Goal: Task Accomplishment & Management: Use online tool/utility

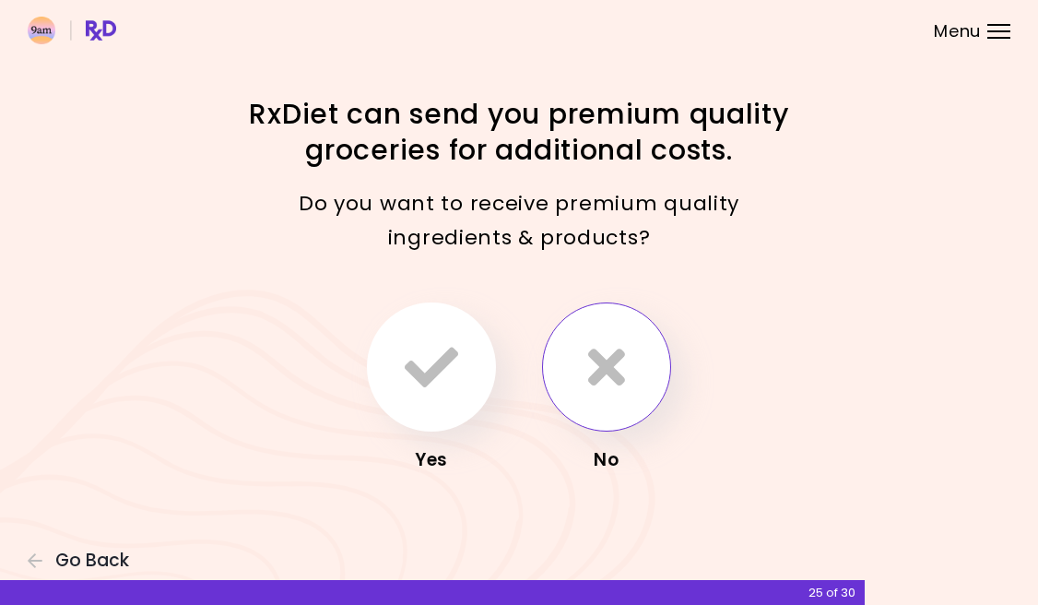
click at [582, 374] on button "button" at bounding box center [606, 366] width 129 height 129
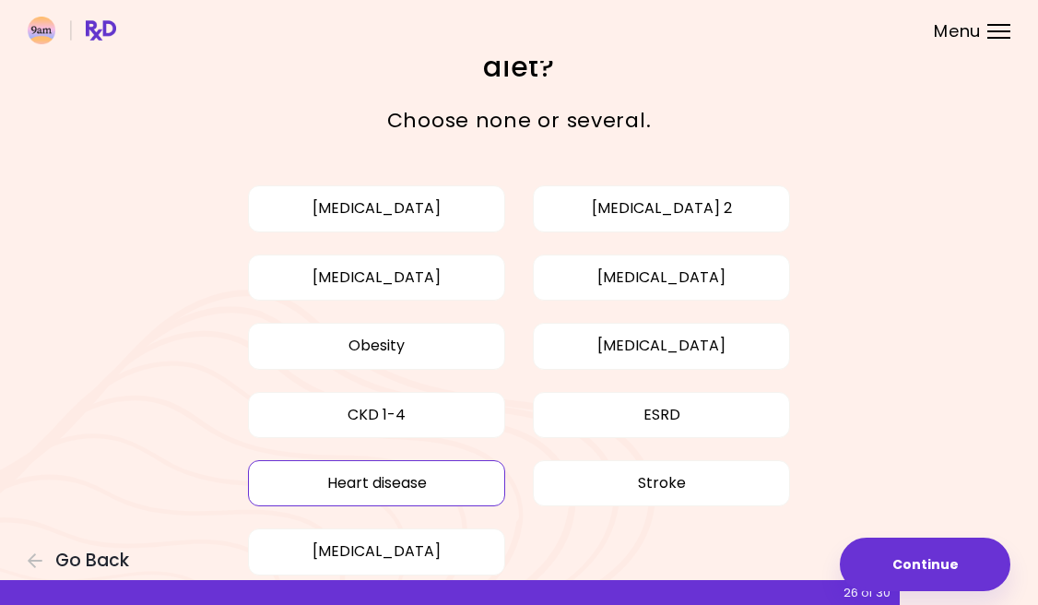
scroll to position [49, 0]
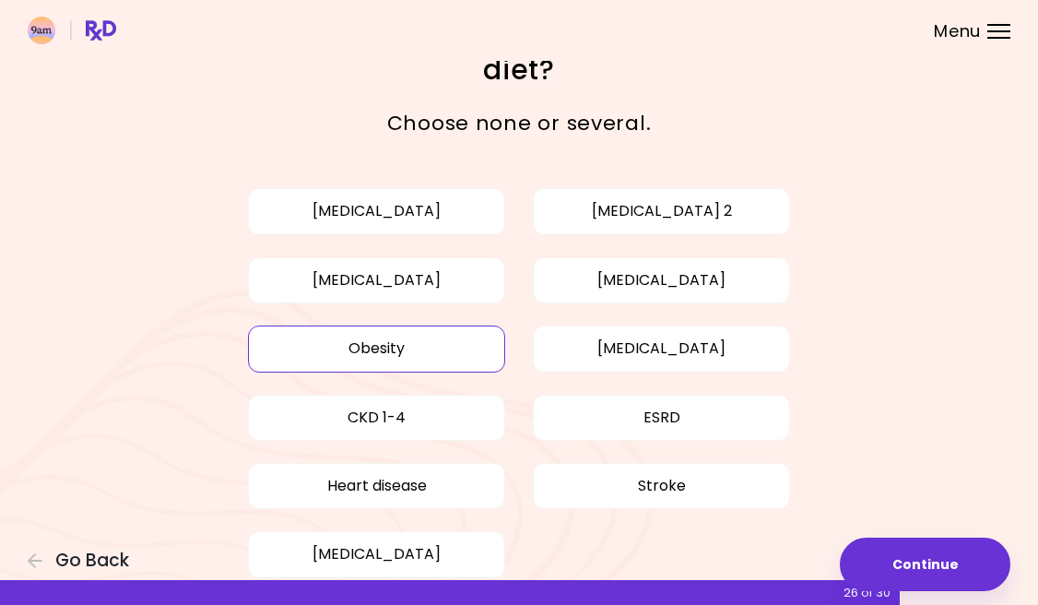
click at [462, 361] on button "Obesity" at bounding box center [376, 348] width 257 height 46
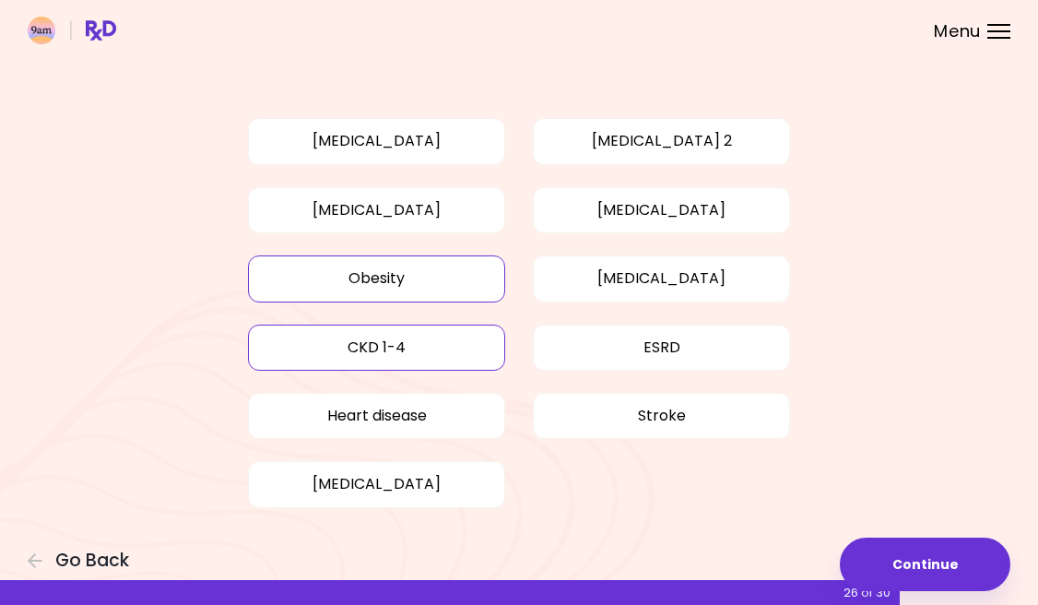
scroll to position [118, 0]
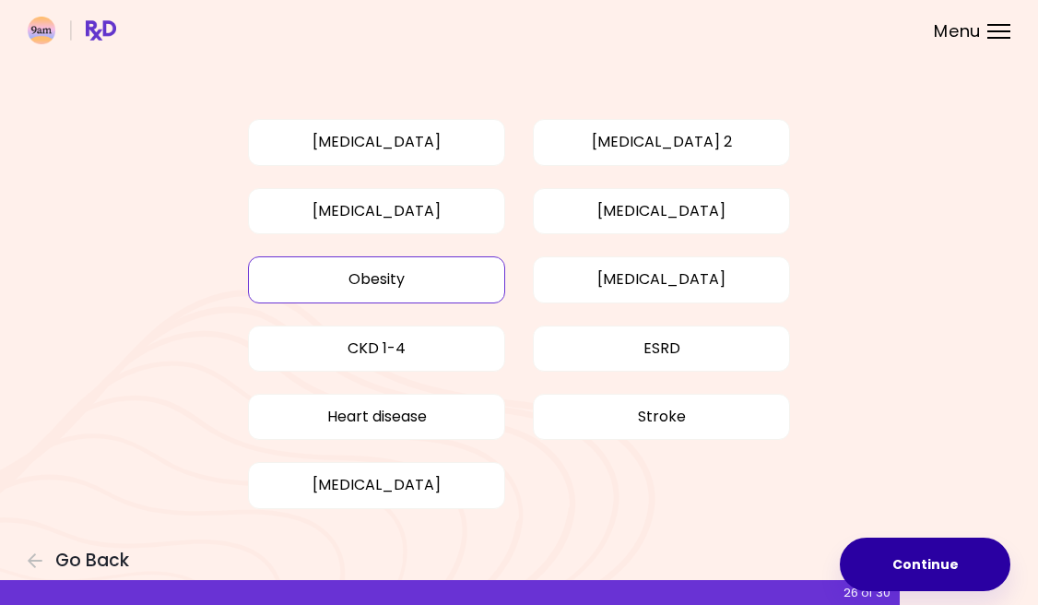
click at [947, 558] on button "Continue" at bounding box center [925, 563] width 171 height 53
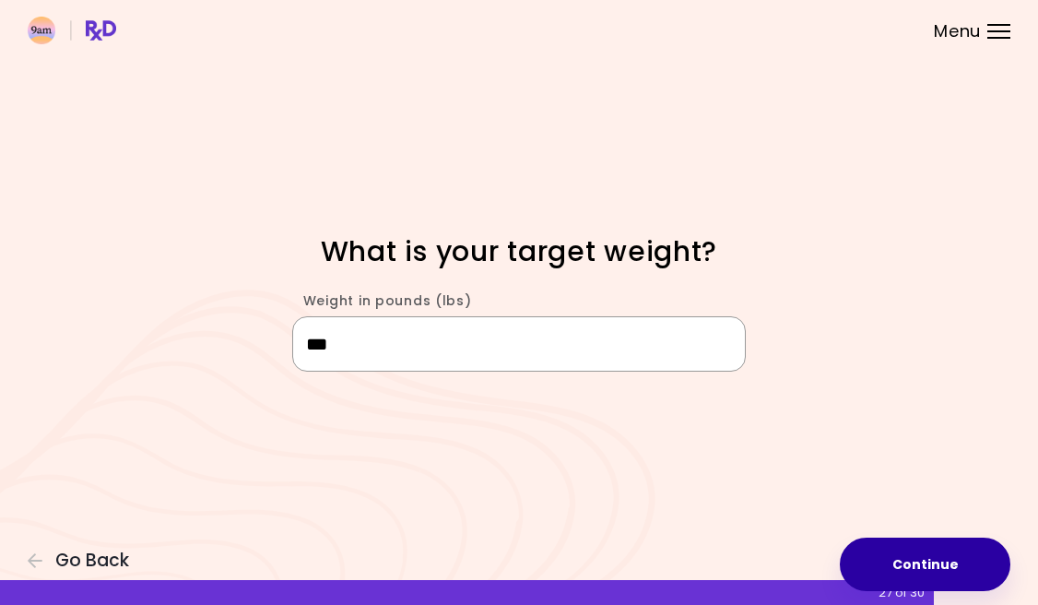
type input "***"
click at [934, 556] on button "Continue" at bounding box center [925, 563] width 171 height 53
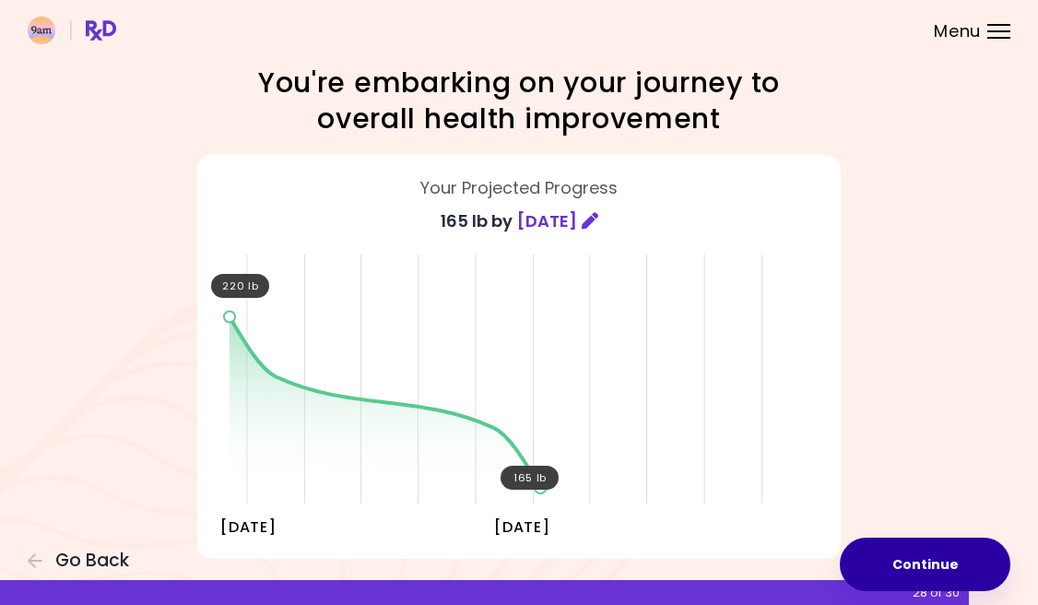
click at [924, 560] on button "Continue" at bounding box center [925, 563] width 171 height 53
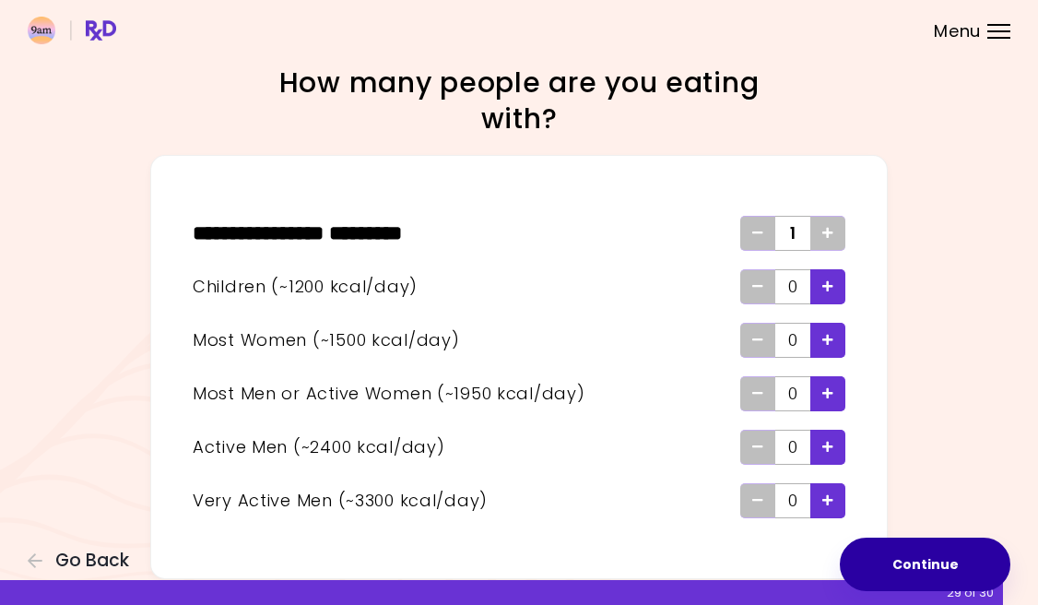
click at [942, 567] on button "Continue" at bounding box center [925, 563] width 171 height 53
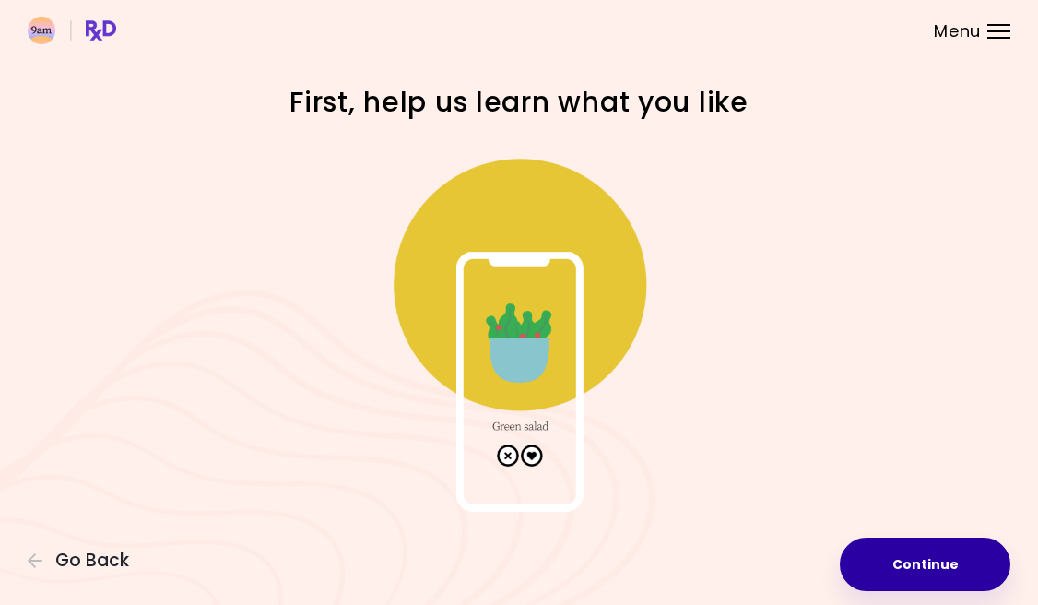
click at [942, 567] on button "Continue" at bounding box center [925, 563] width 171 height 53
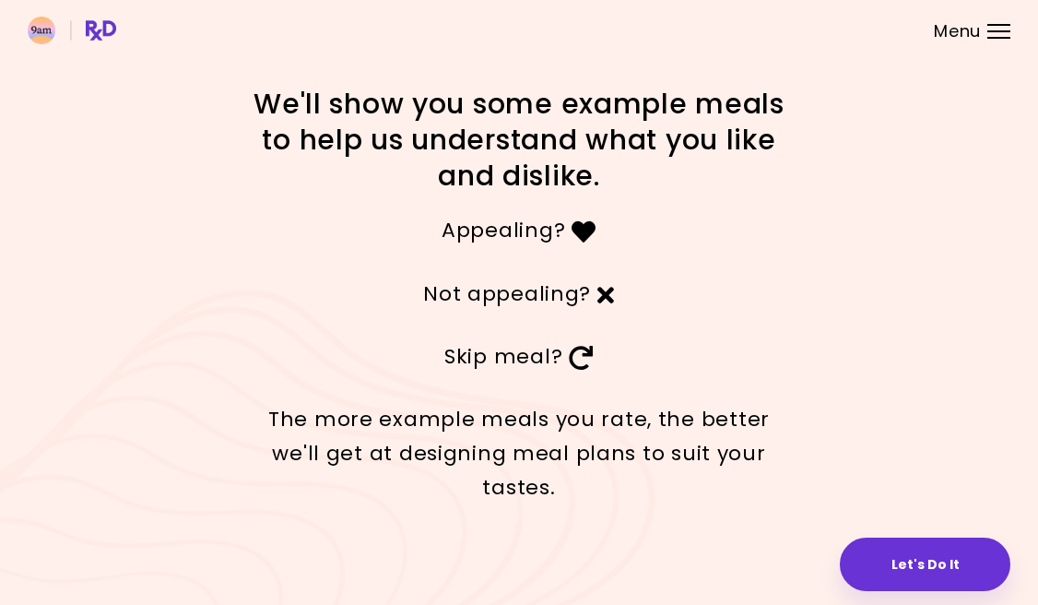
click at [942, 567] on button "Let's Do It" at bounding box center [925, 563] width 171 height 53
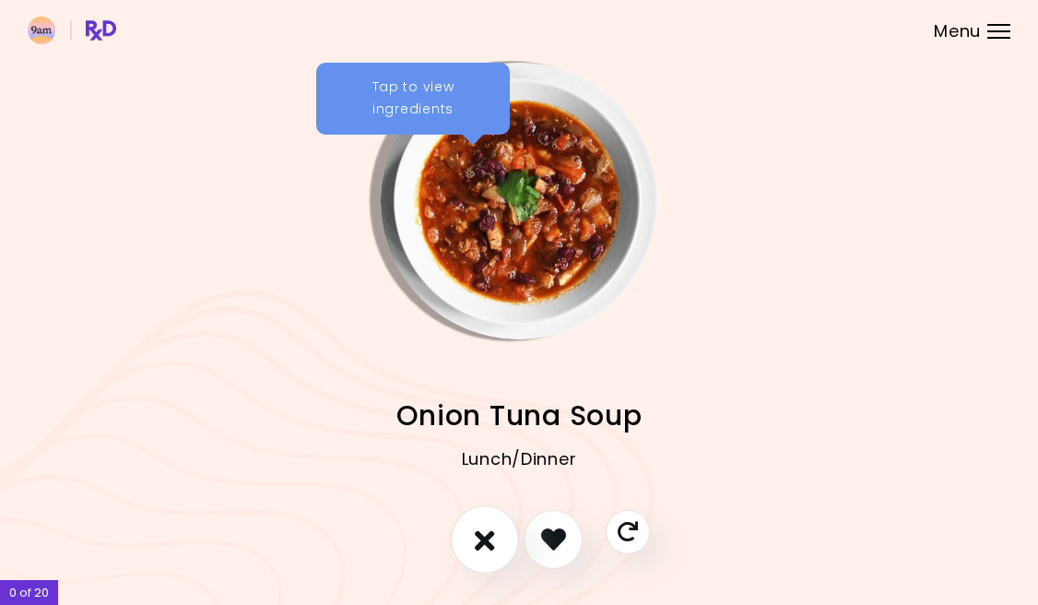
click at [496, 535] on button "I don't like this recipe" at bounding box center [485, 539] width 68 height 68
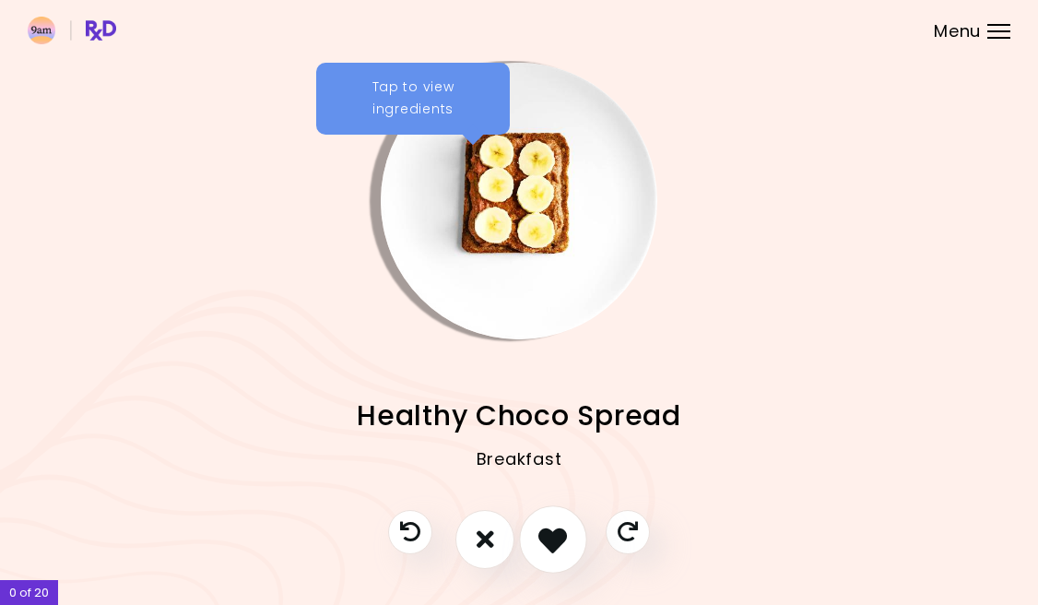
click at [545, 540] on icon "I like this recipe" at bounding box center [552, 539] width 29 height 29
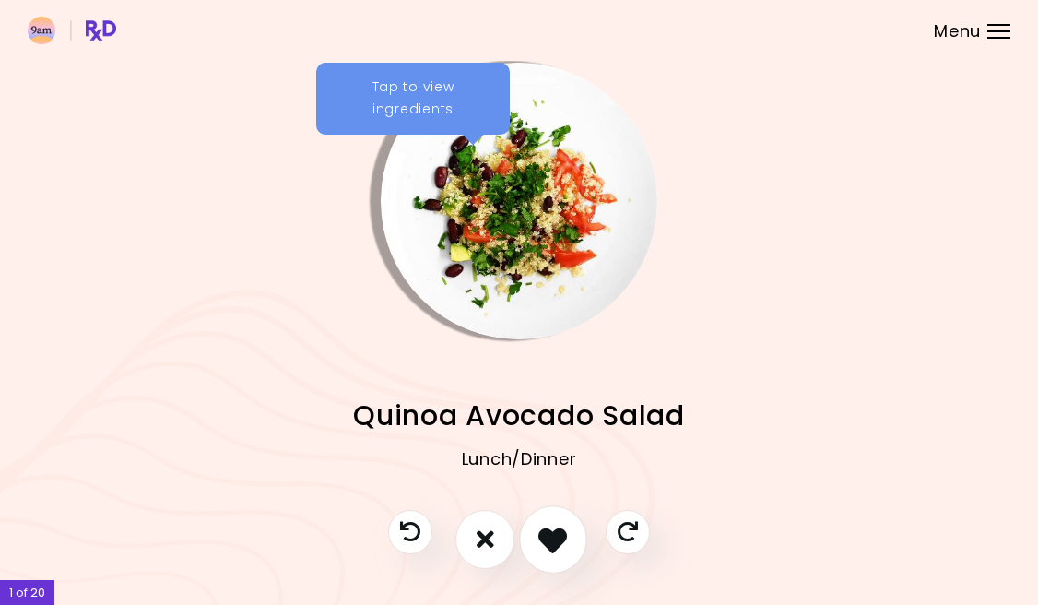
click at [556, 535] on icon "I like this recipe" at bounding box center [552, 539] width 29 height 29
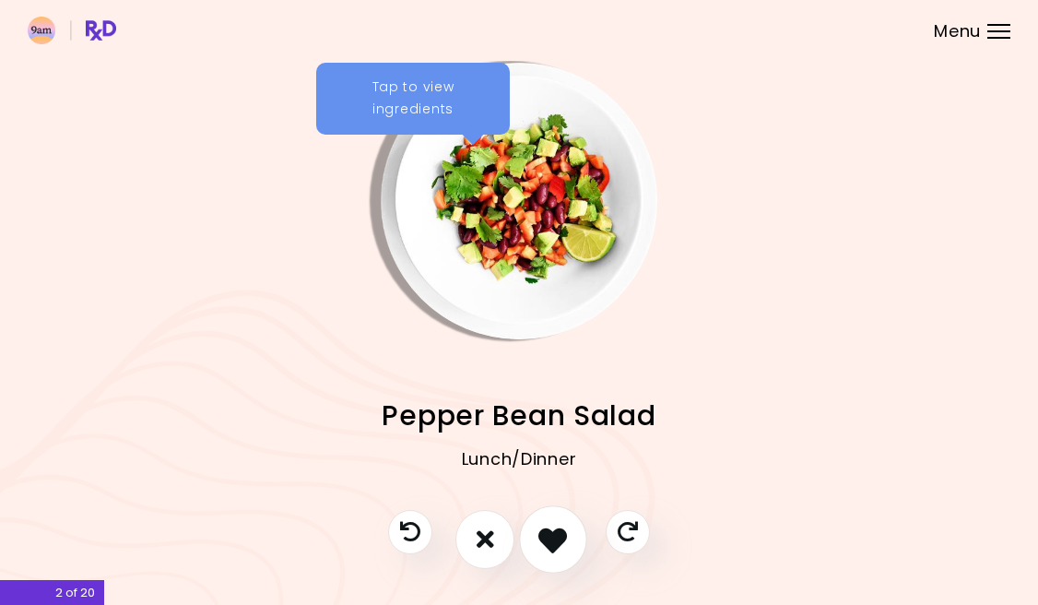
click at [556, 536] on icon "I like this recipe" at bounding box center [552, 539] width 29 height 29
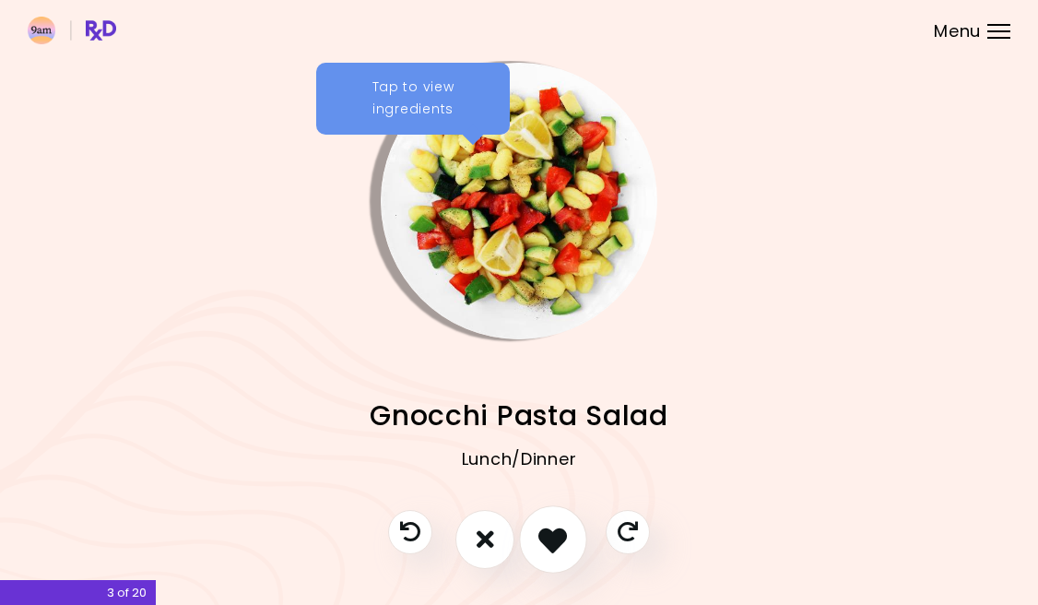
click at [556, 536] on icon "I like this recipe" at bounding box center [552, 539] width 29 height 29
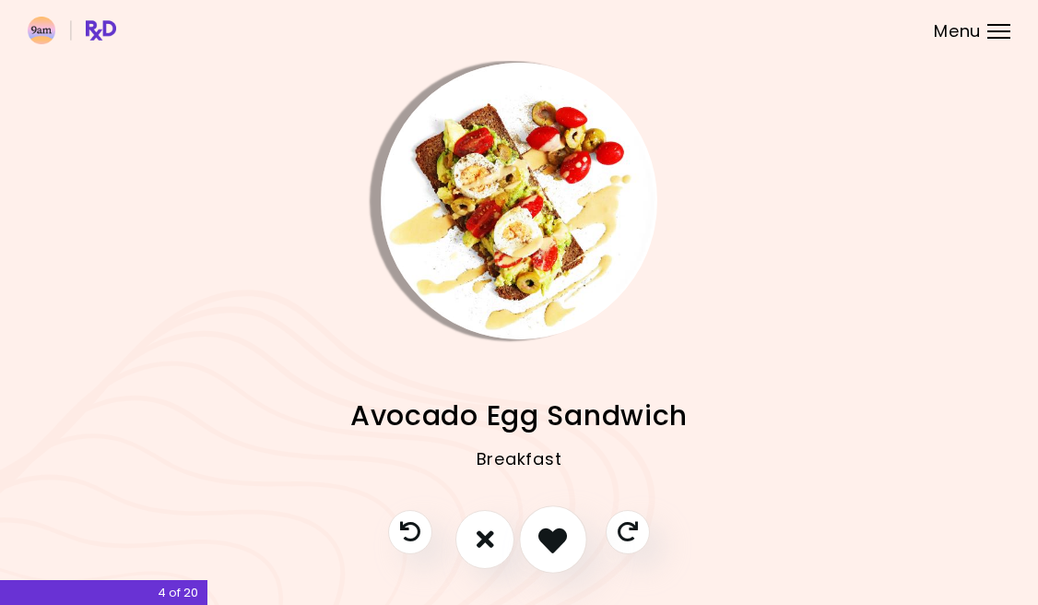
click at [556, 536] on icon "I like this recipe" at bounding box center [552, 539] width 29 height 29
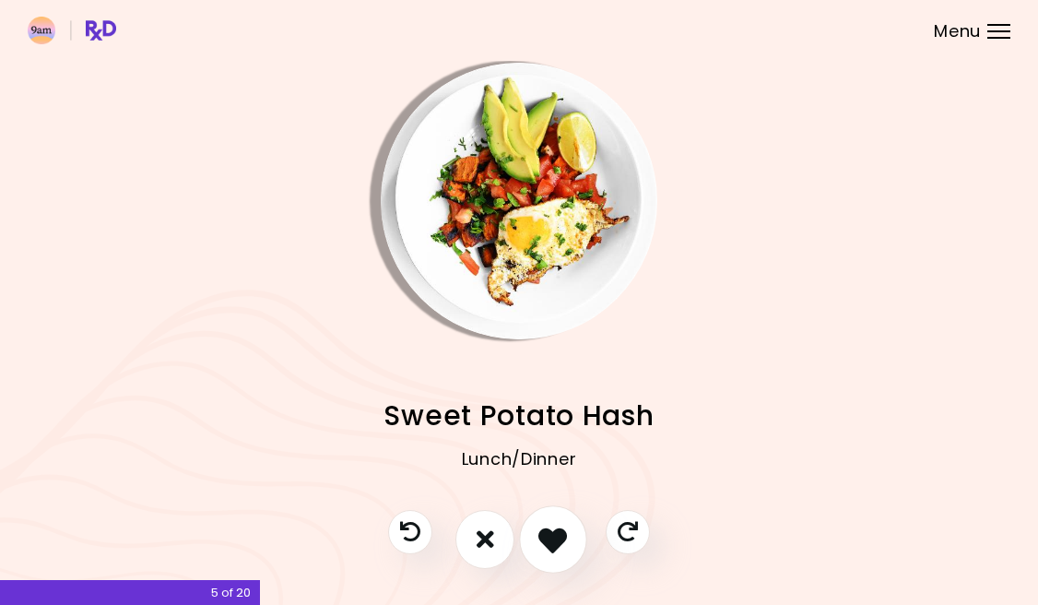
click at [556, 536] on icon "I like this recipe" at bounding box center [552, 539] width 29 height 29
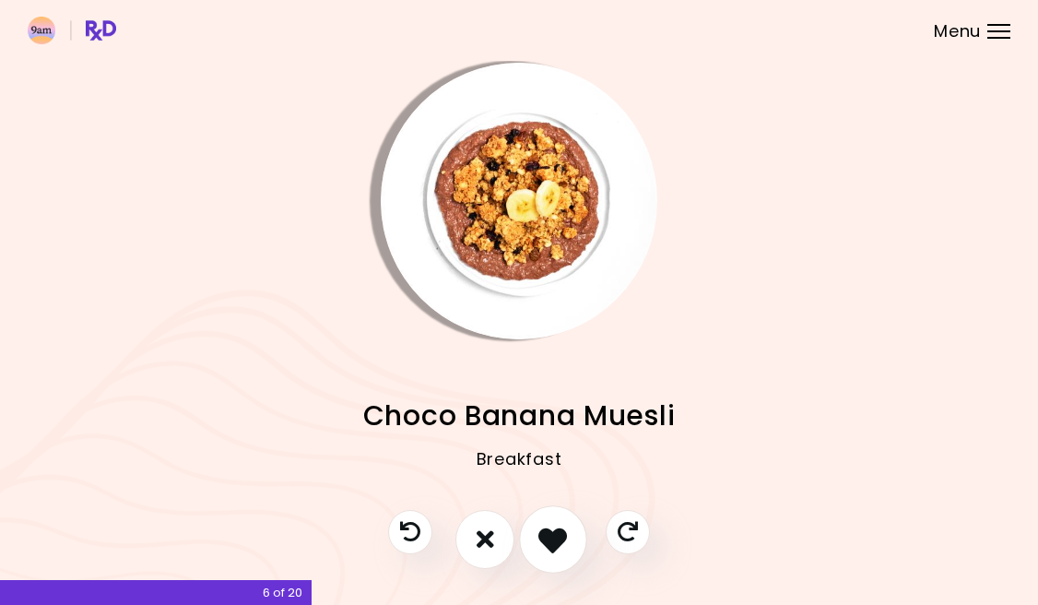
click at [556, 536] on icon "I like this recipe" at bounding box center [552, 539] width 29 height 29
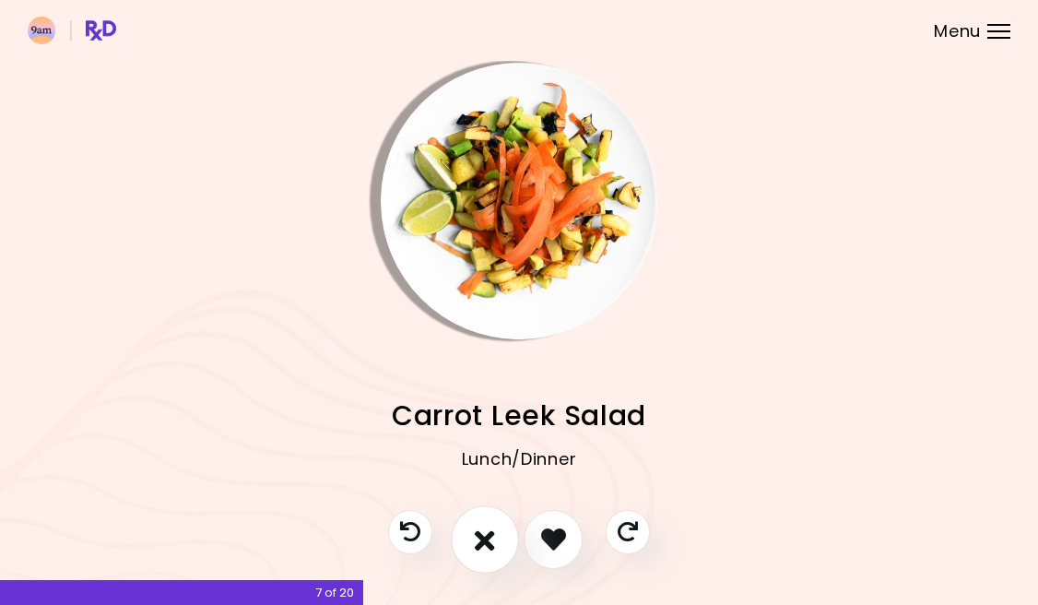
click at [471, 542] on button "I don't like this recipe" at bounding box center [485, 539] width 68 height 68
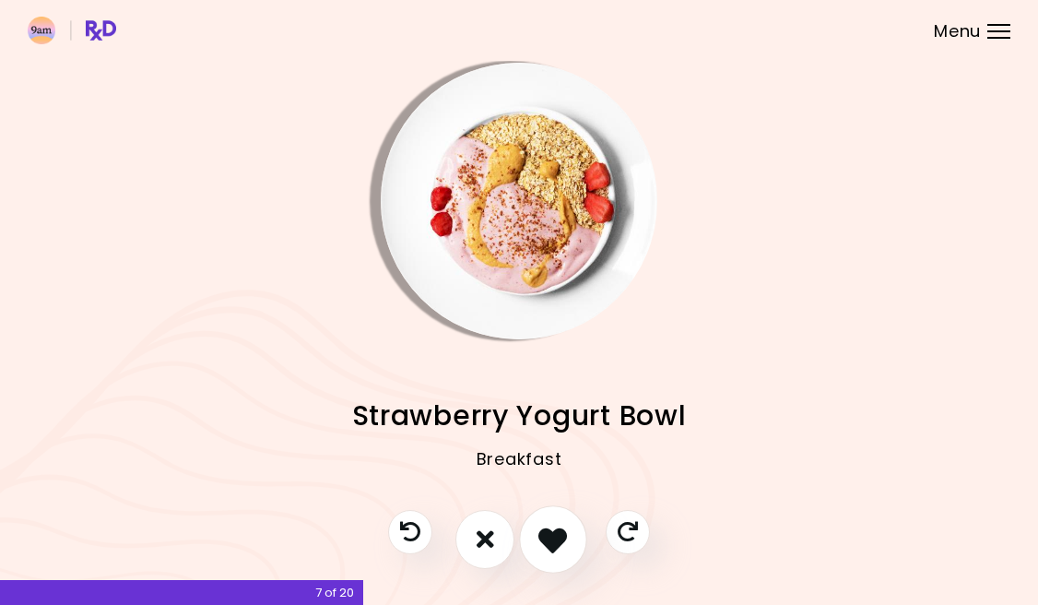
click at [549, 536] on icon "I like this recipe" at bounding box center [552, 539] width 29 height 29
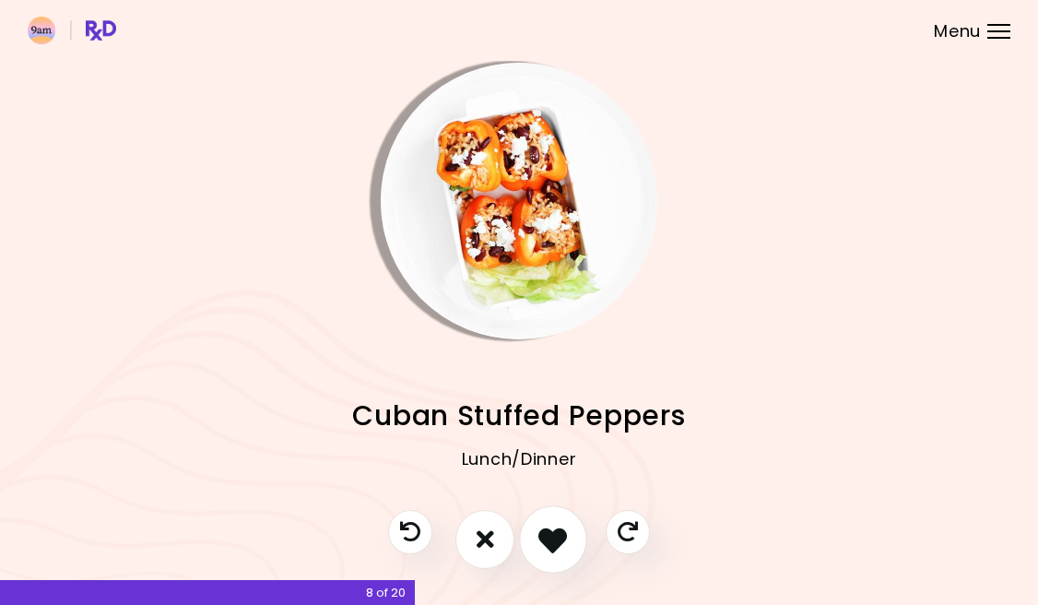
click at [549, 537] on icon "I like this recipe" at bounding box center [552, 539] width 29 height 29
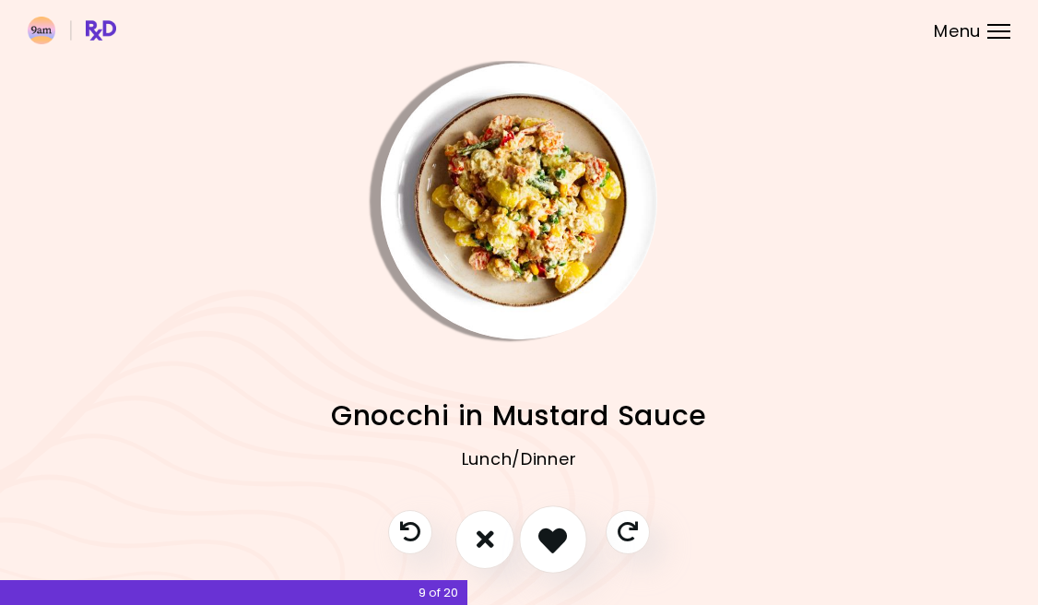
click at [549, 537] on icon "I like this recipe" at bounding box center [552, 539] width 29 height 29
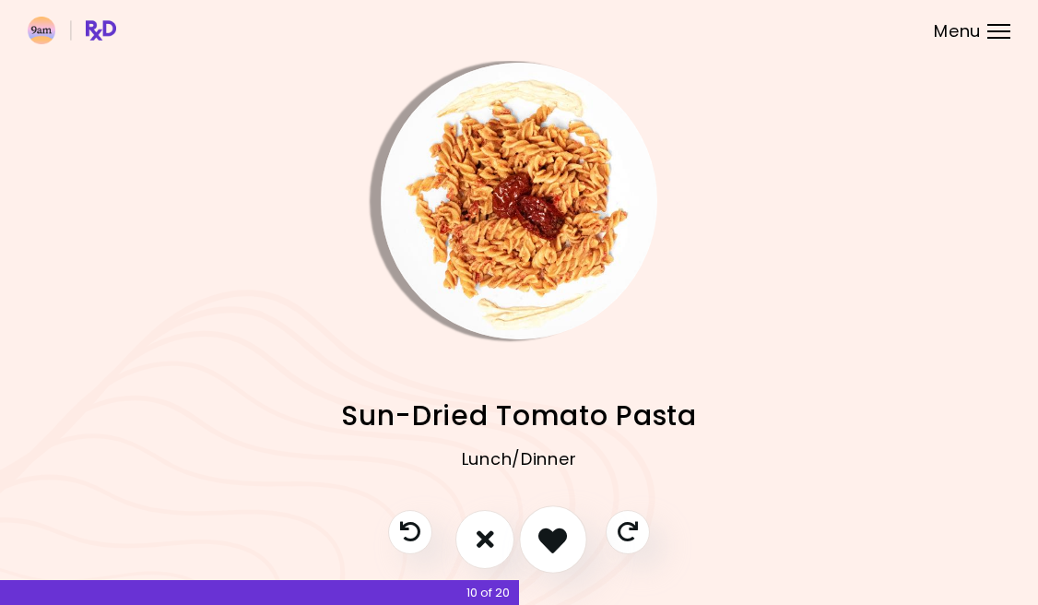
click at [549, 537] on icon "I like this recipe" at bounding box center [552, 539] width 29 height 29
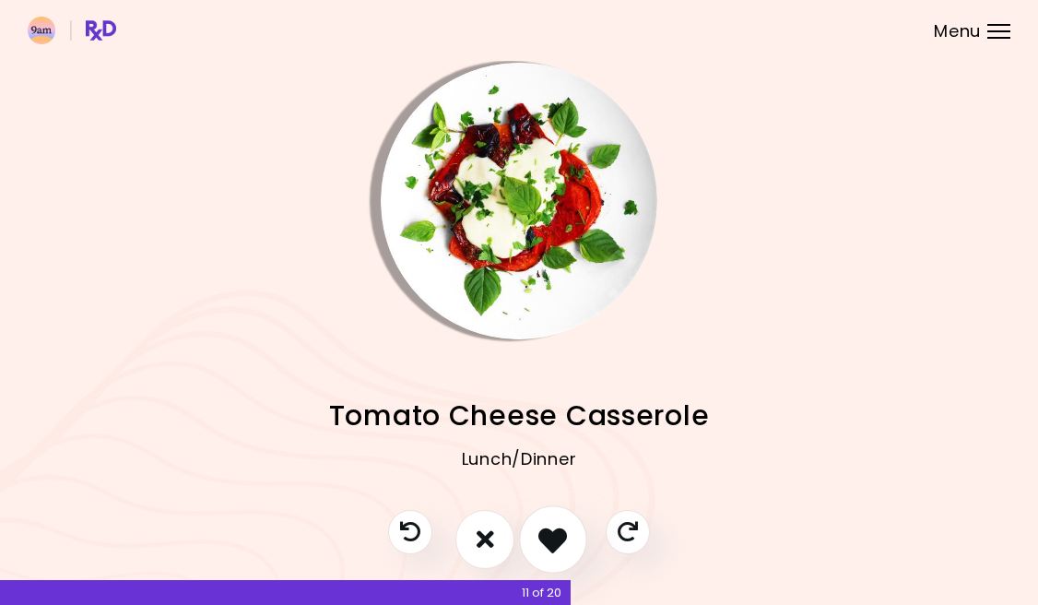
click at [549, 537] on icon "I like this recipe" at bounding box center [552, 539] width 29 height 29
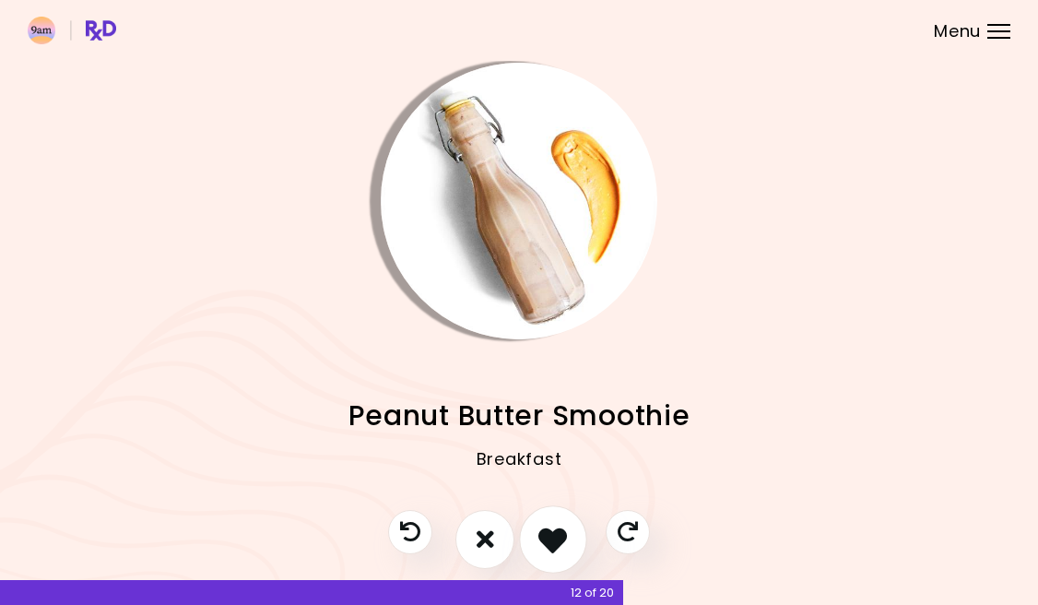
click at [549, 537] on icon "I like this recipe" at bounding box center [552, 539] width 29 height 29
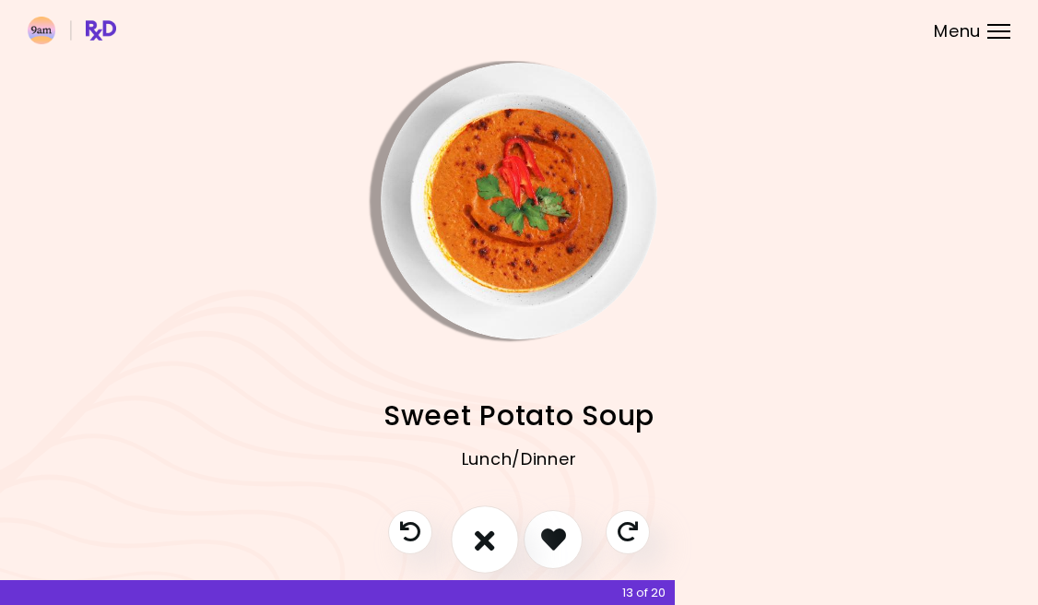
click at [489, 537] on icon "I don't like this recipe" at bounding box center [485, 539] width 20 height 29
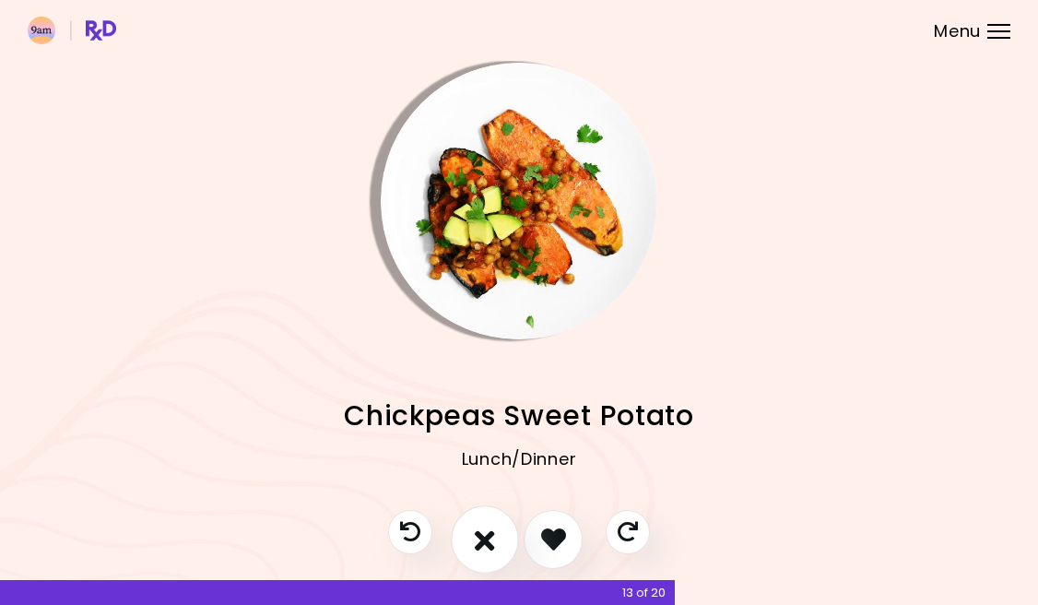
click at [489, 537] on icon "I don't like this recipe" at bounding box center [485, 539] width 20 height 29
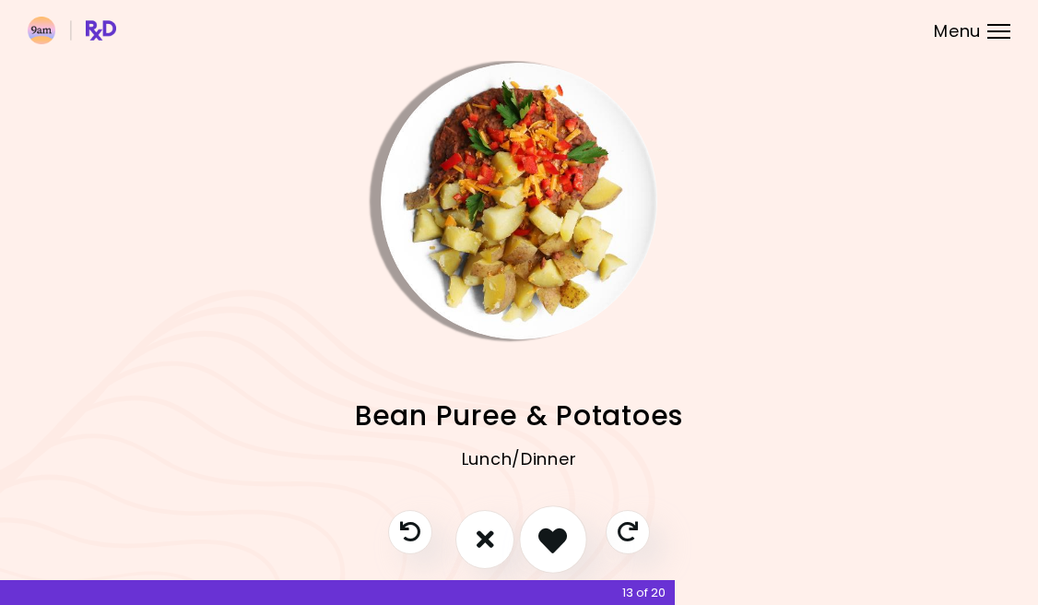
click at [543, 537] on icon "I like this recipe" at bounding box center [552, 539] width 29 height 29
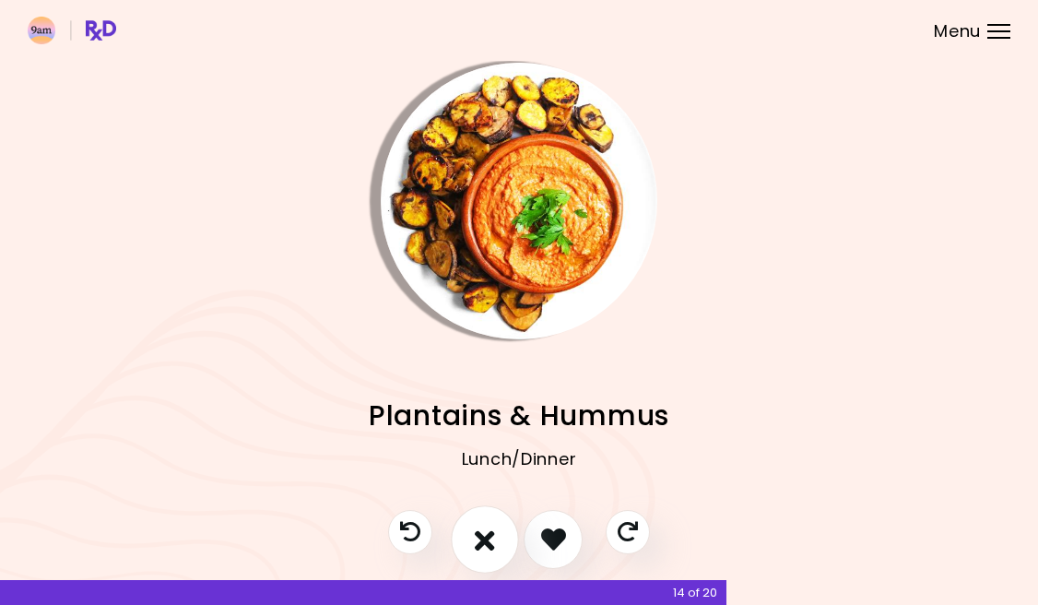
click at [486, 537] on icon "I don't like this recipe" at bounding box center [485, 539] width 20 height 29
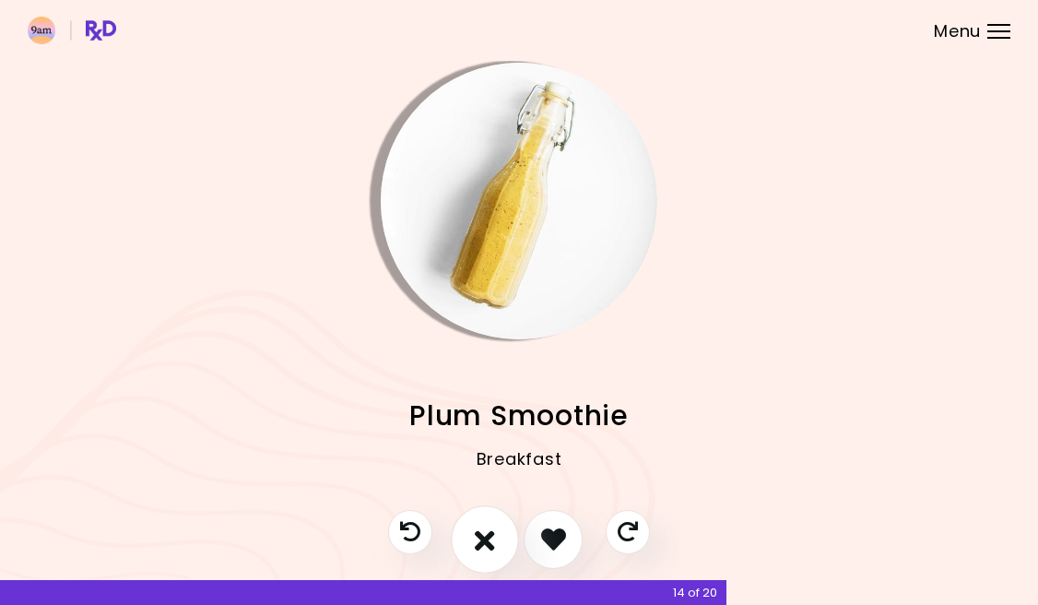
click at [486, 537] on icon "I don't like this recipe" at bounding box center [485, 539] width 20 height 29
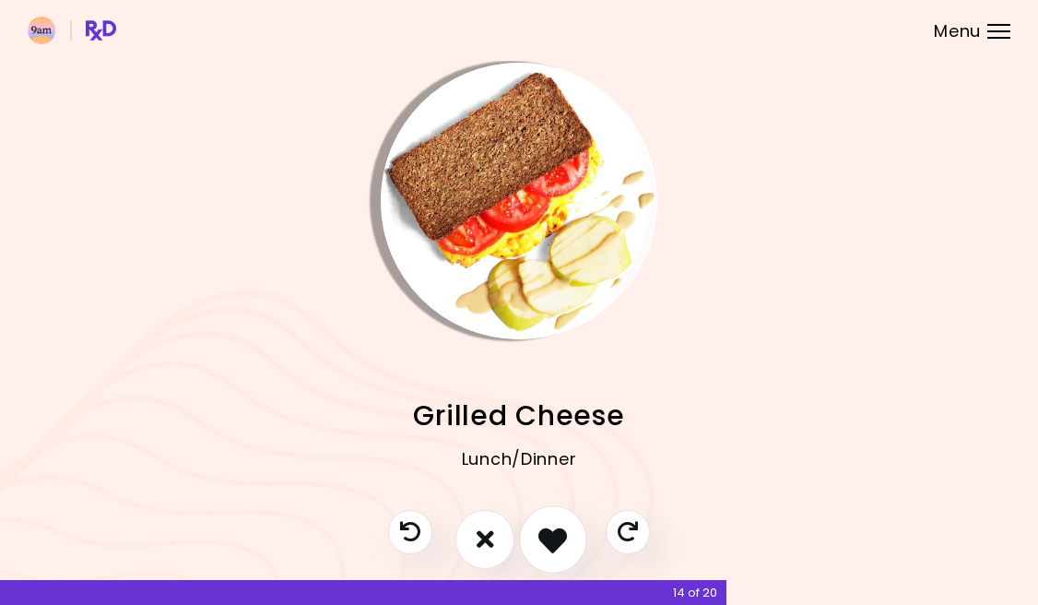
click at [540, 537] on icon "I like this recipe" at bounding box center [552, 539] width 29 height 29
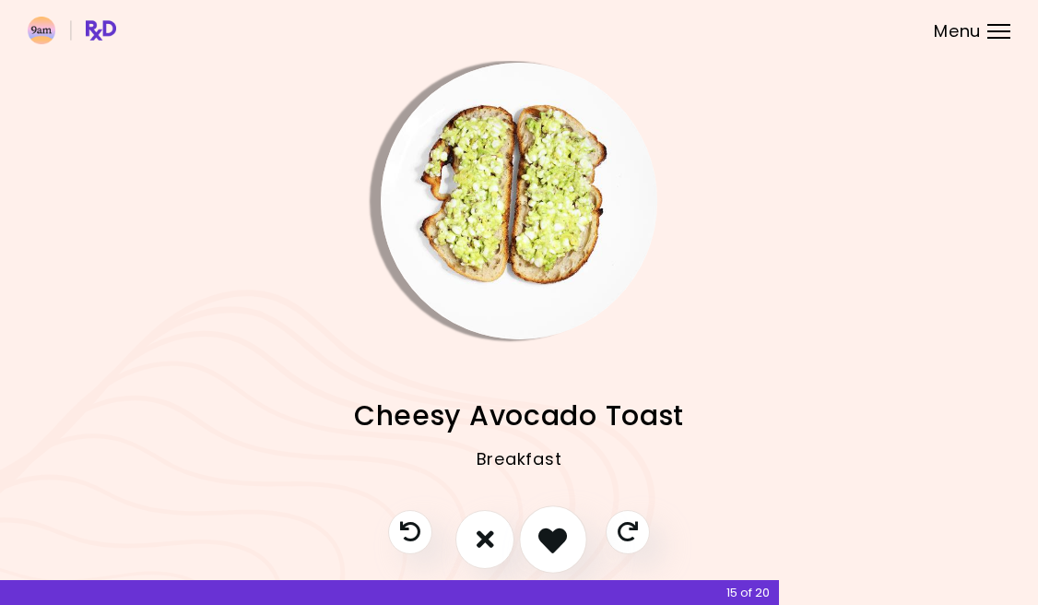
click at [540, 537] on icon "I like this recipe" at bounding box center [552, 539] width 29 height 29
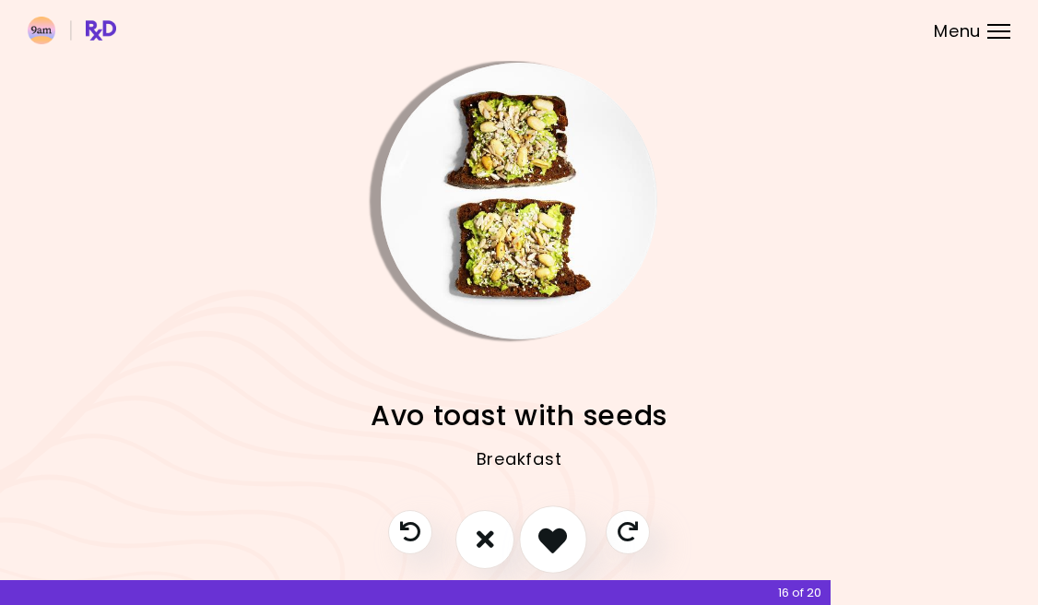
click at [540, 537] on icon "I like this recipe" at bounding box center [552, 539] width 29 height 29
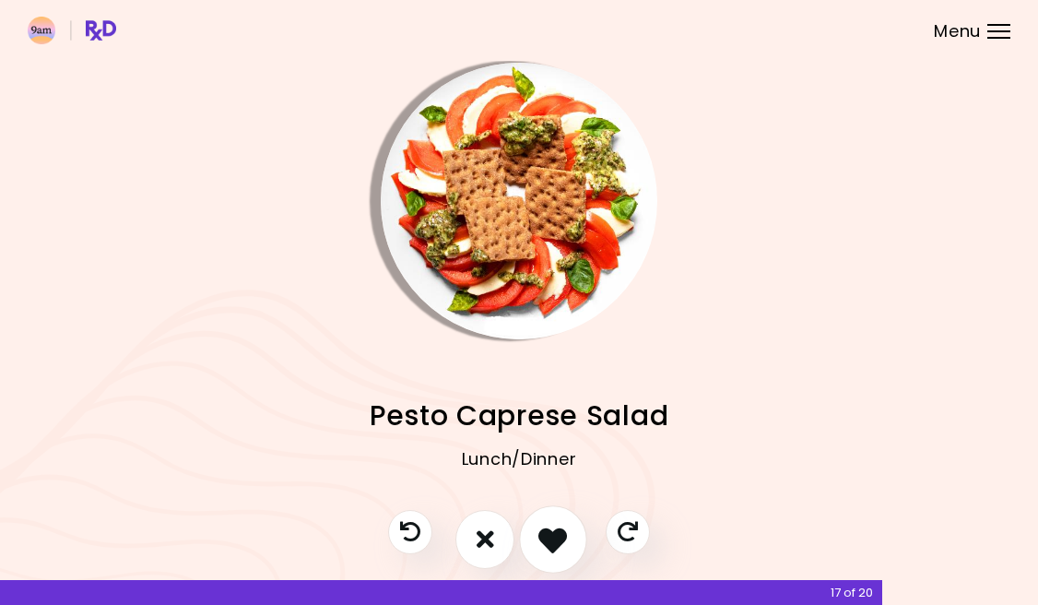
click at [540, 537] on icon "I like this recipe" at bounding box center [552, 539] width 29 height 29
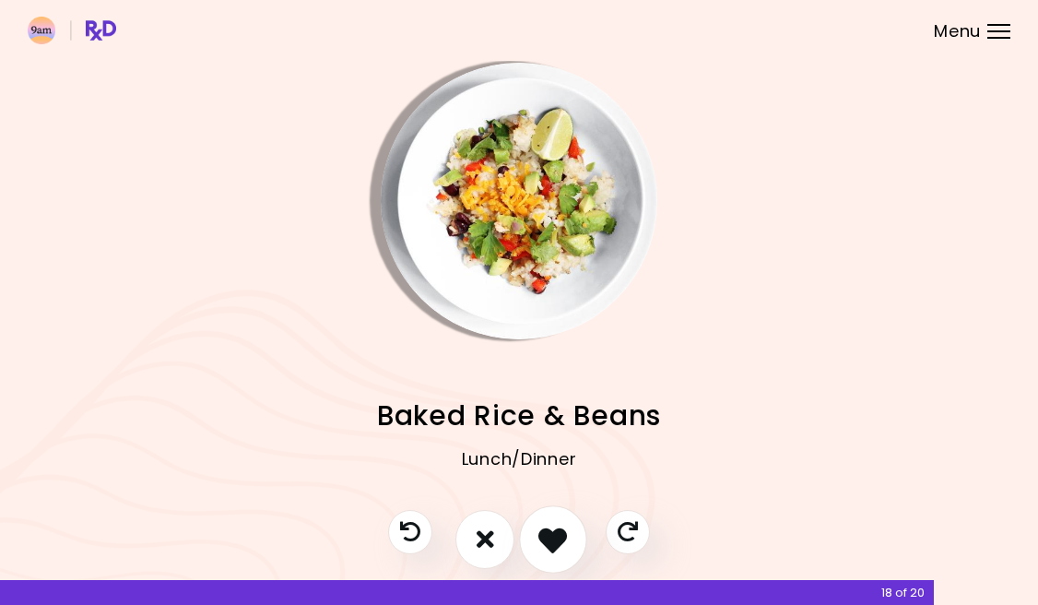
click at [540, 537] on icon "I like this recipe" at bounding box center [552, 539] width 29 height 29
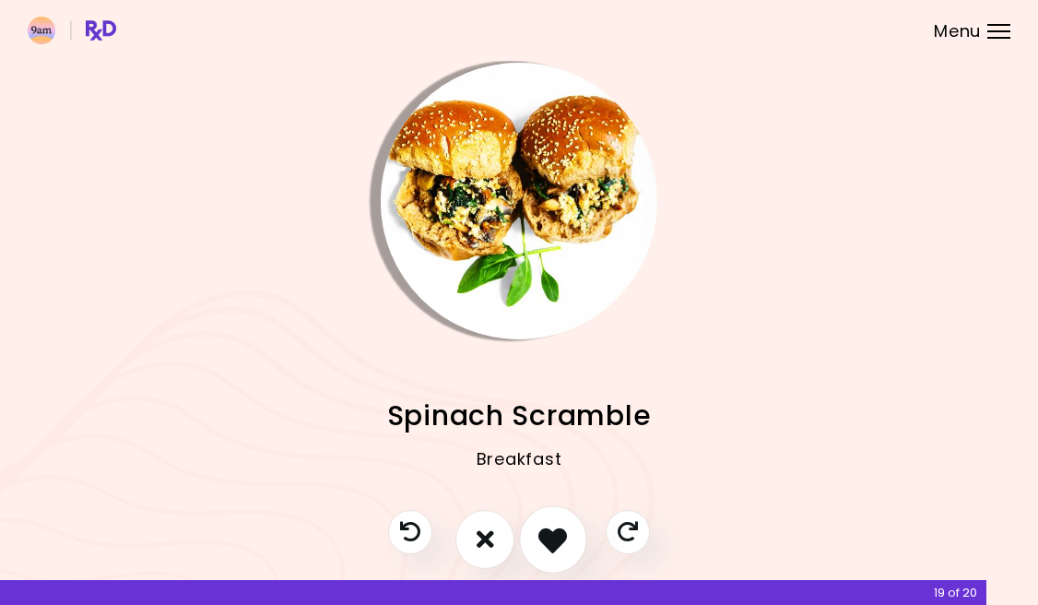
click at [535, 538] on button "I like this recipe" at bounding box center [553, 539] width 68 height 68
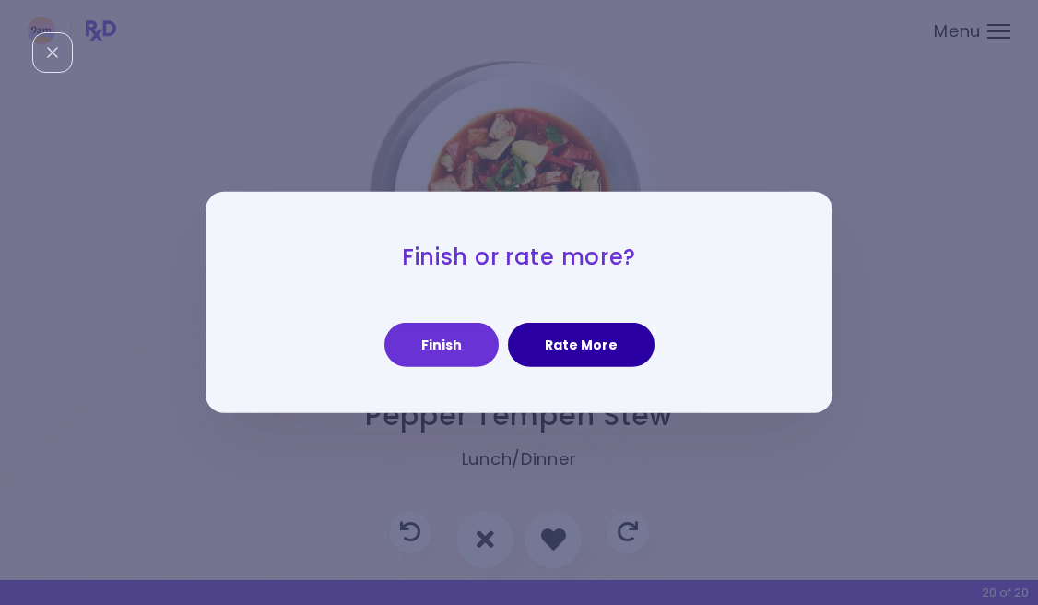
click at [554, 335] on button "Rate More" at bounding box center [581, 345] width 147 height 44
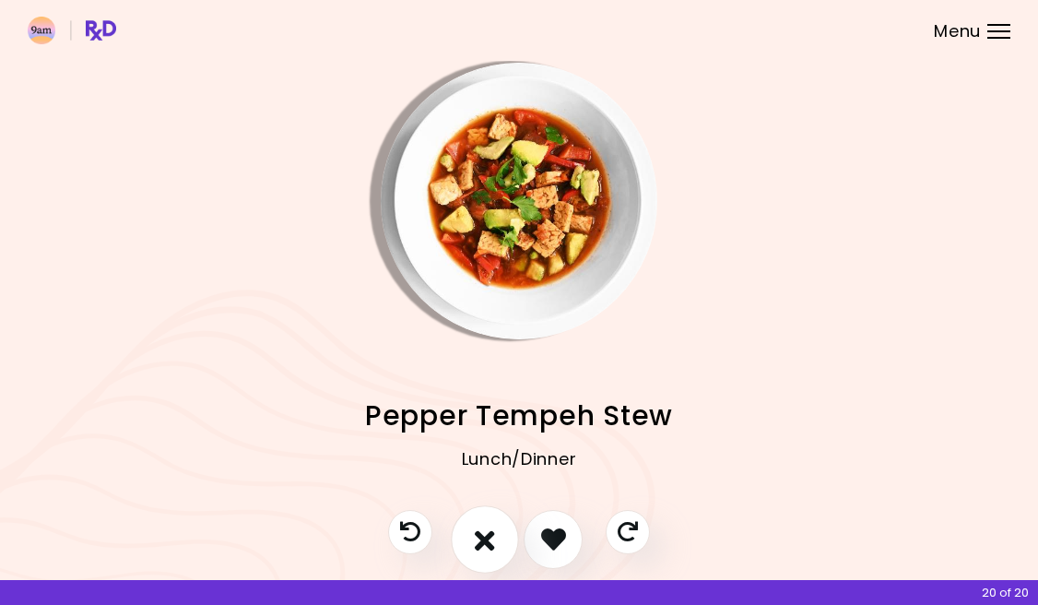
click at [471, 533] on button "I don't like this recipe" at bounding box center [485, 539] width 68 height 68
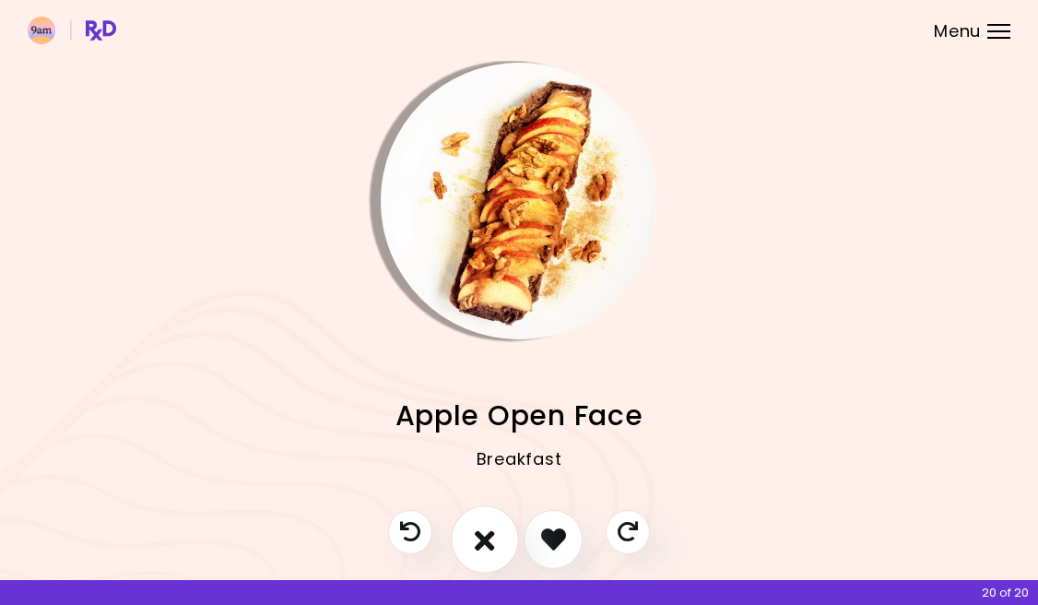
click at [473, 535] on button "I don't like this recipe" at bounding box center [485, 539] width 68 height 68
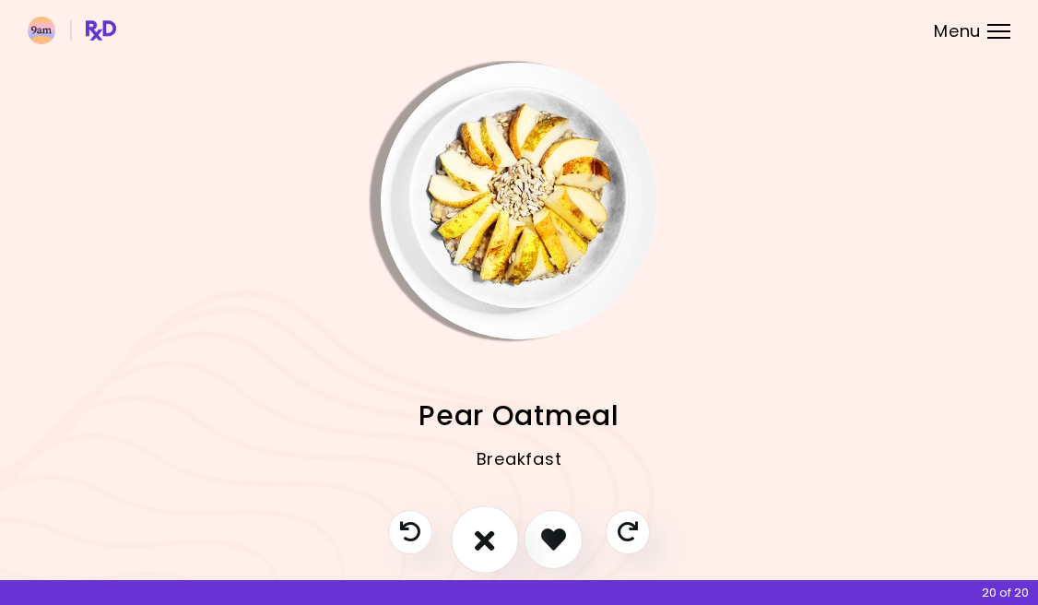
click at [478, 537] on icon "I don't like this recipe" at bounding box center [485, 539] width 20 height 29
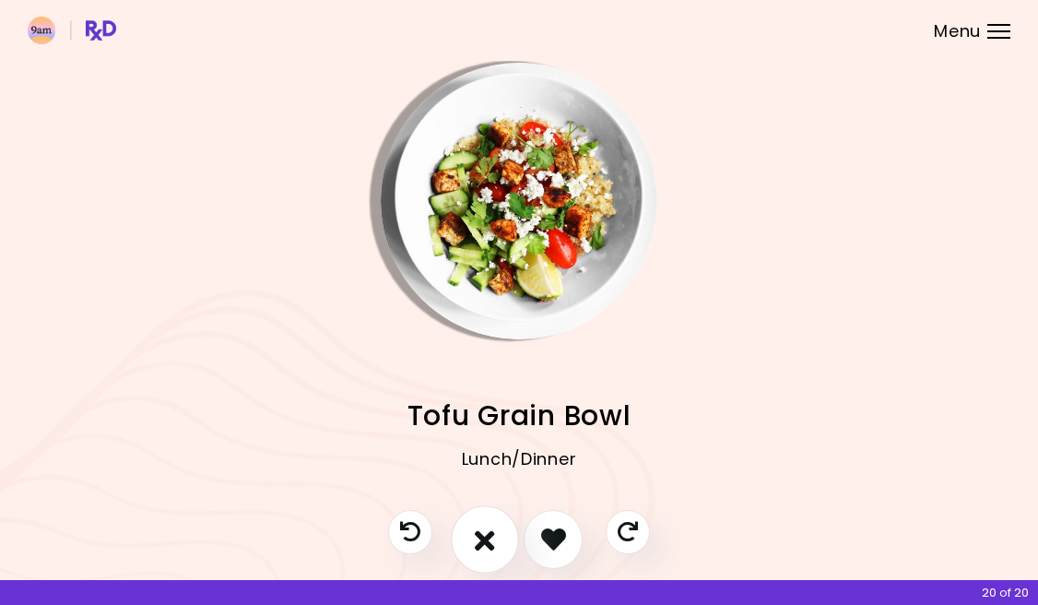
click at [478, 537] on icon "I don't like this recipe" at bounding box center [485, 539] width 20 height 29
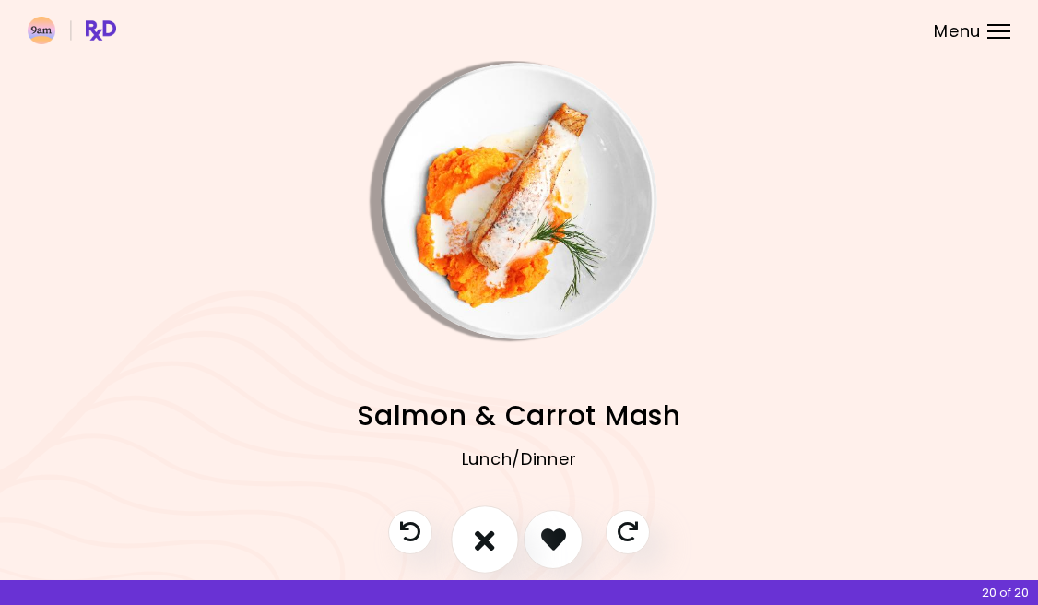
click at [478, 537] on icon "I don't like this recipe" at bounding box center [485, 539] width 20 height 29
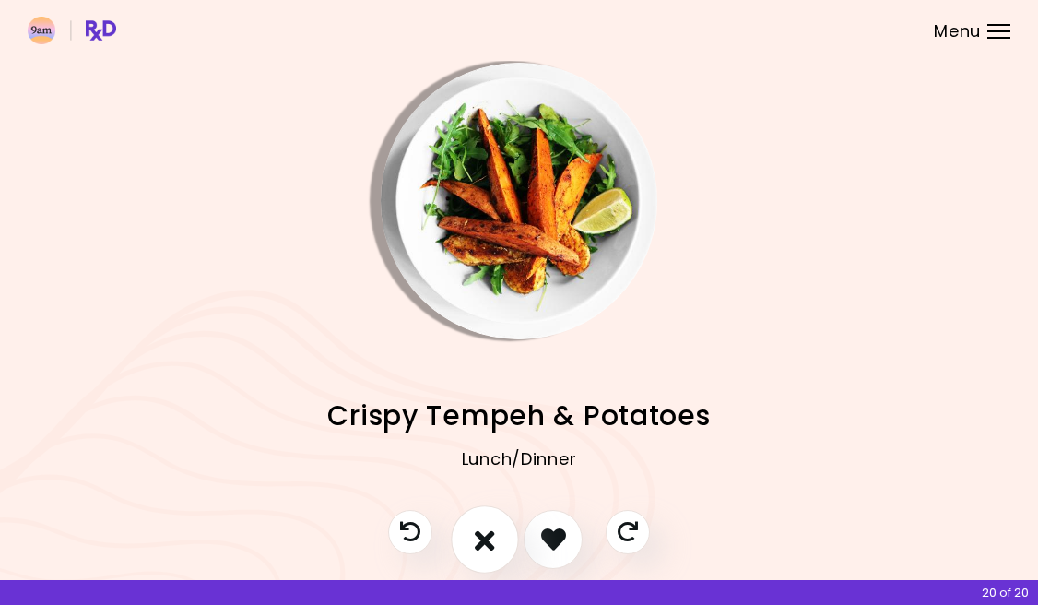
click at [478, 537] on icon "I don't like this recipe" at bounding box center [485, 539] width 20 height 29
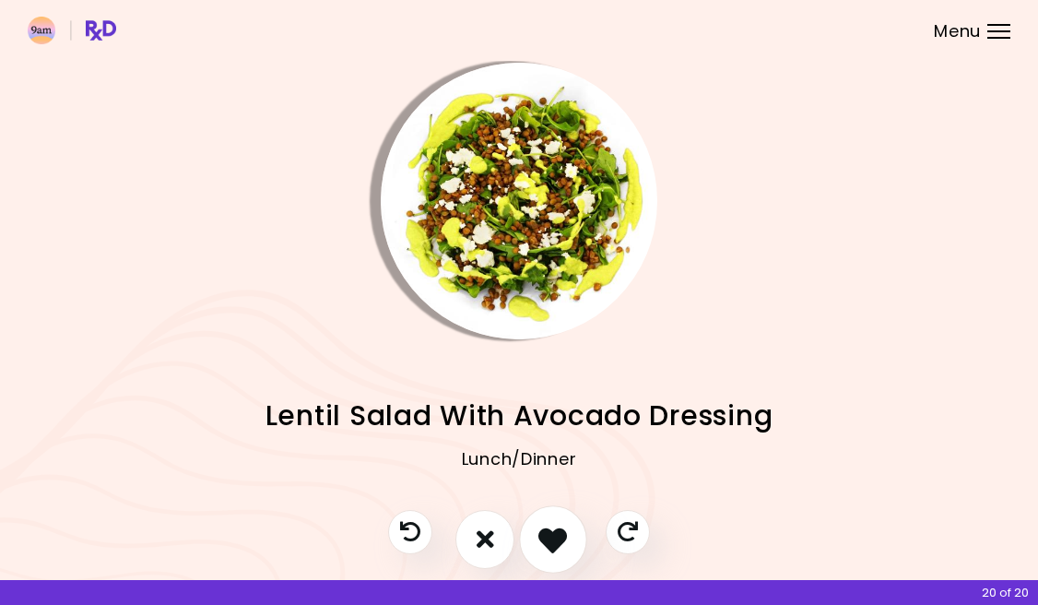
click at [537, 530] on button "I like this recipe" at bounding box center [553, 539] width 68 height 68
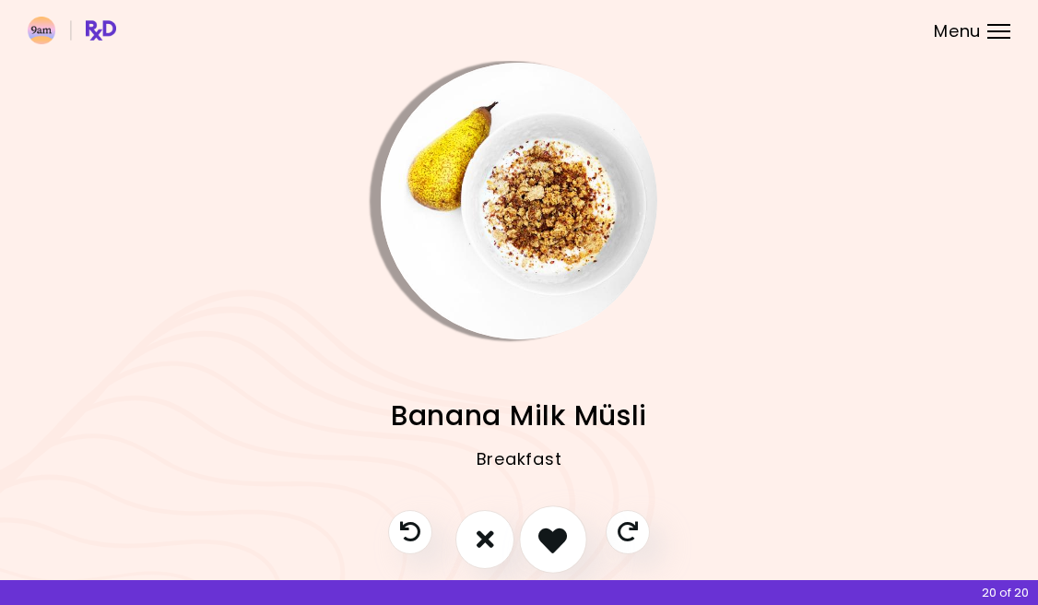
click at [537, 531] on button "I like this recipe" at bounding box center [553, 539] width 68 height 68
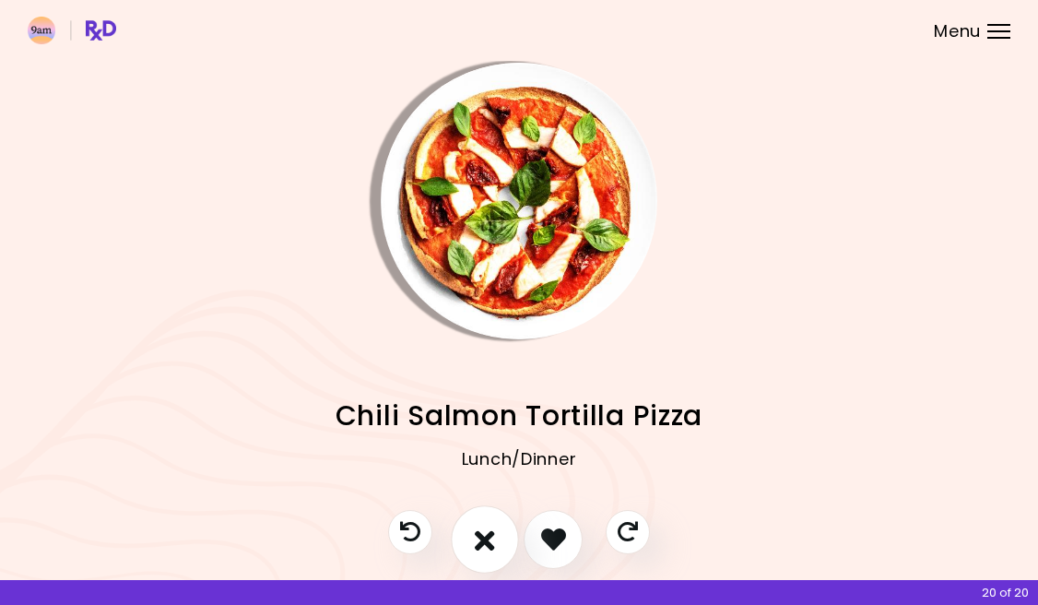
click at [471, 533] on button "I don't like this recipe" at bounding box center [485, 539] width 68 height 68
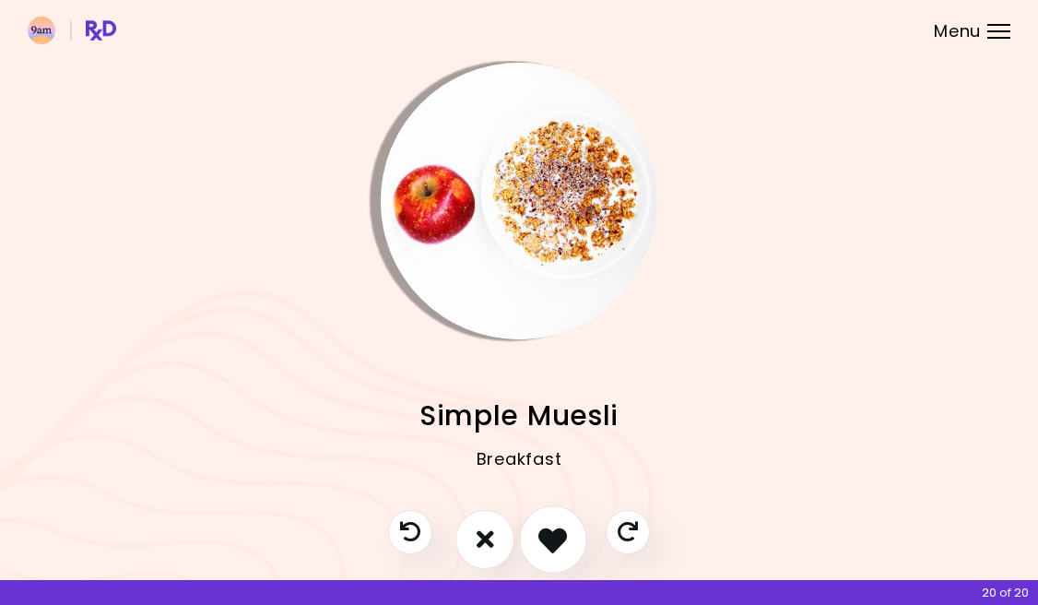
click at [534, 533] on button "I like this recipe" at bounding box center [553, 539] width 68 height 68
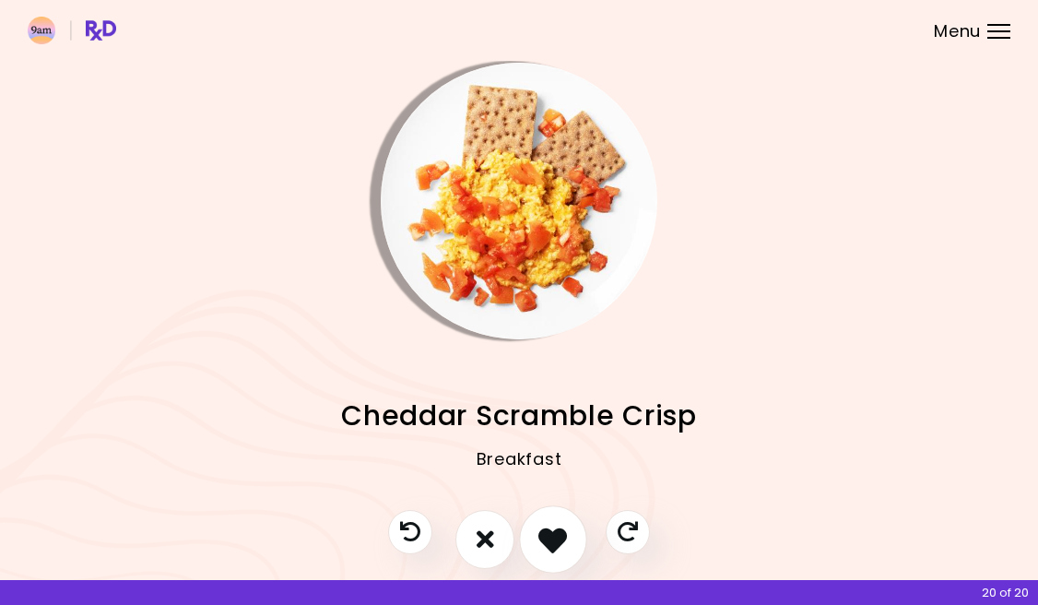
click at [534, 534] on button "I like this recipe" at bounding box center [553, 539] width 68 height 68
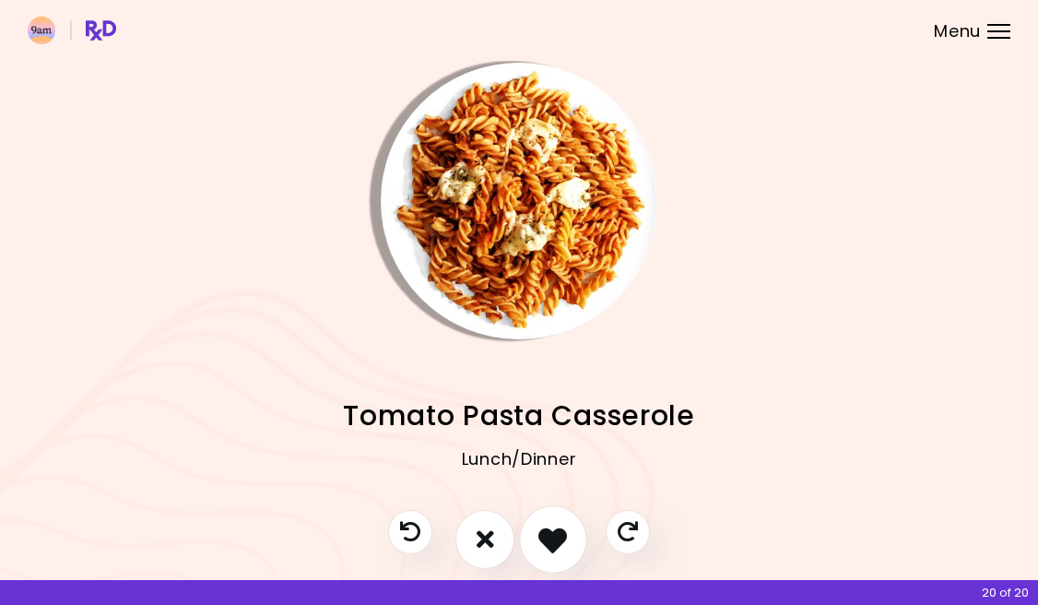
click at [534, 535] on button "I like this recipe" at bounding box center [553, 539] width 68 height 68
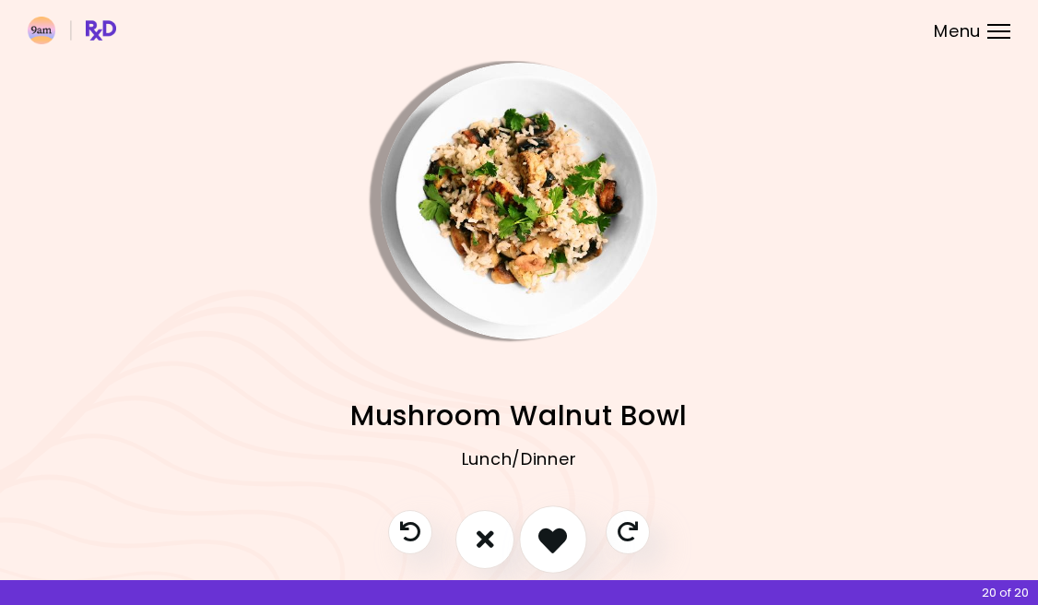
click at [534, 535] on button "I like this recipe" at bounding box center [553, 539] width 68 height 68
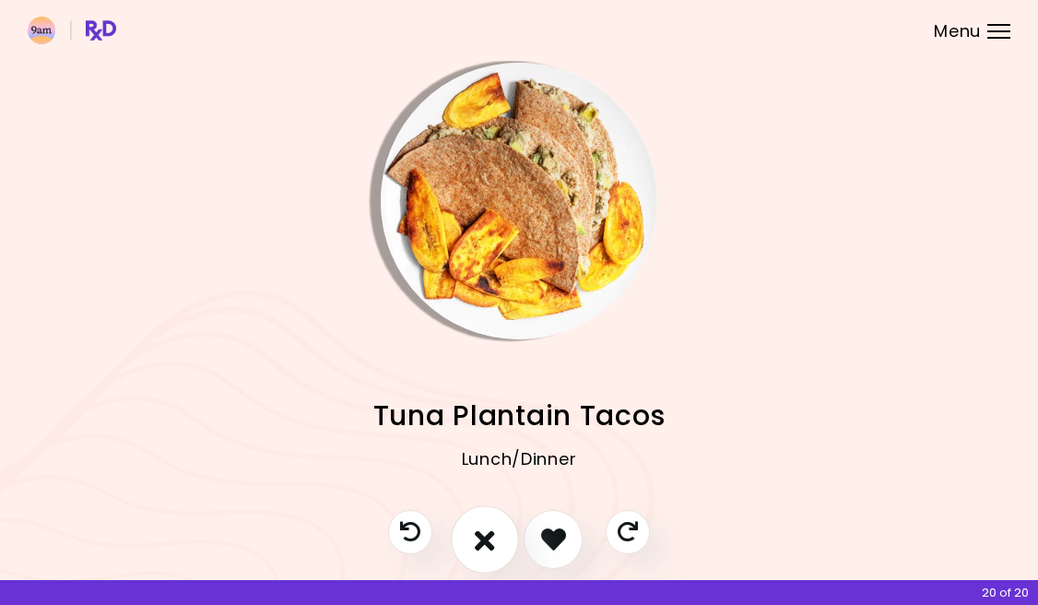
click at [482, 535] on icon "I don't like this recipe" at bounding box center [485, 539] width 20 height 29
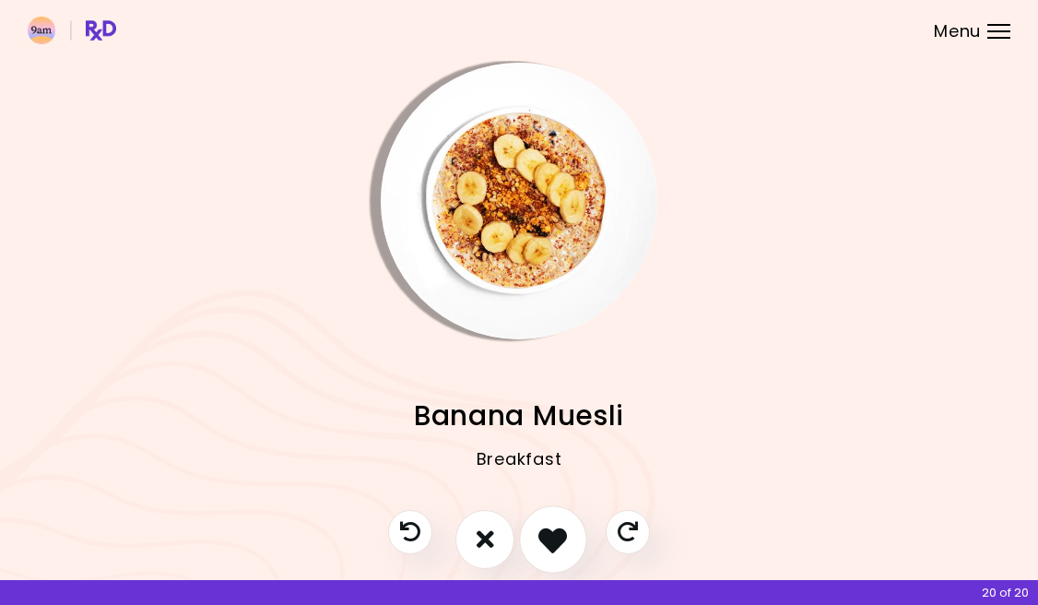
click at [531, 541] on button "I like this recipe" at bounding box center [553, 539] width 68 height 68
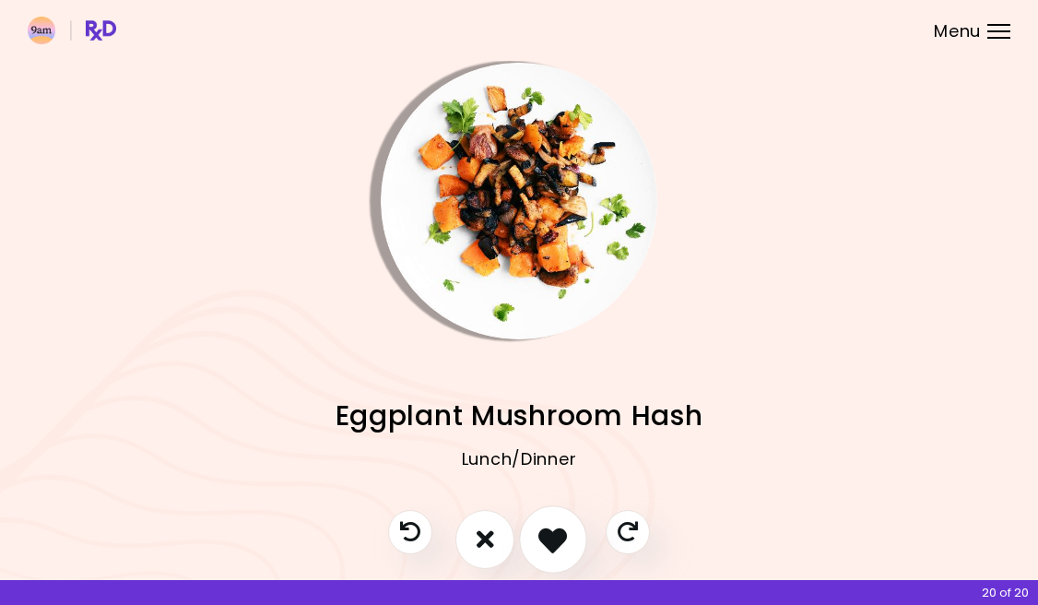
click at [531, 541] on button "I like this recipe" at bounding box center [553, 539] width 68 height 68
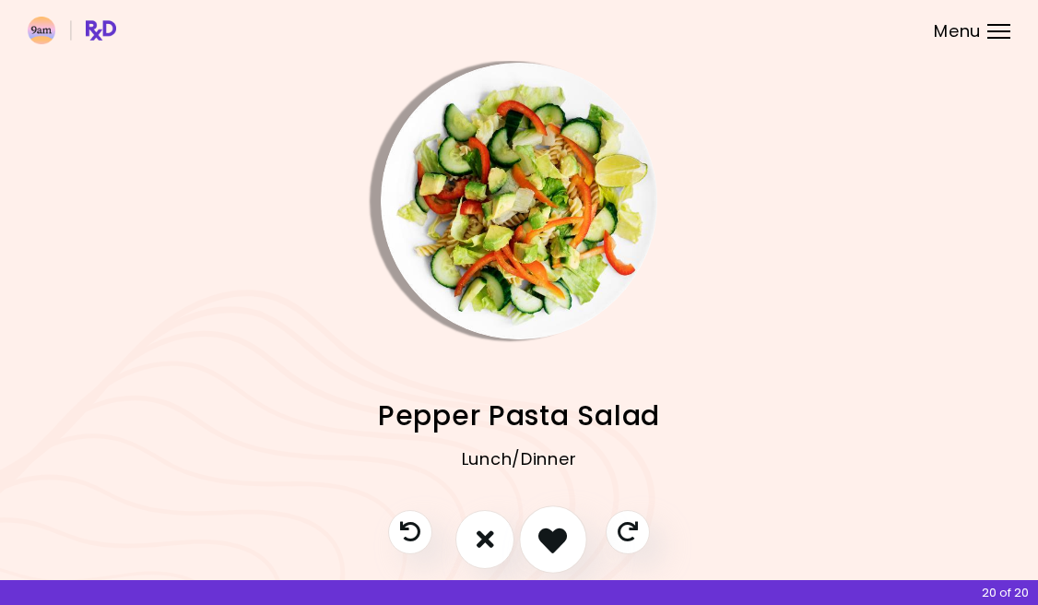
click at [531, 541] on button "I like this recipe" at bounding box center [553, 539] width 68 height 68
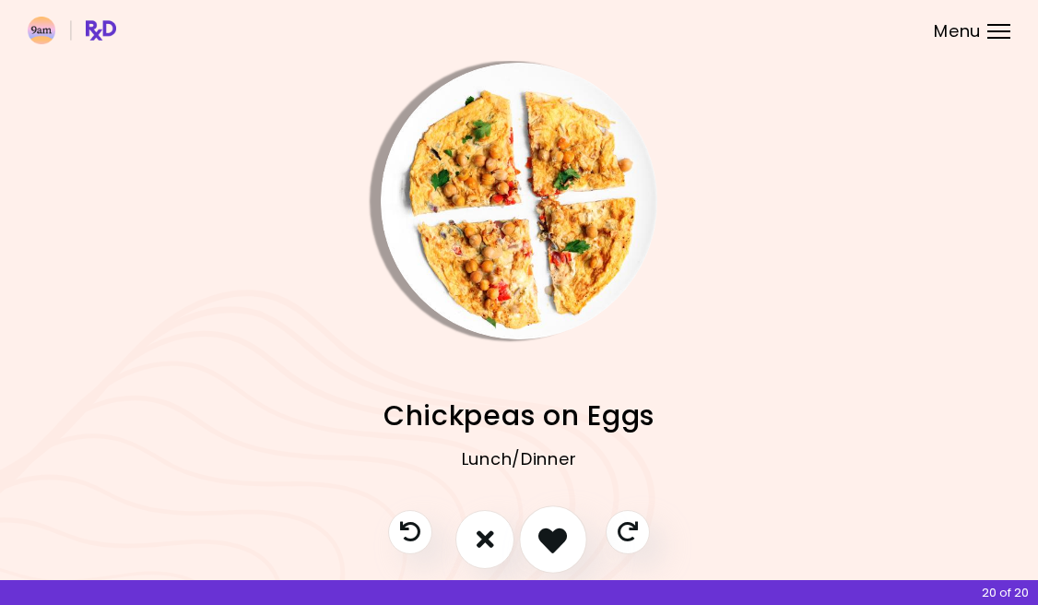
click at [531, 541] on button "I like this recipe" at bounding box center [553, 539] width 68 height 68
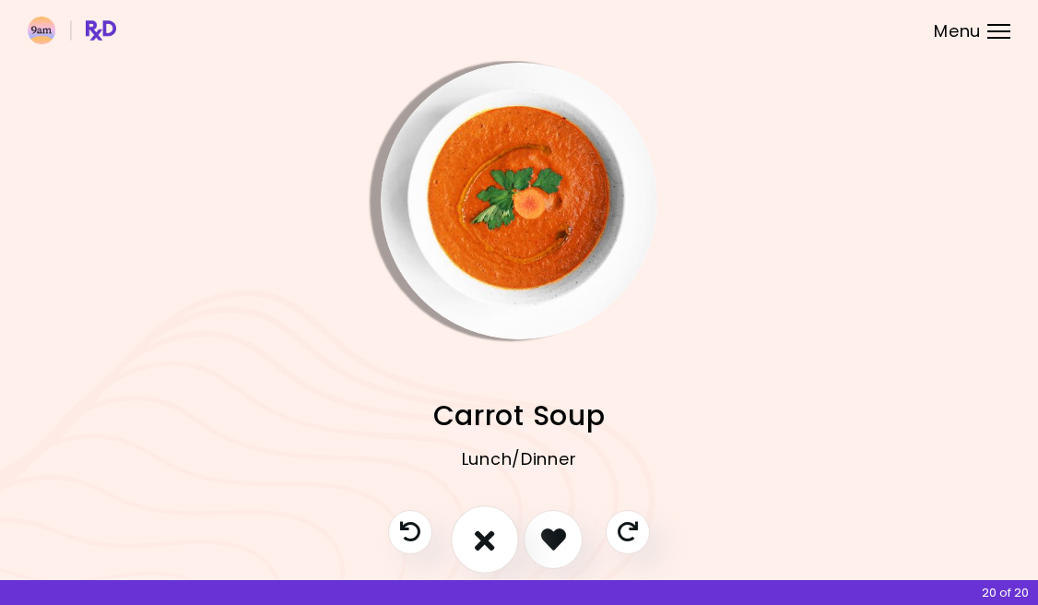
click at [483, 540] on icon "I don't like this recipe" at bounding box center [485, 539] width 20 height 29
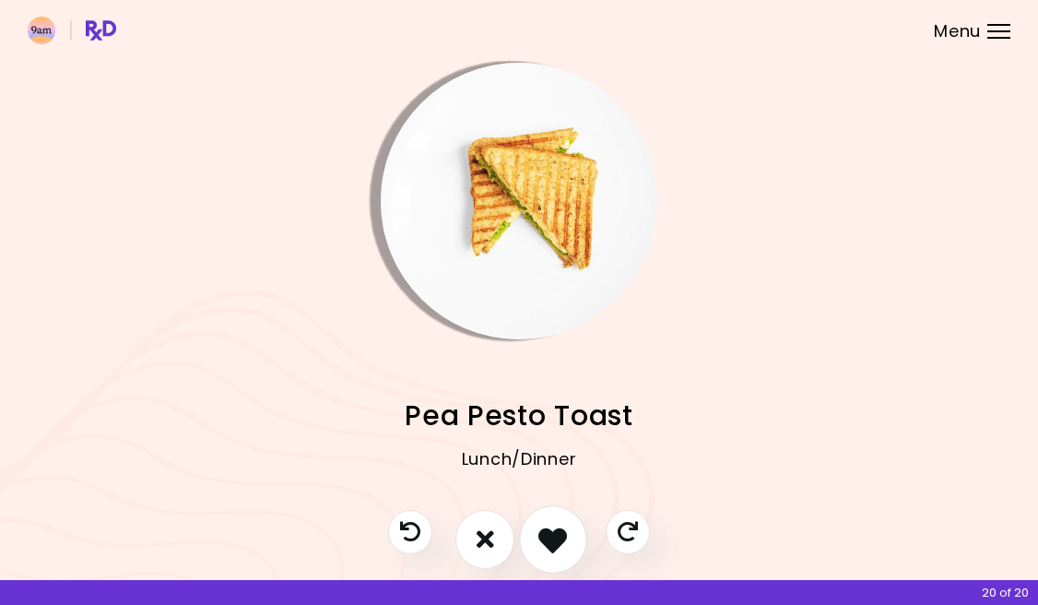
click at [533, 533] on button "I like this recipe" at bounding box center [553, 539] width 68 height 68
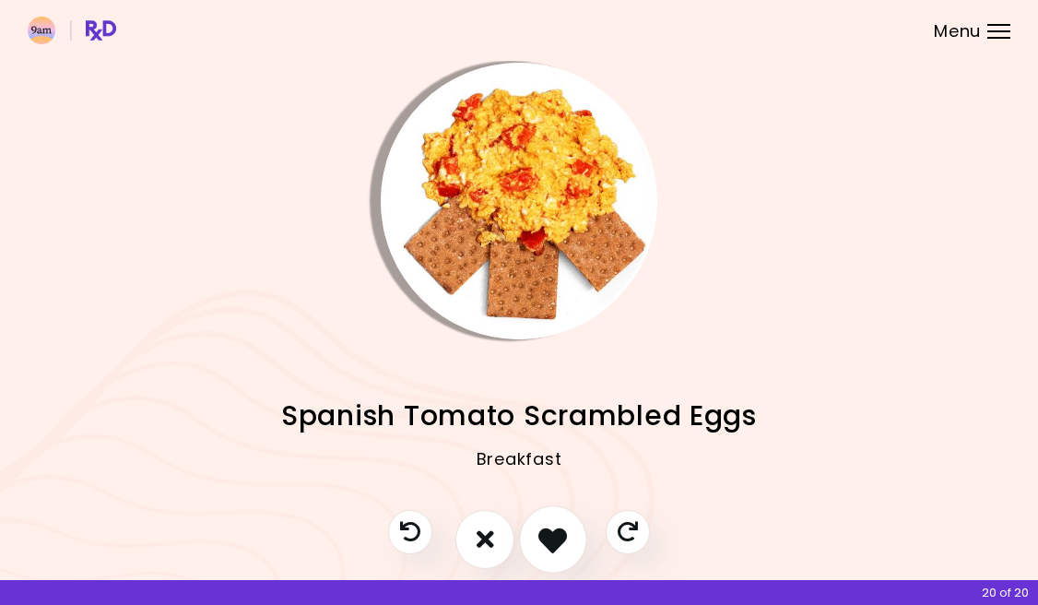
click at [533, 533] on button "I like this recipe" at bounding box center [553, 539] width 68 height 68
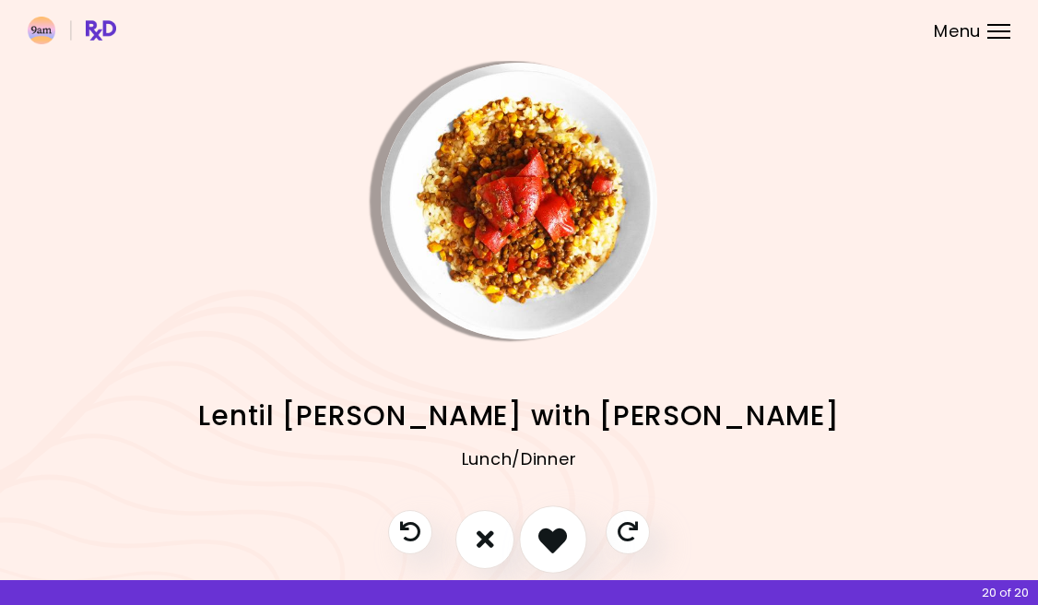
click at [533, 535] on button "I like this recipe" at bounding box center [553, 539] width 68 height 68
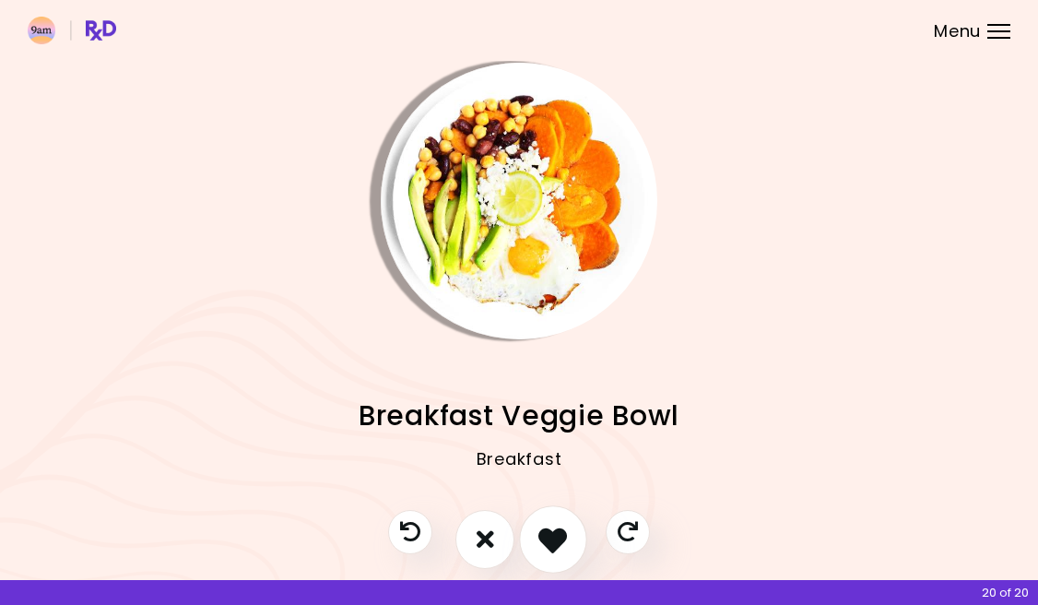
click at [533, 535] on button "I like this recipe" at bounding box center [553, 539] width 68 height 68
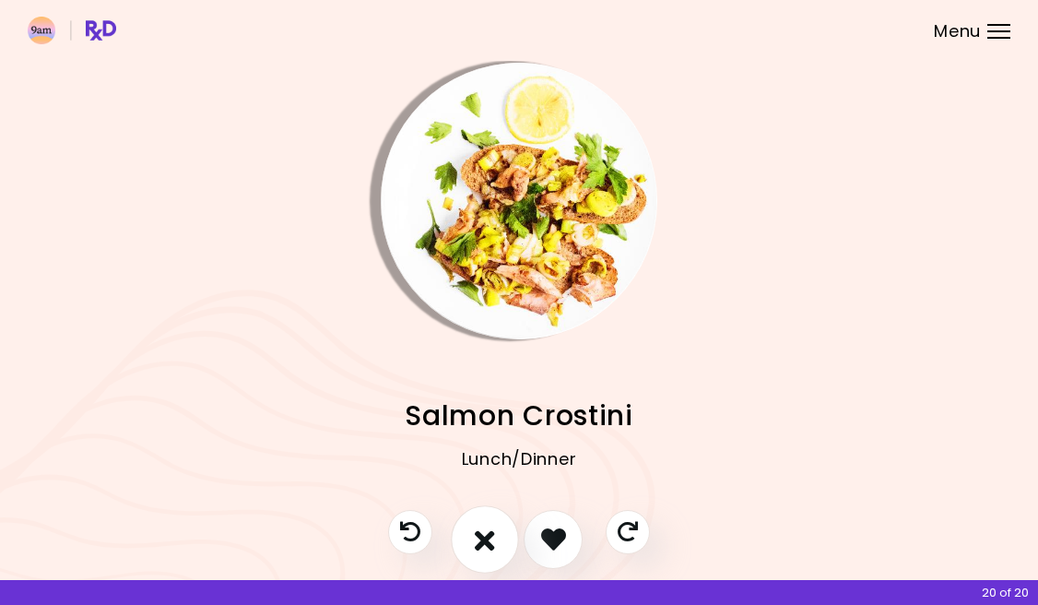
click at [467, 528] on button "I don't like this recipe" at bounding box center [485, 539] width 68 height 68
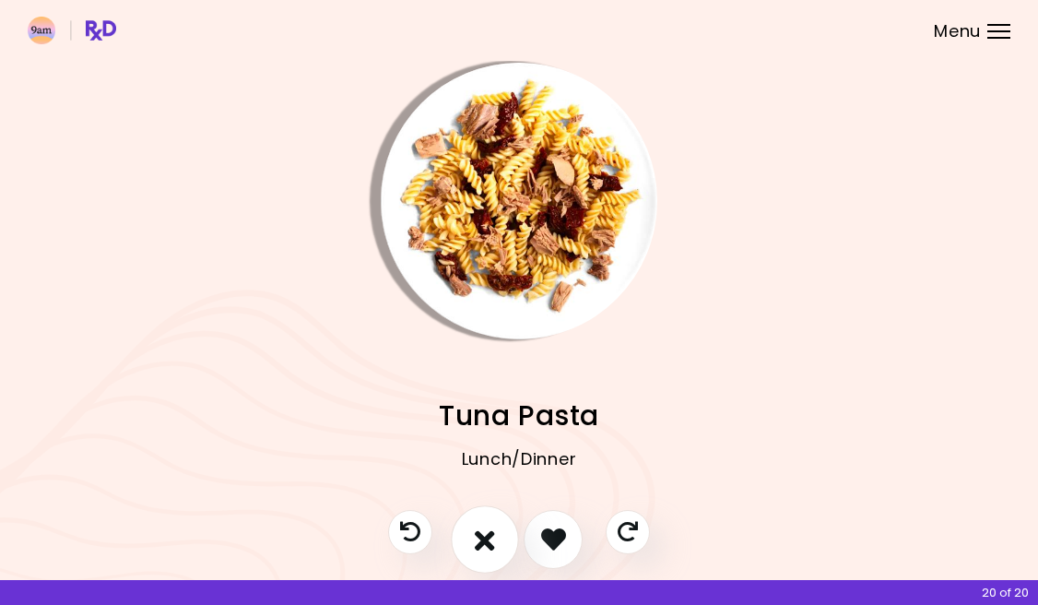
click at [518, 538] on button "I don't like this recipe" at bounding box center [485, 539] width 68 height 68
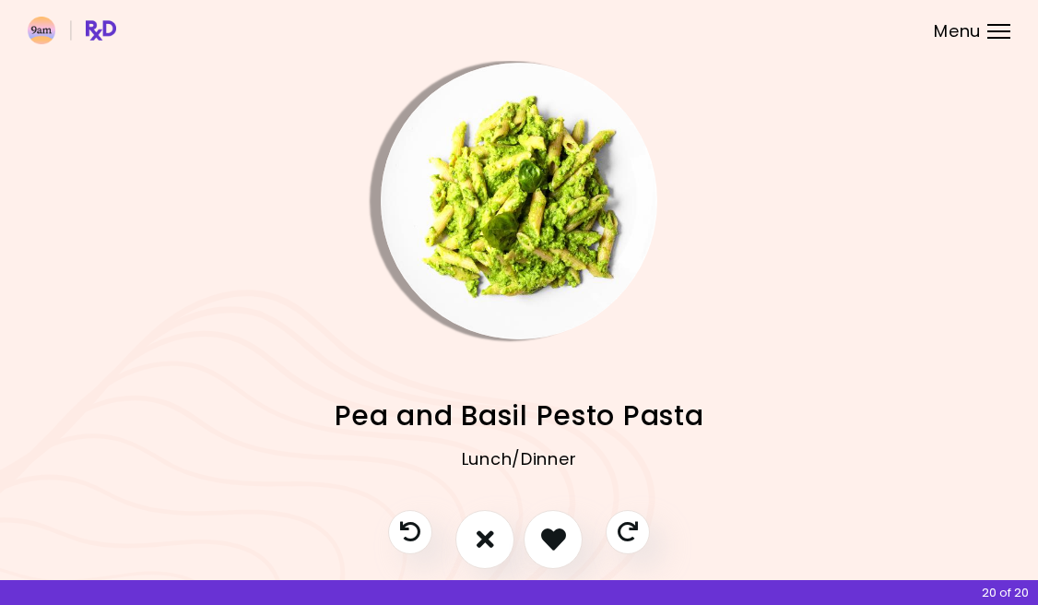
click at [521, 540] on div at bounding box center [519, 548] width 299 height 77
click at [549, 532] on icon "I like this recipe" at bounding box center [552, 539] width 29 height 29
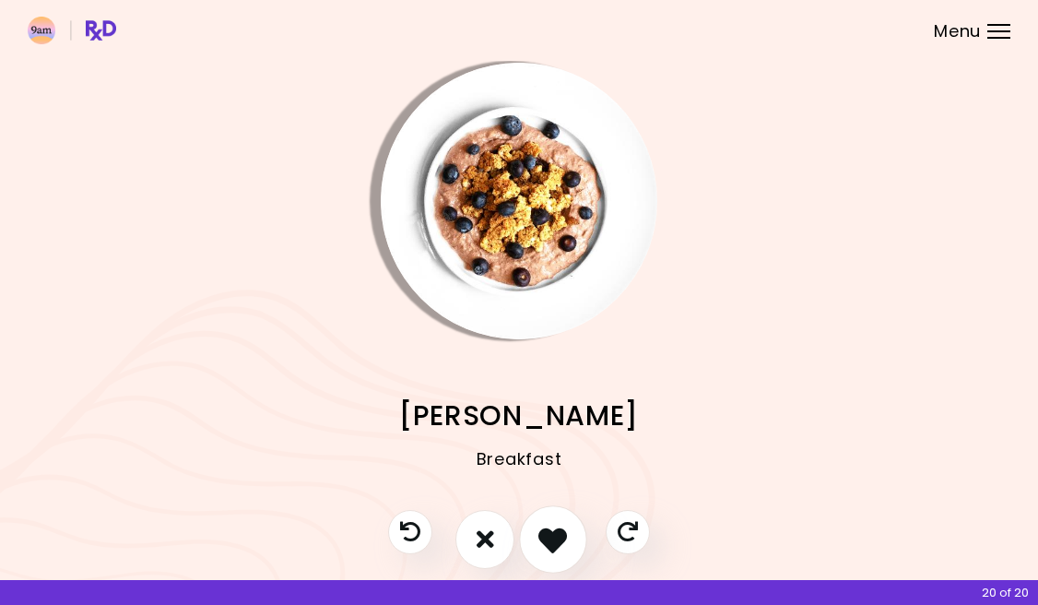
click at [549, 532] on icon "I like this recipe" at bounding box center [552, 539] width 29 height 29
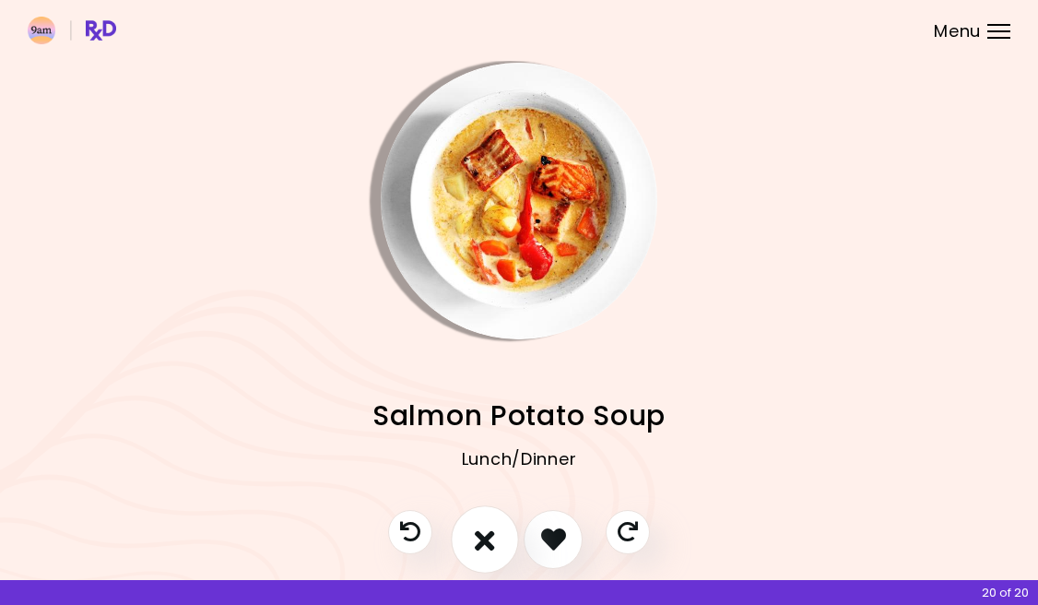
click at [494, 544] on icon "I don't like this recipe" at bounding box center [485, 539] width 20 height 29
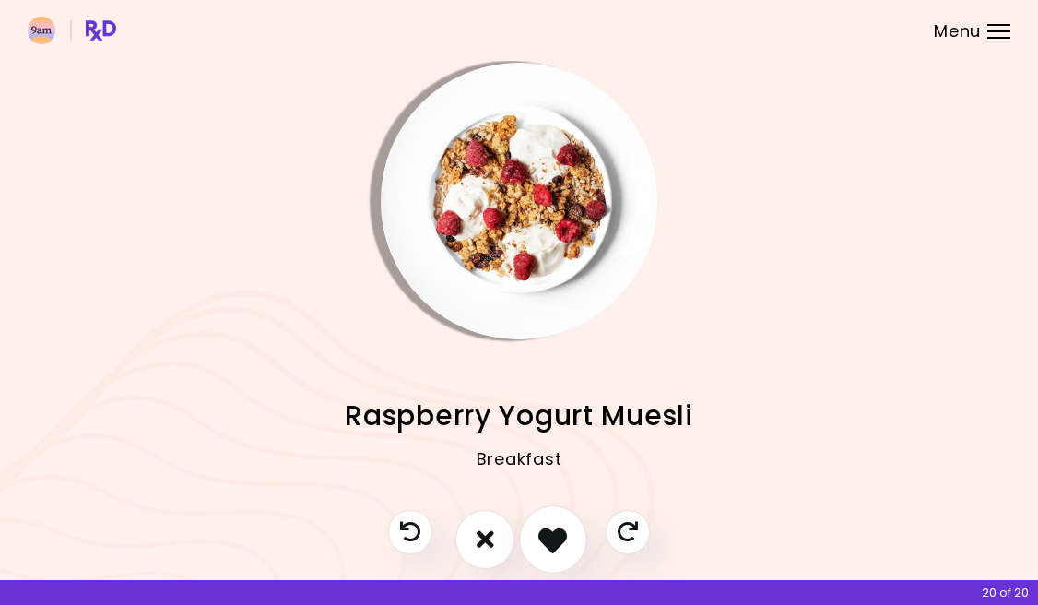
click at [558, 548] on icon "I like this recipe" at bounding box center [552, 539] width 29 height 29
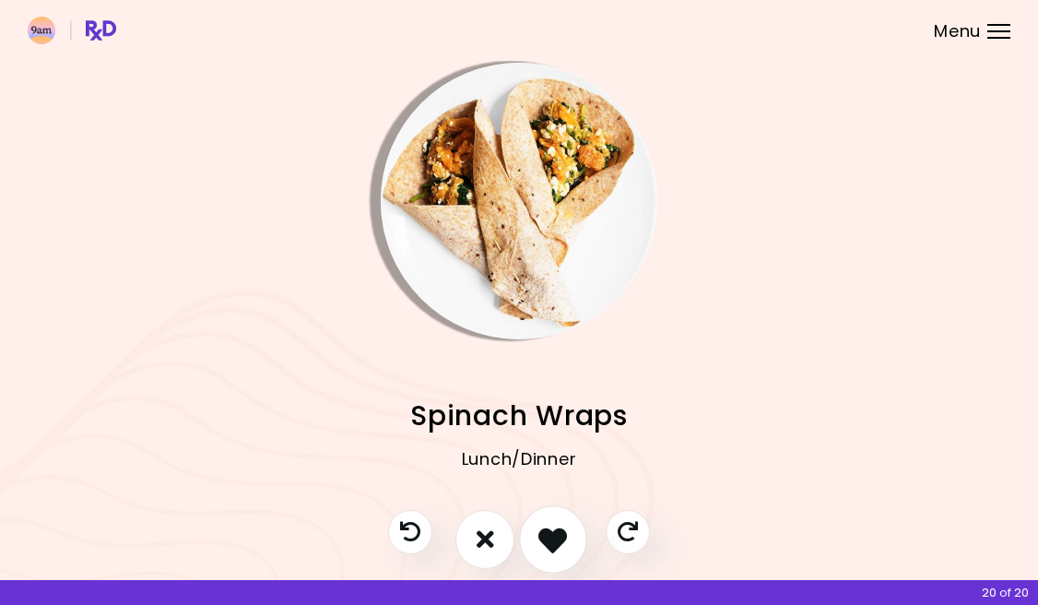
click at [558, 548] on icon "I like this recipe" at bounding box center [552, 539] width 29 height 29
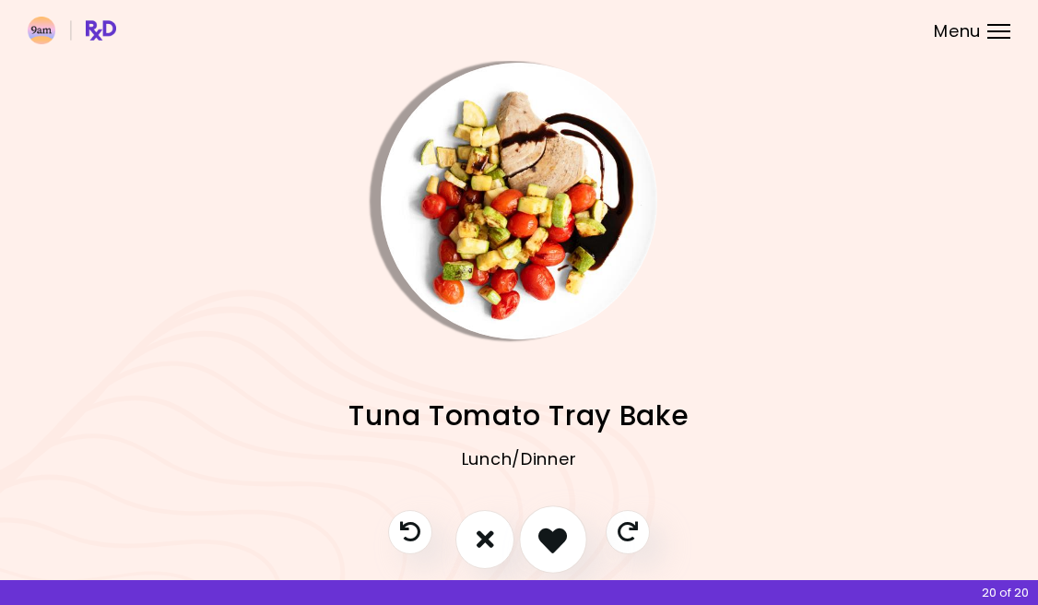
click at [558, 548] on icon "I like this recipe" at bounding box center [552, 539] width 29 height 29
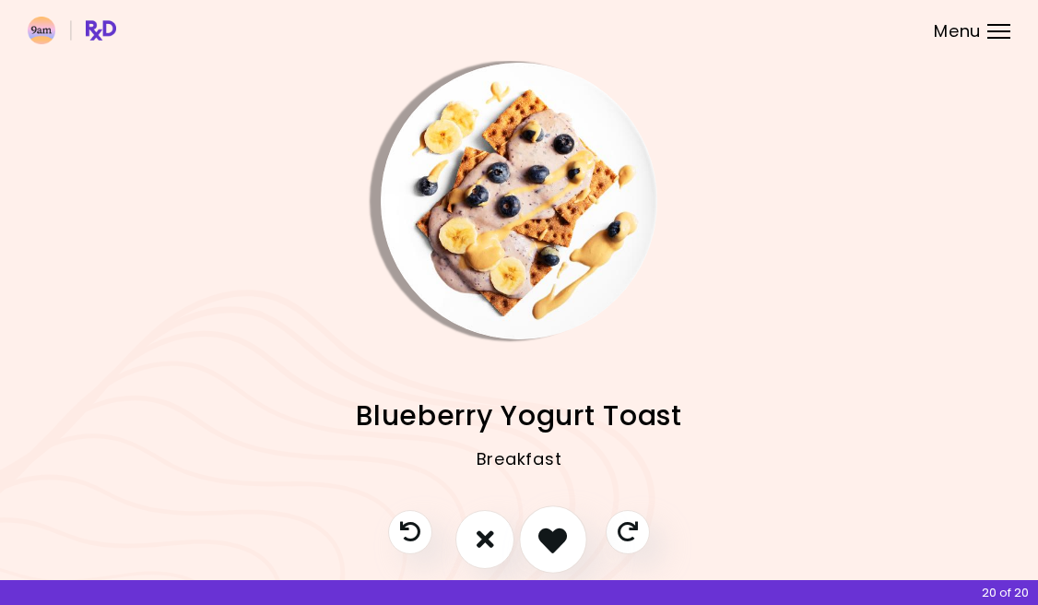
click at [555, 543] on icon "I like this recipe" at bounding box center [552, 539] width 29 height 29
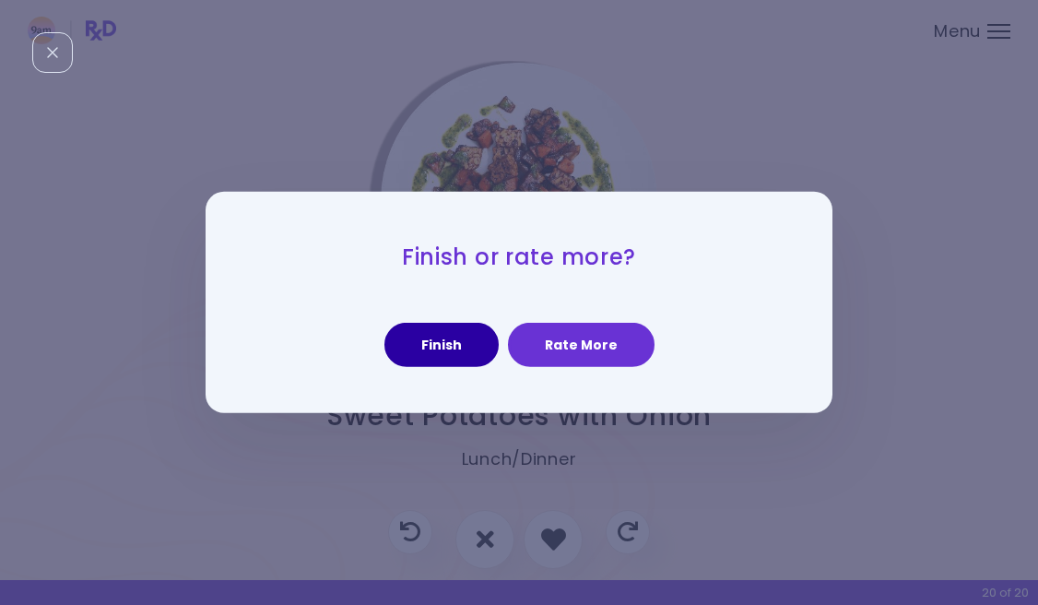
click at [478, 336] on button "Finish" at bounding box center [441, 345] width 114 height 44
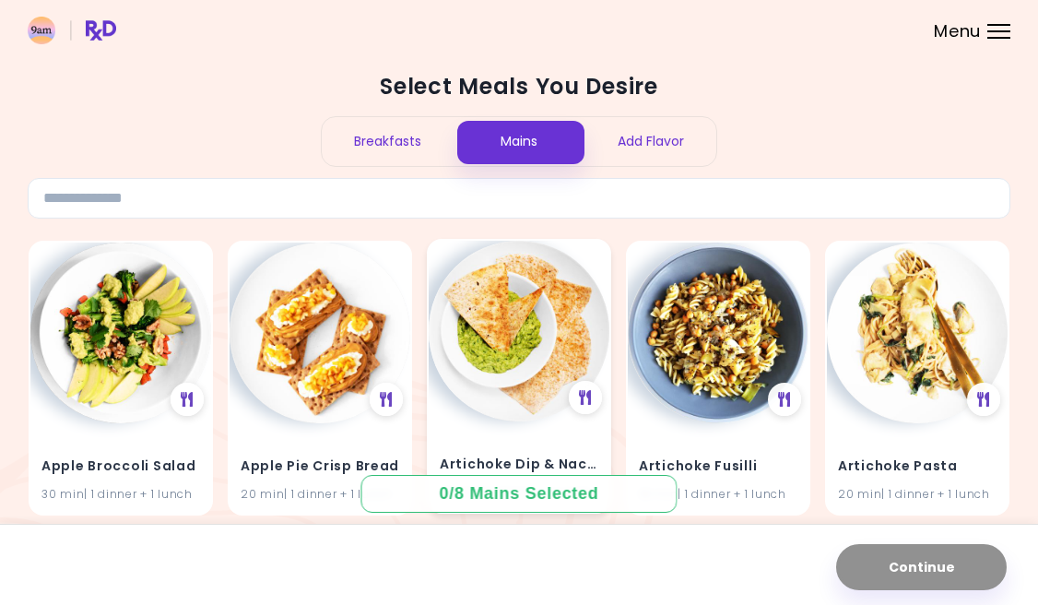
scroll to position [14, 0]
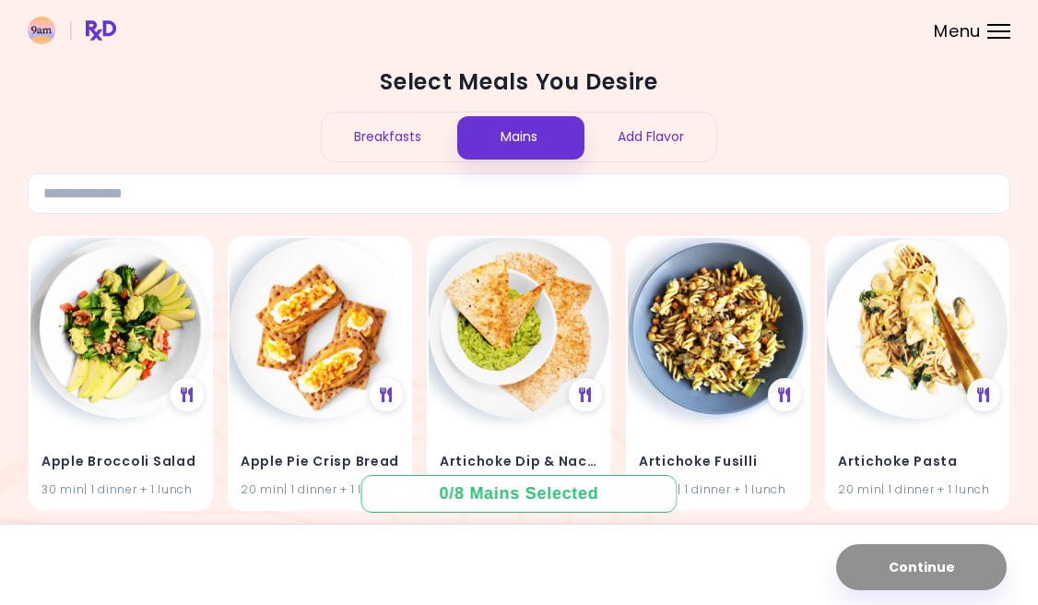
click at [393, 136] on div "Breakfasts" at bounding box center [388, 136] width 132 height 49
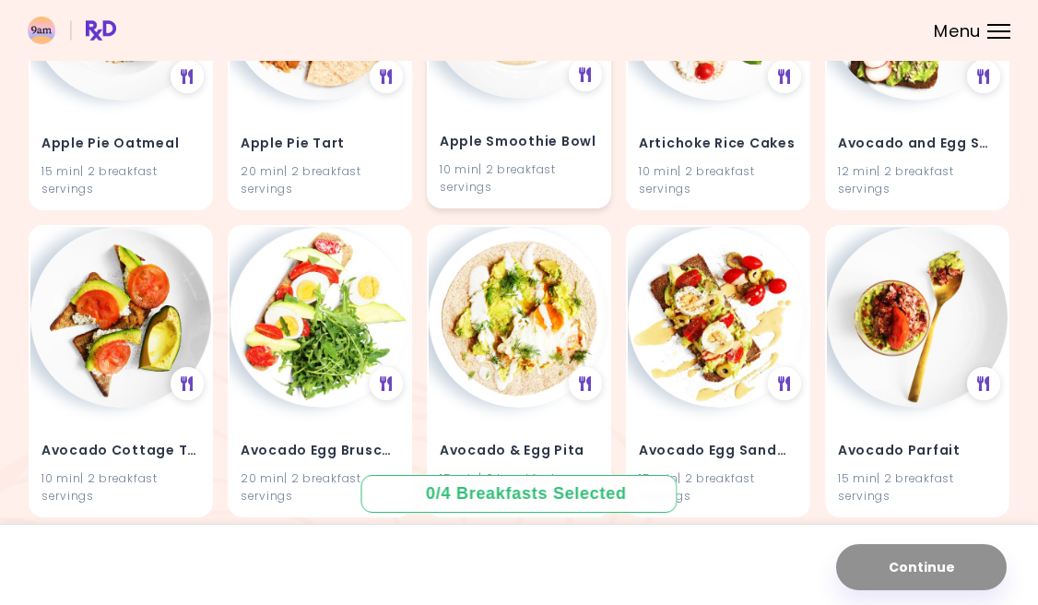
scroll to position [642, 0]
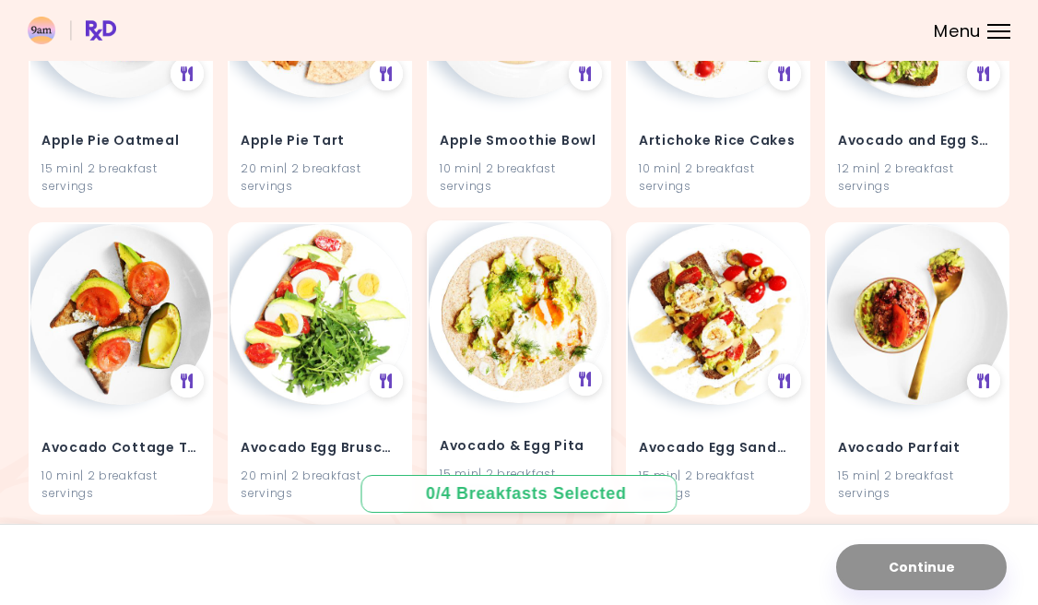
click at [497, 360] on img at bounding box center [519, 312] width 181 height 181
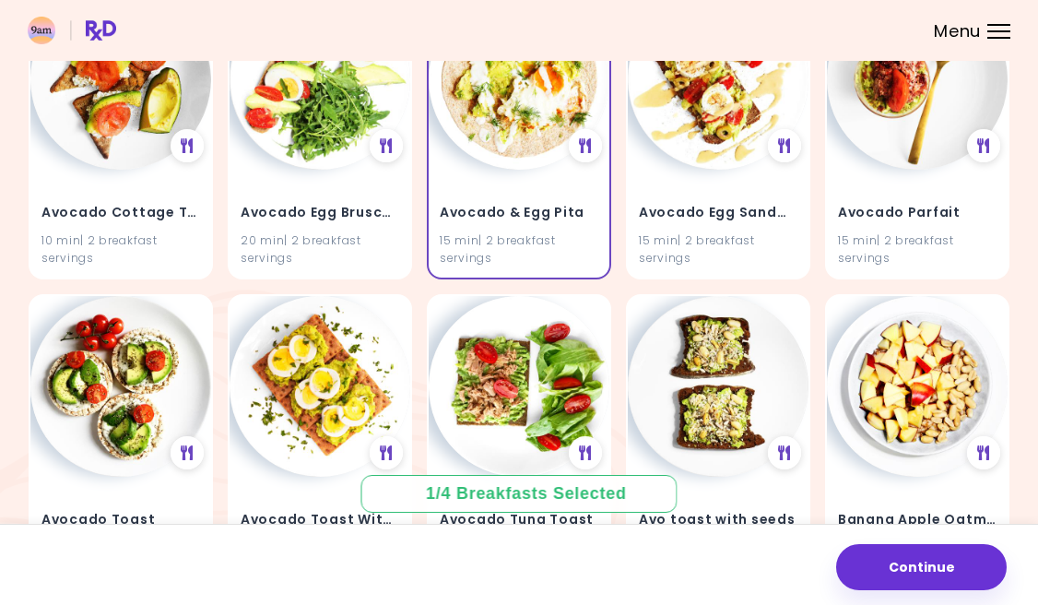
scroll to position [909, 0]
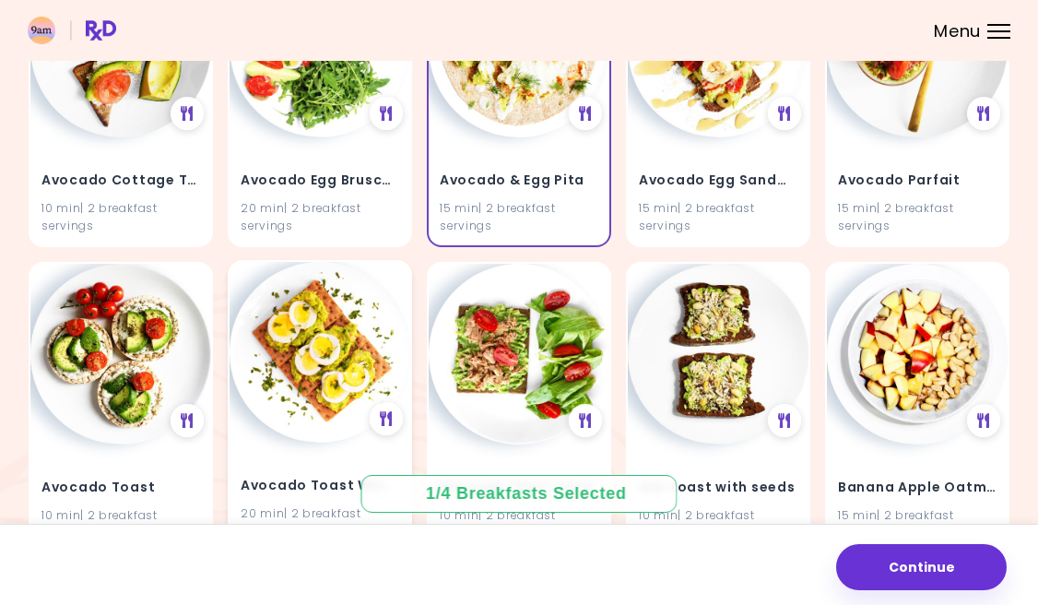
click at [313, 394] on img at bounding box center [320, 352] width 181 height 181
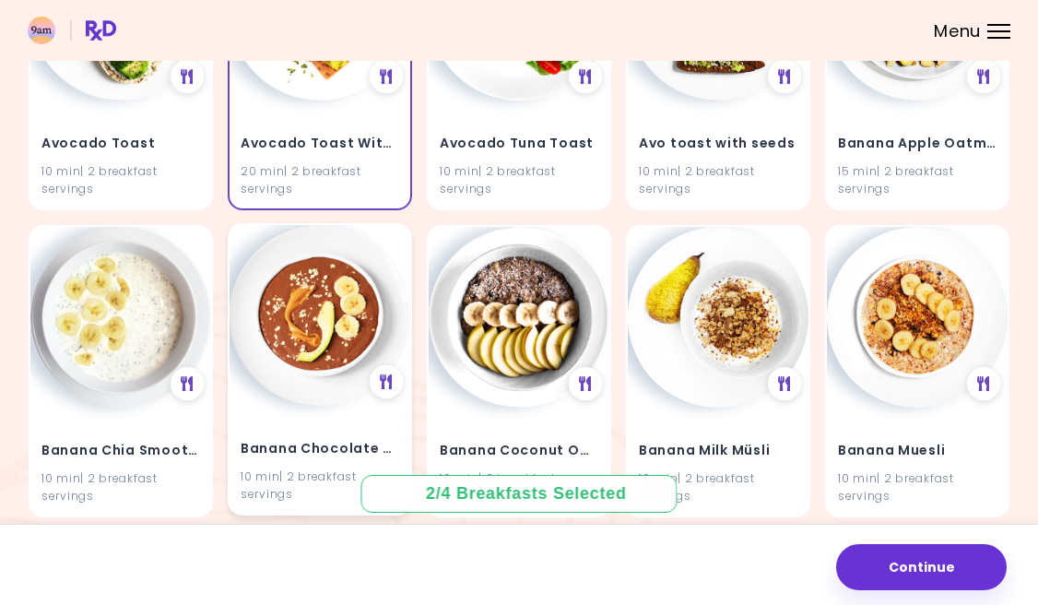
scroll to position [1255, 0]
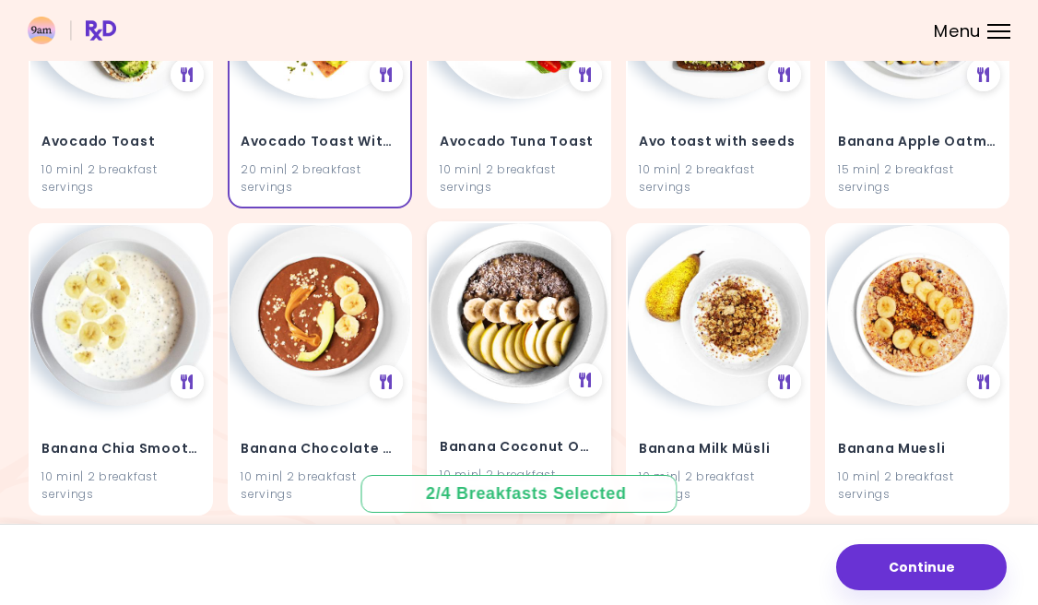
click at [495, 343] on img at bounding box center [519, 313] width 181 height 181
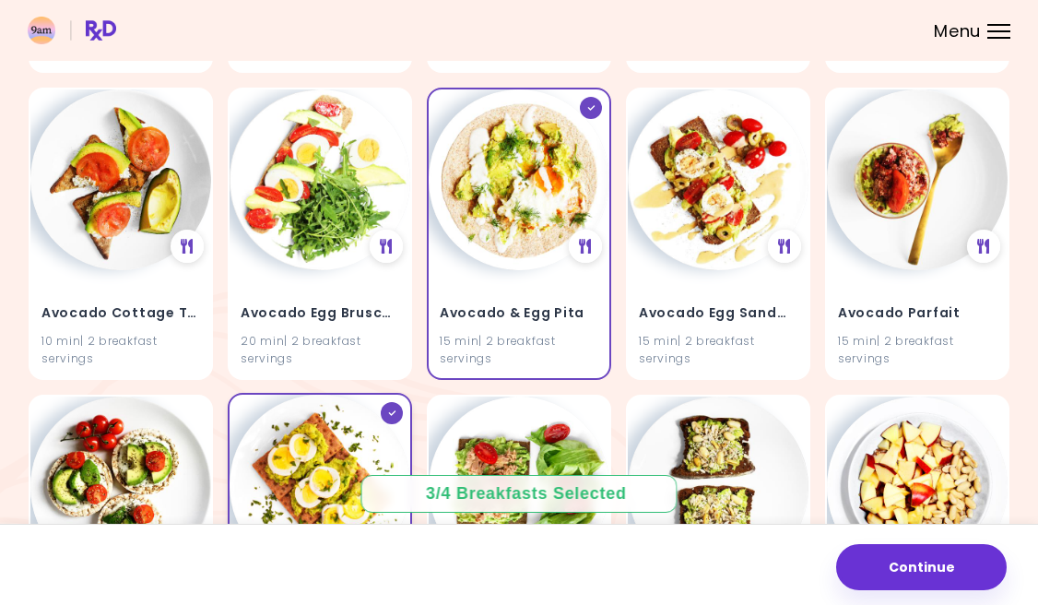
scroll to position [769, 0]
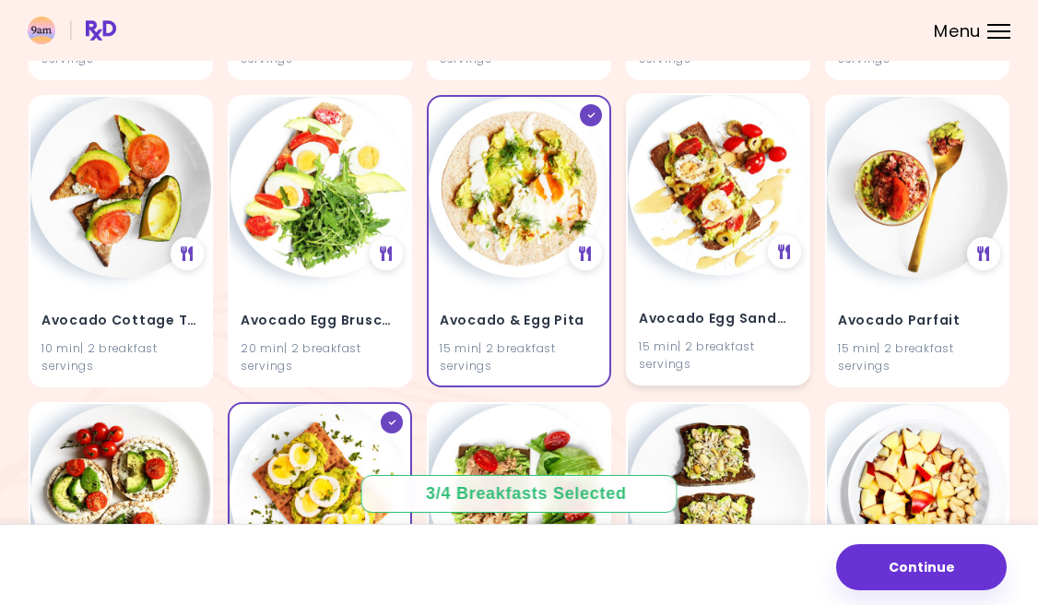
click at [657, 207] on img at bounding box center [718, 185] width 181 height 181
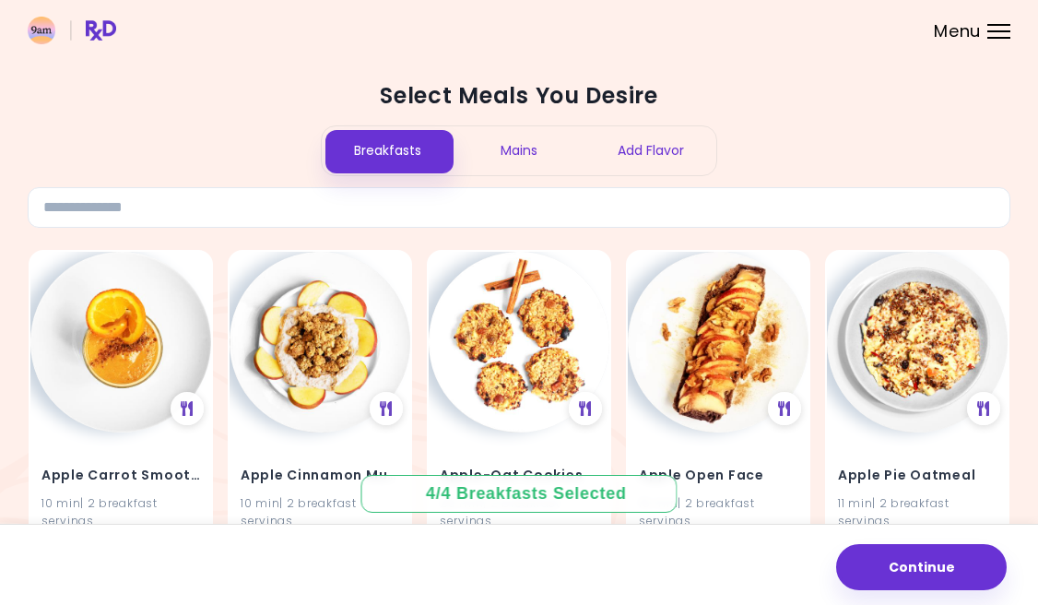
scroll to position [0, 0]
click at [512, 148] on div "Mains" at bounding box center [520, 150] width 132 height 49
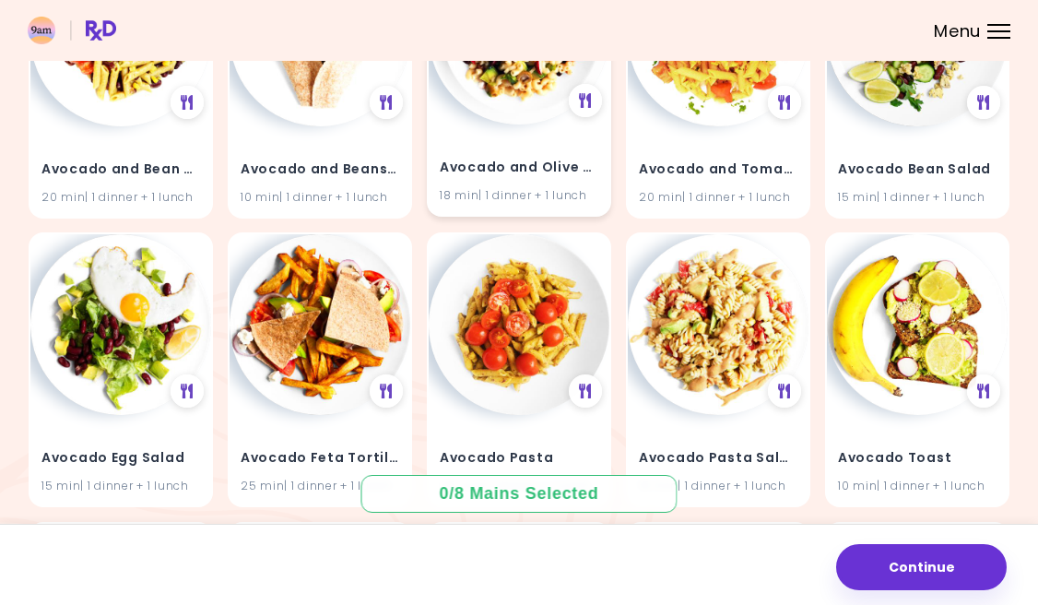
scroll to position [598, 0]
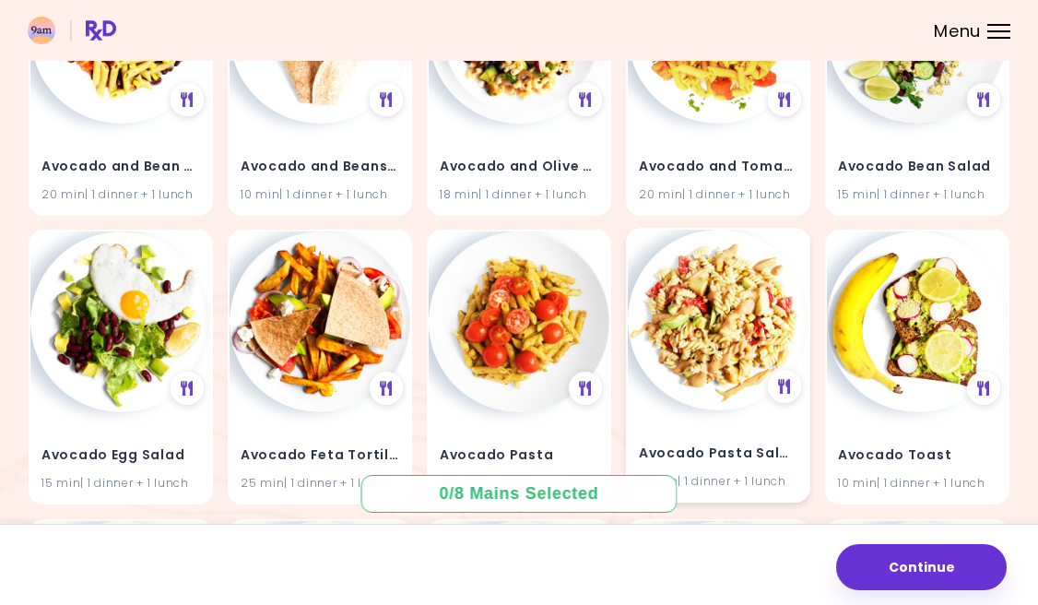
click at [685, 307] on img at bounding box center [718, 320] width 181 height 181
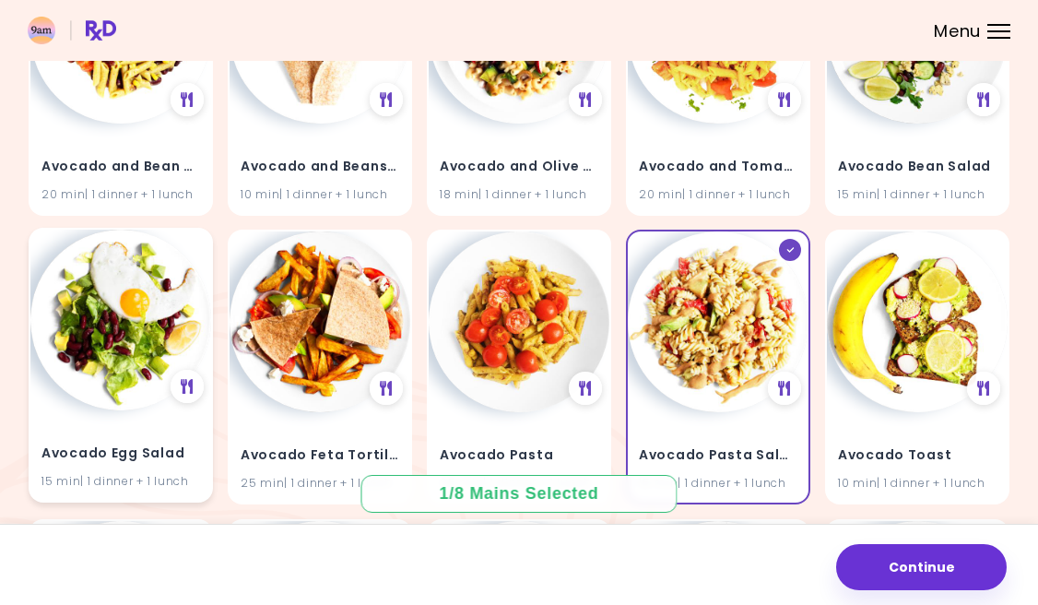
click at [161, 368] on img at bounding box center [120, 320] width 181 height 181
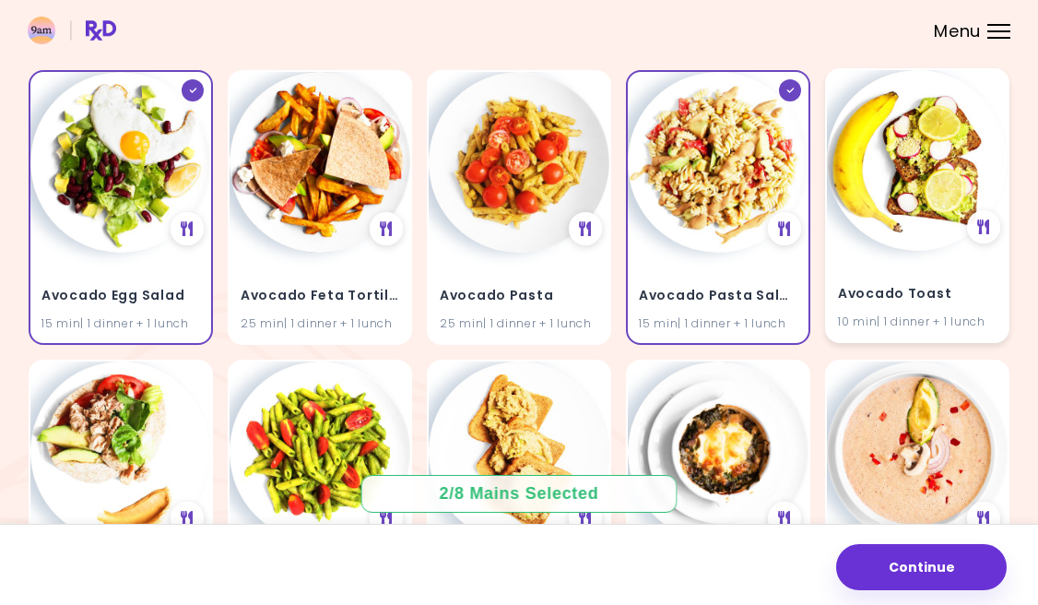
scroll to position [967, 0]
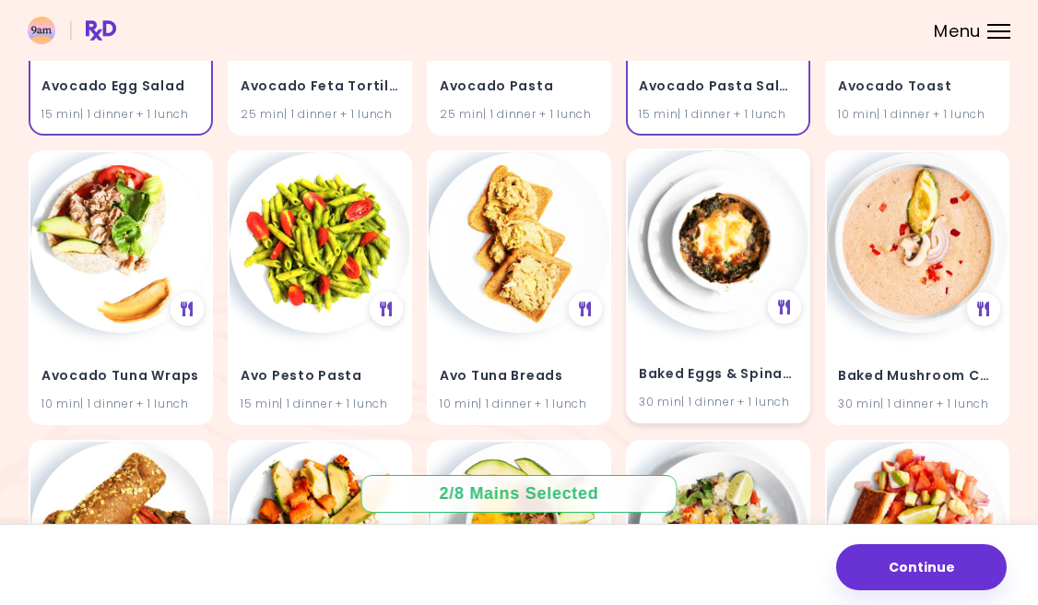
click at [744, 299] on img at bounding box center [718, 240] width 181 height 181
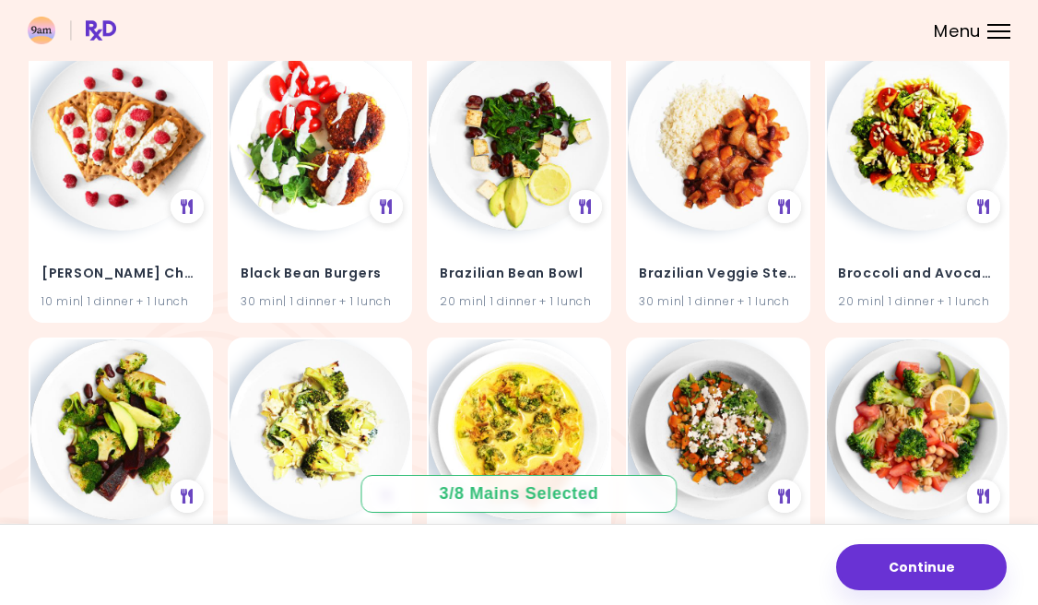
scroll to position [3959, 0]
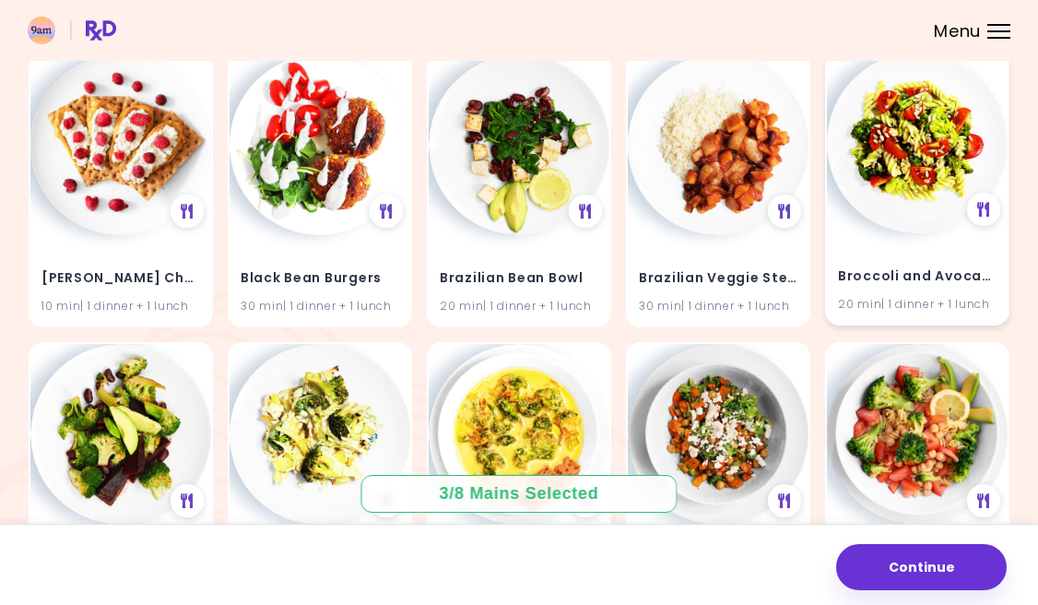
click at [893, 179] on img at bounding box center [917, 143] width 181 height 181
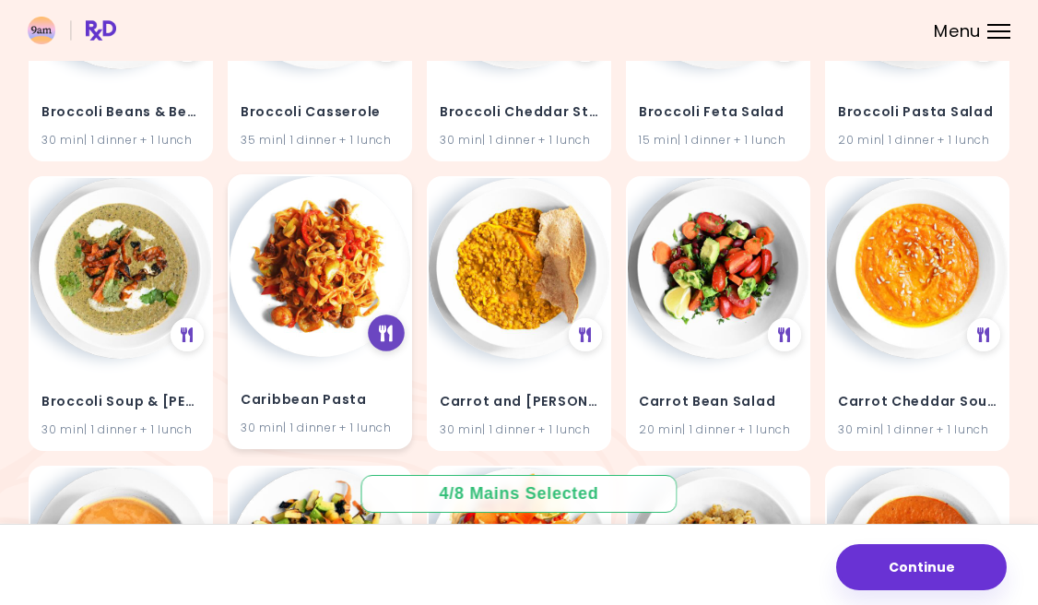
scroll to position [4417, 0]
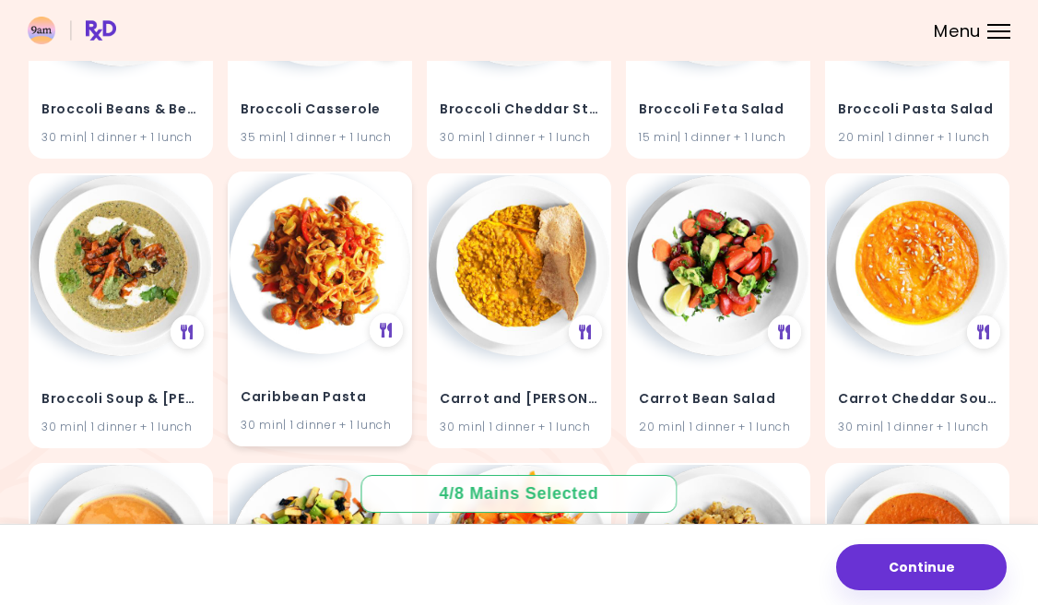
click at [317, 281] on img at bounding box center [320, 263] width 181 height 181
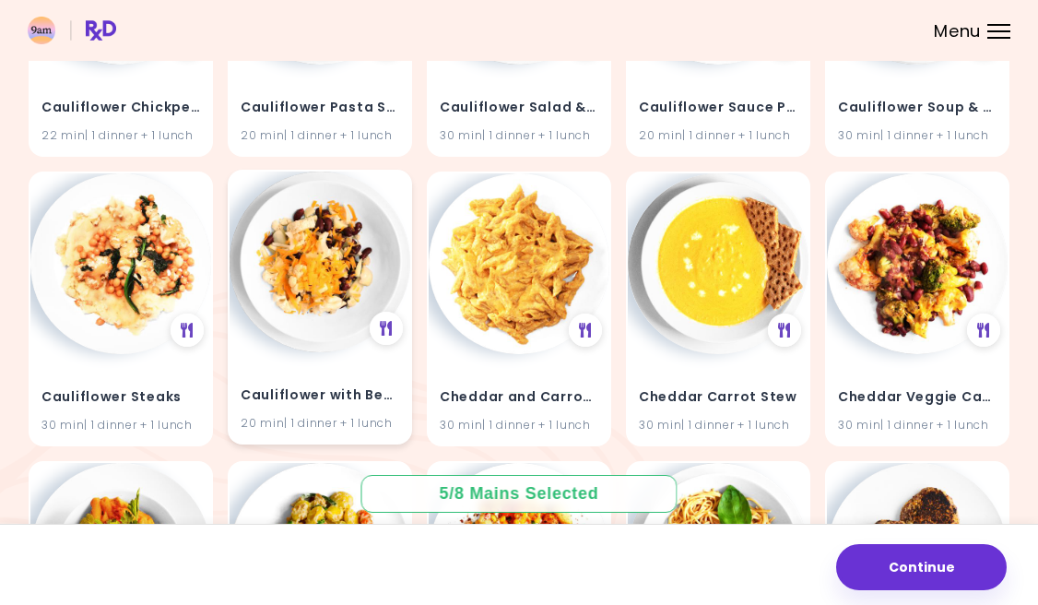
scroll to position [5982, 0]
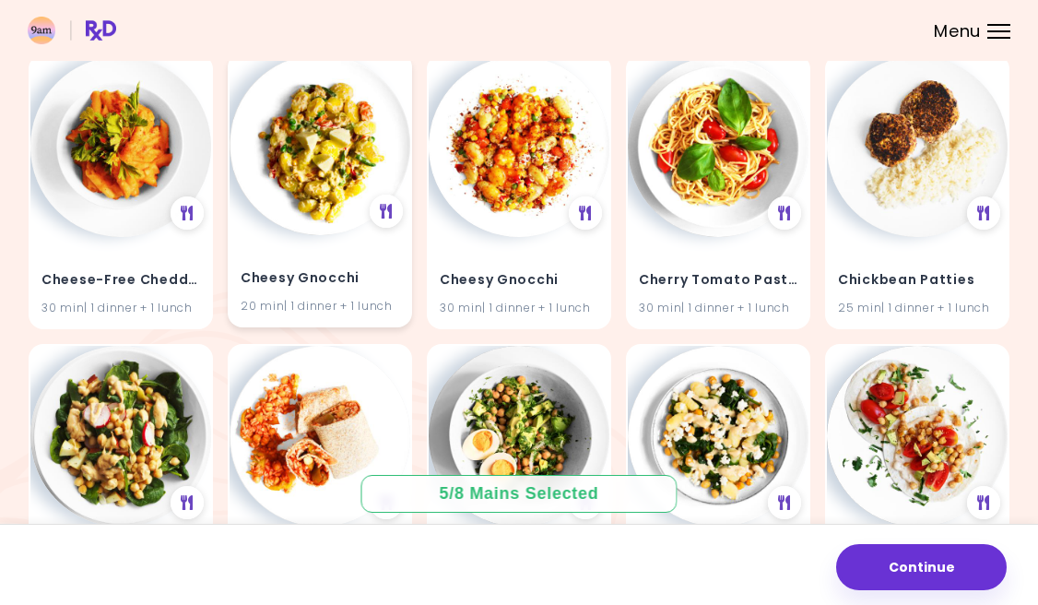
click at [322, 158] on img at bounding box center [320, 144] width 181 height 181
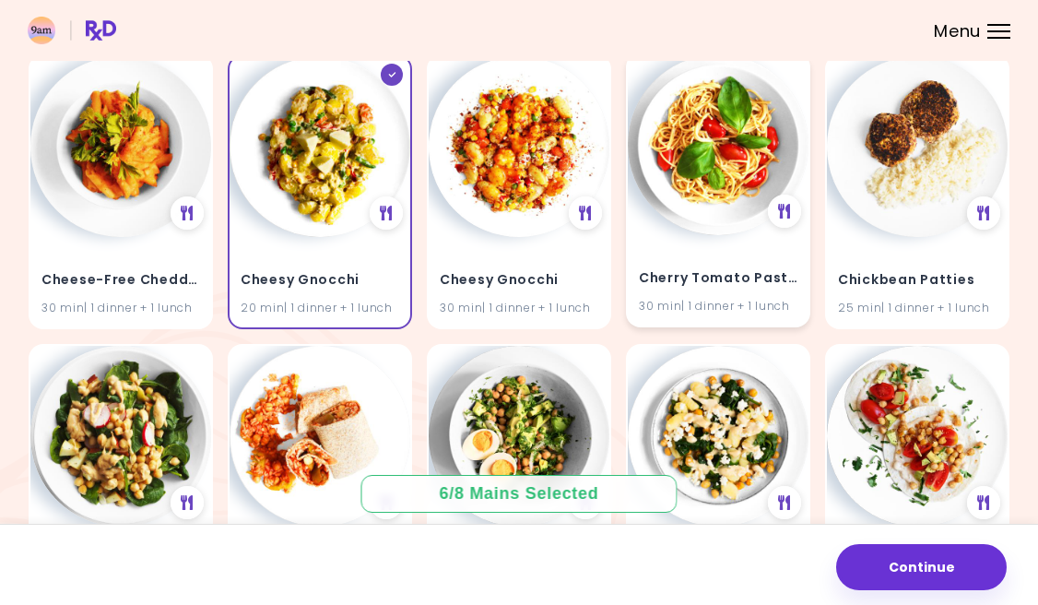
click at [676, 154] on img at bounding box center [718, 144] width 181 height 181
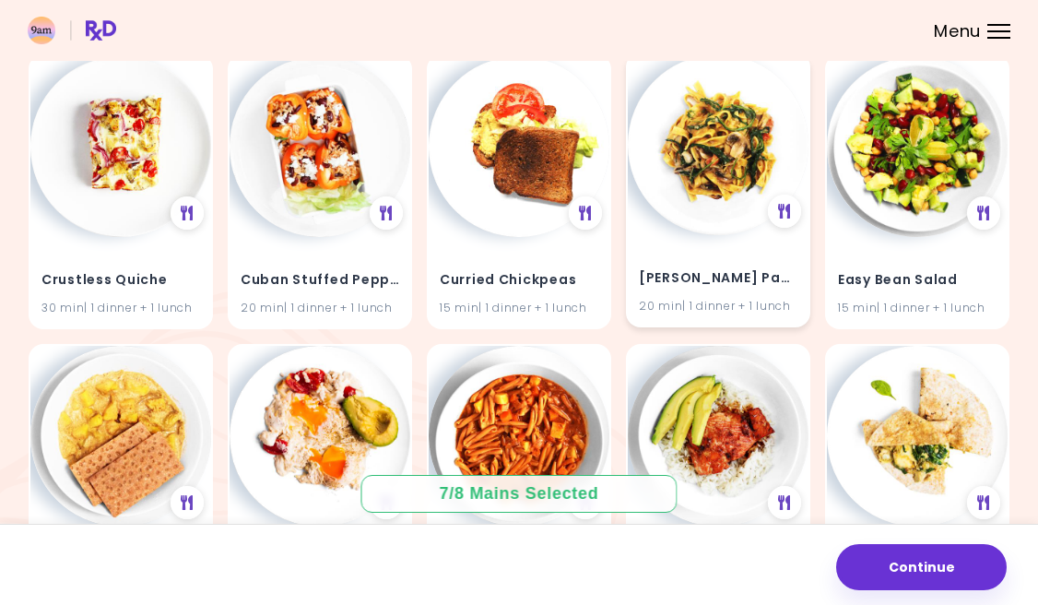
scroll to position [9443, 0]
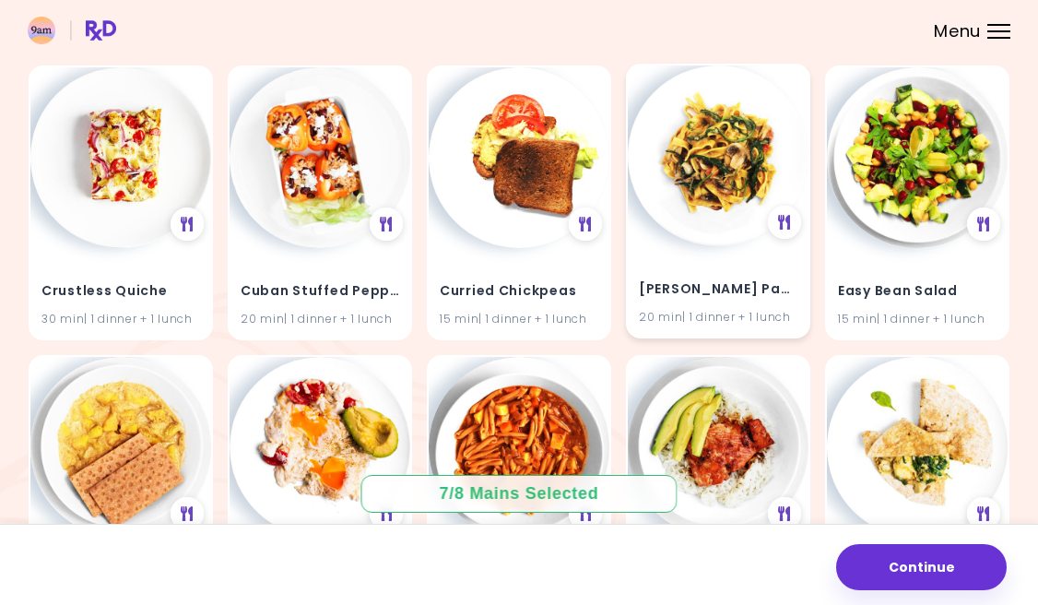
click at [719, 148] on img at bounding box center [718, 155] width 181 height 181
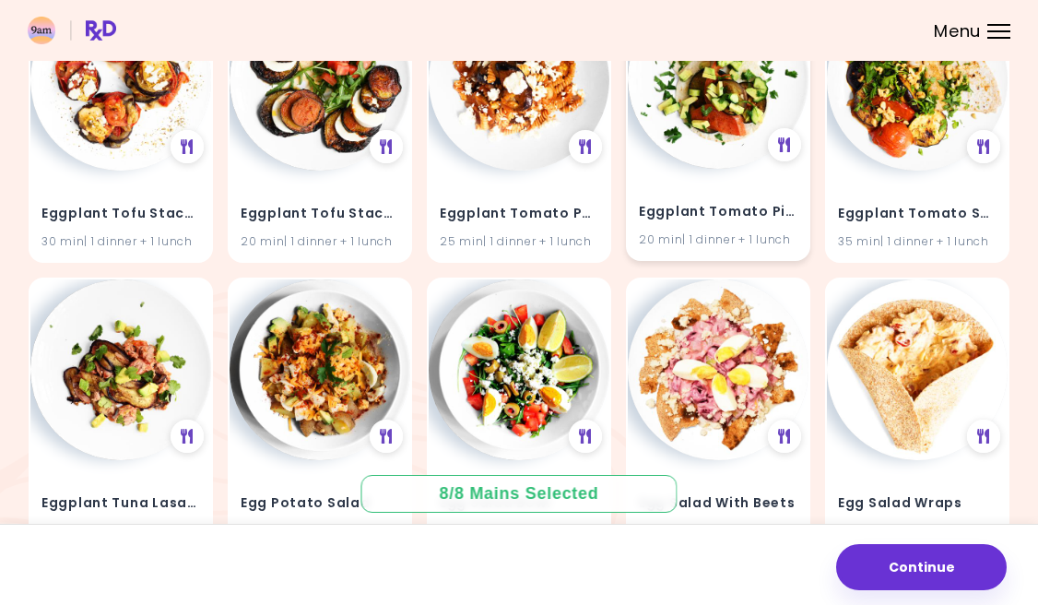
scroll to position [10838, 0]
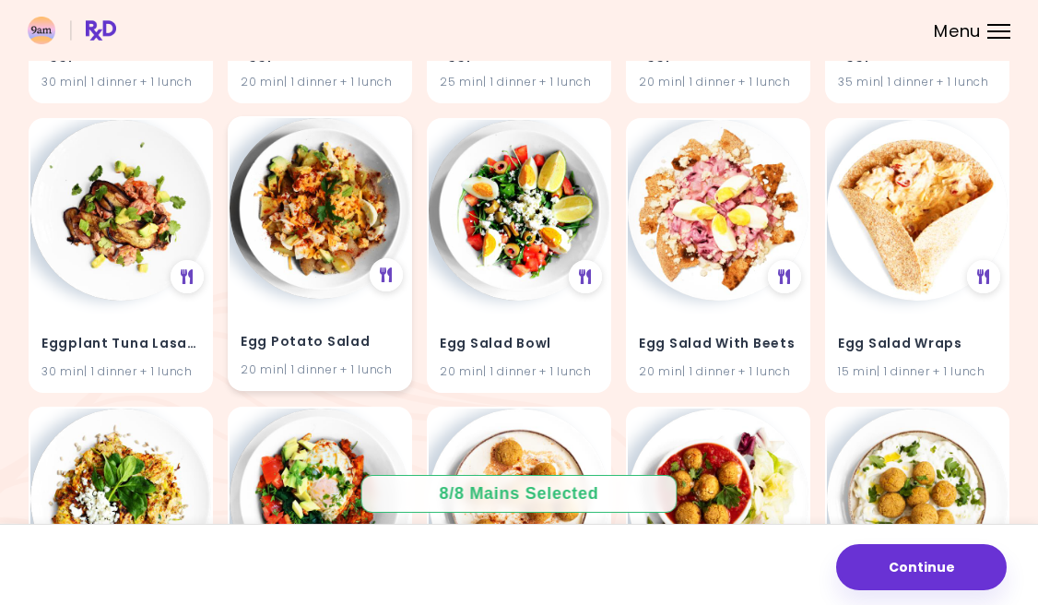
click at [331, 193] on img at bounding box center [320, 208] width 181 height 181
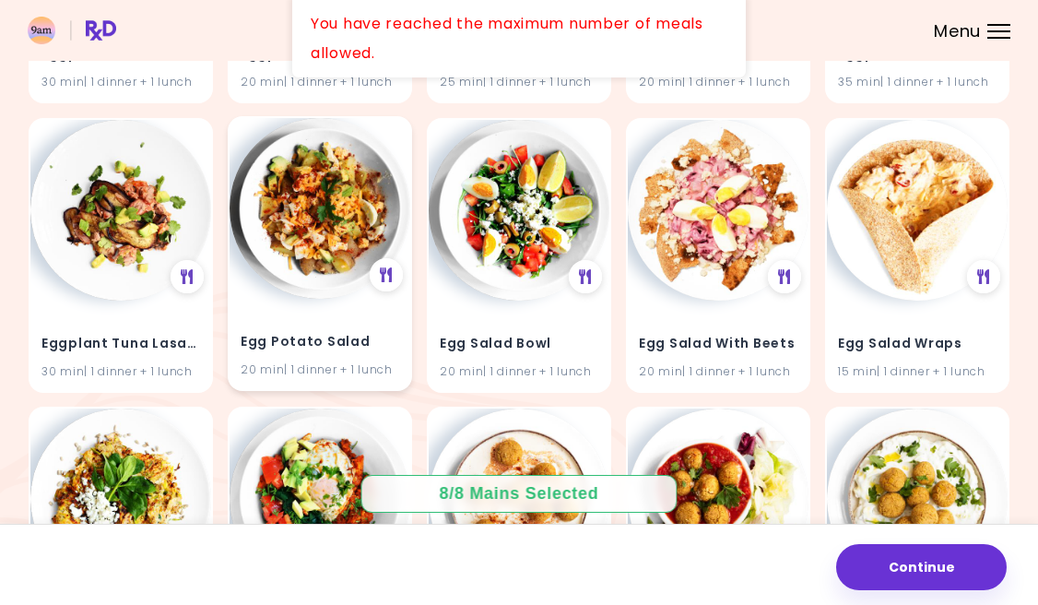
click at [309, 211] on img at bounding box center [320, 208] width 181 height 181
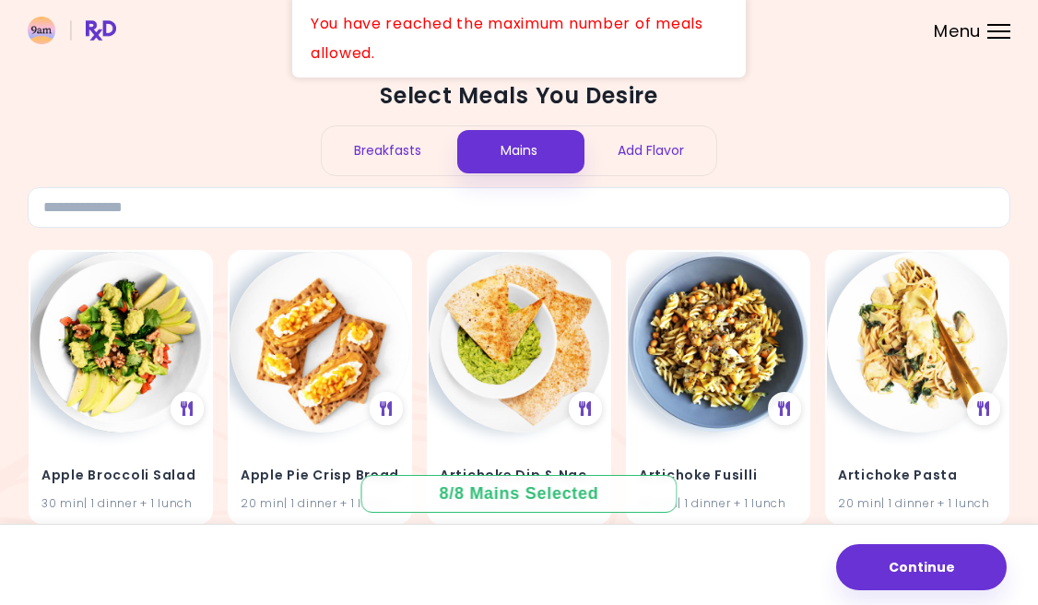
scroll to position [0, 0]
click at [665, 164] on div "Add Flavor" at bounding box center [650, 150] width 132 height 49
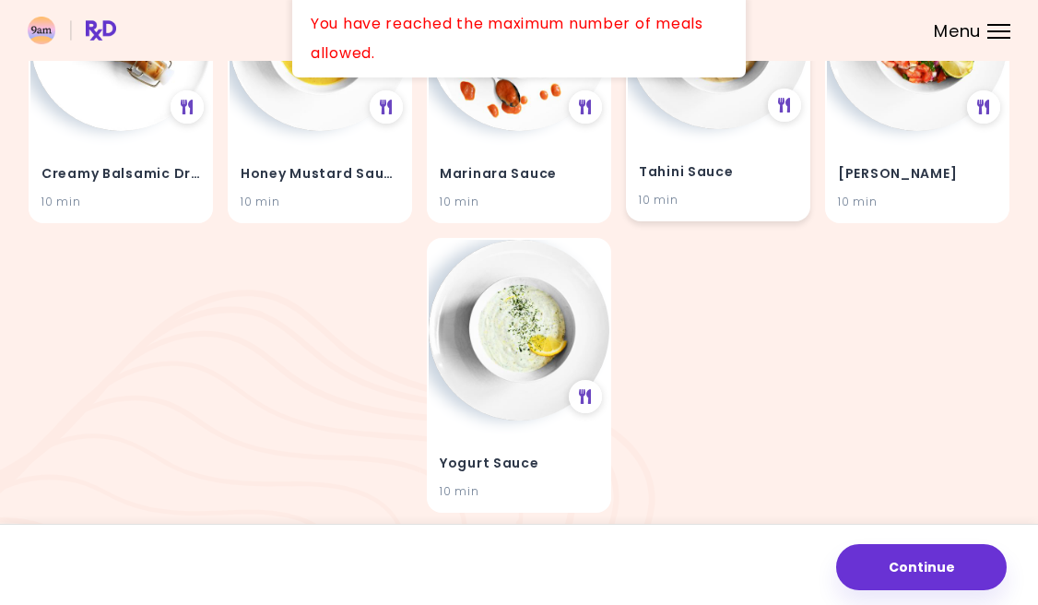
scroll to position [308, 0]
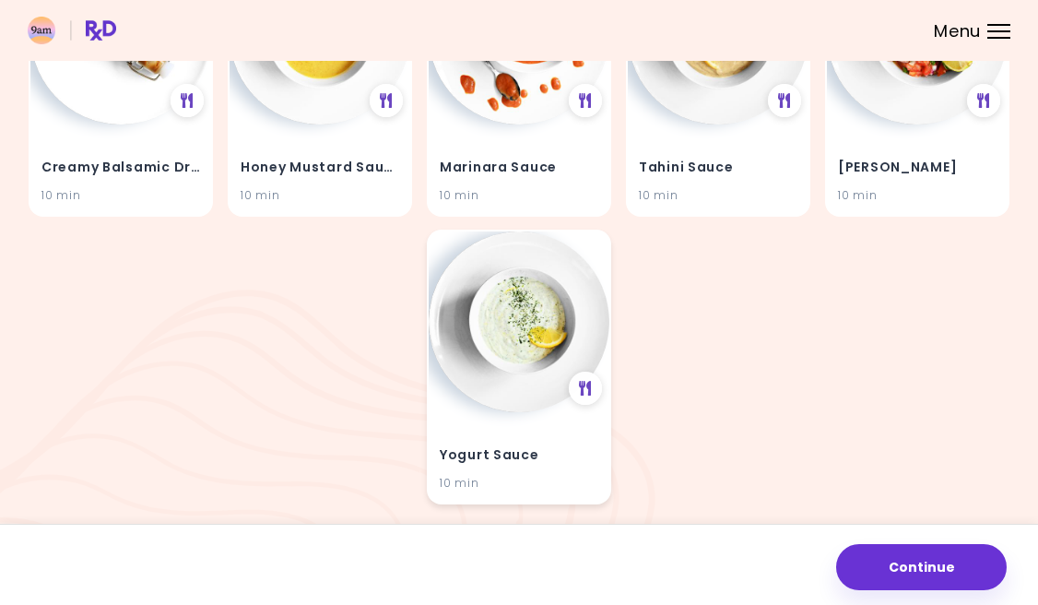
click at [545, 309] on img at bounding box center [519, 321] width 181 height 181
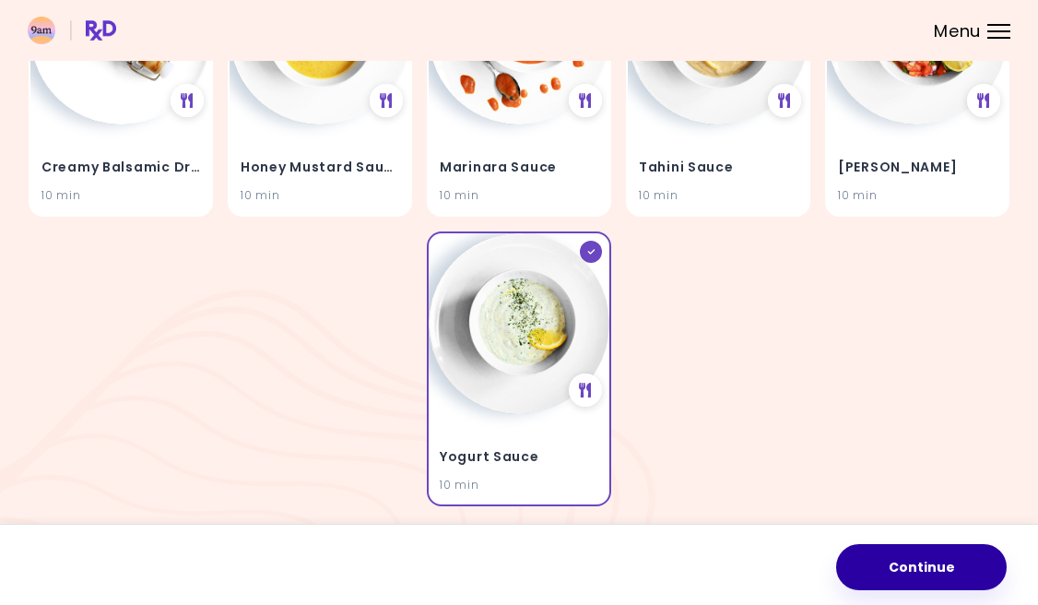
click at [910, 565] on button "Continue" at bounding box center [921, 567] width 171 height 46
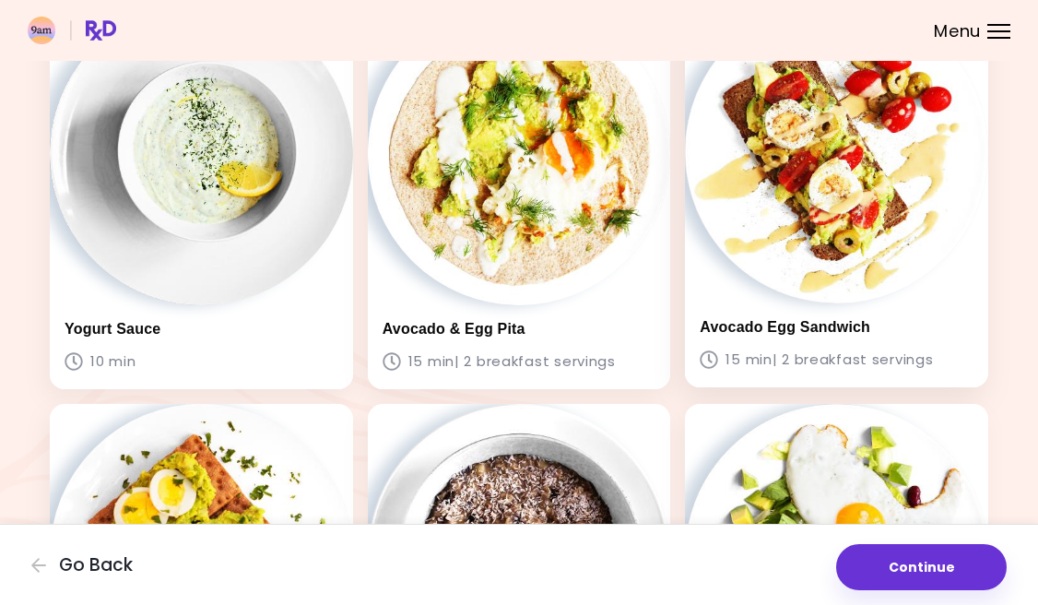
scroll to position [156, 0]
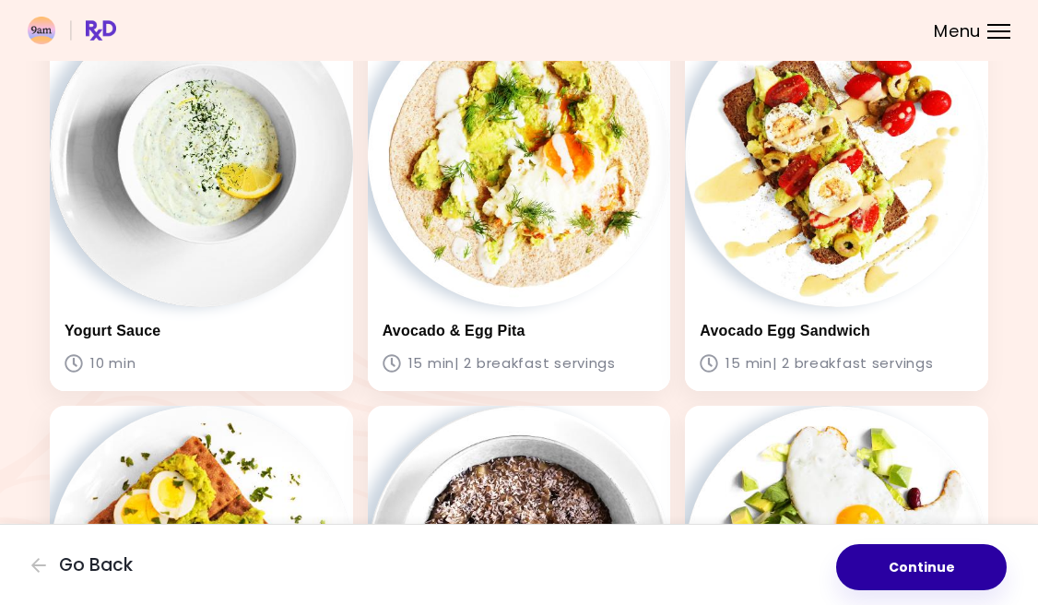
click at [908, 556] on button "Continue" at bounding box center [921, 567] width 171 height 46
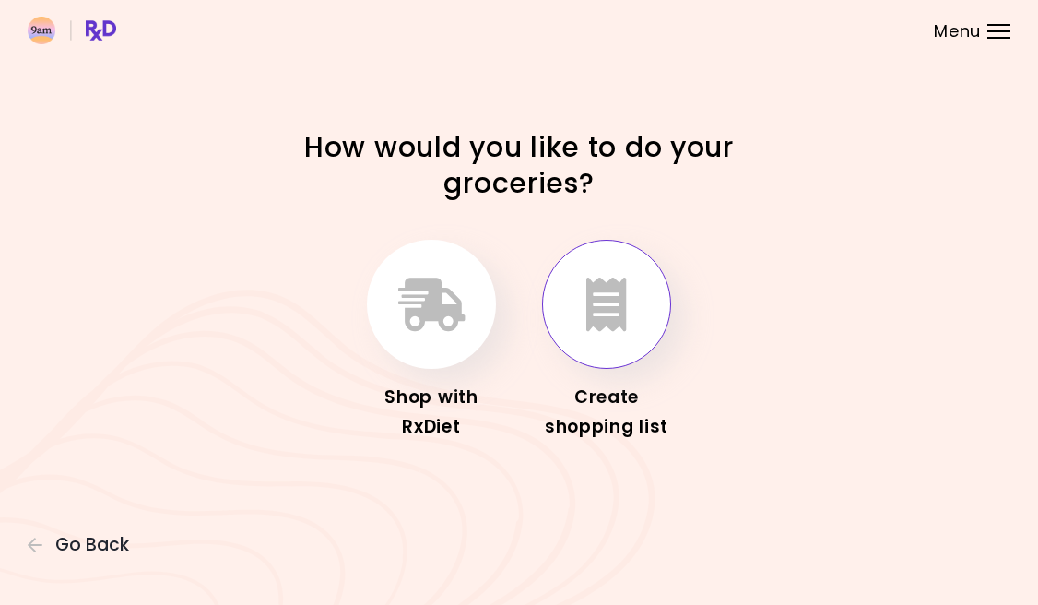
click at [617, 300] on icon "button" at bounding box center [606, 303] width 41 height 53
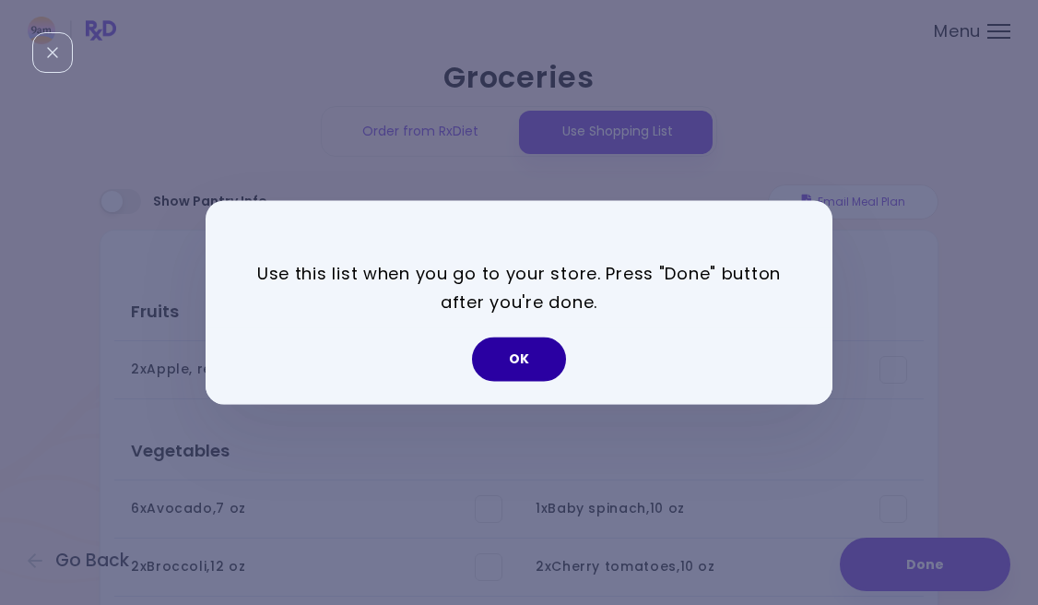
click at [526, 347] on button "OK" at bounding box center [519, 359] width 94 height 44
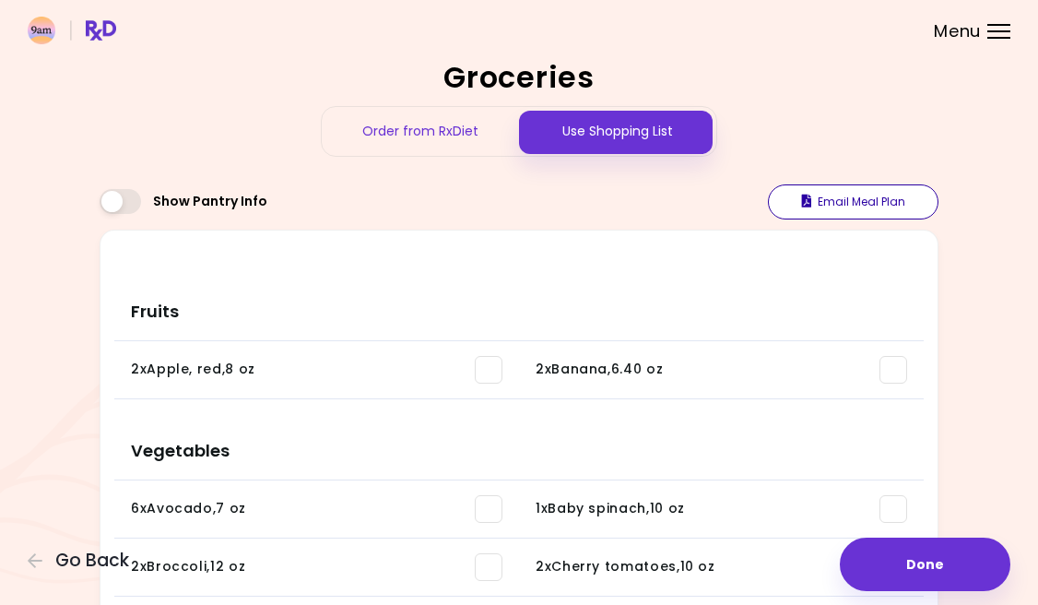
click at [869, 194] on button "Email Meal Plan" at bounding box center [853, 201] width 171 height 35
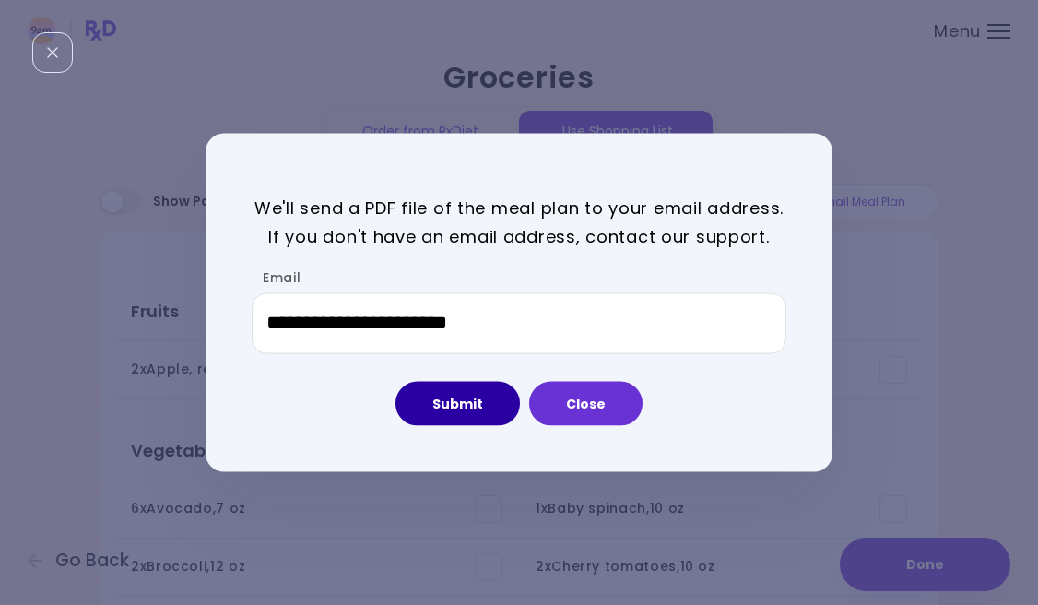
click at [476, 403] on button "Submit" at bounding box center [457, 403] width 124 height 44
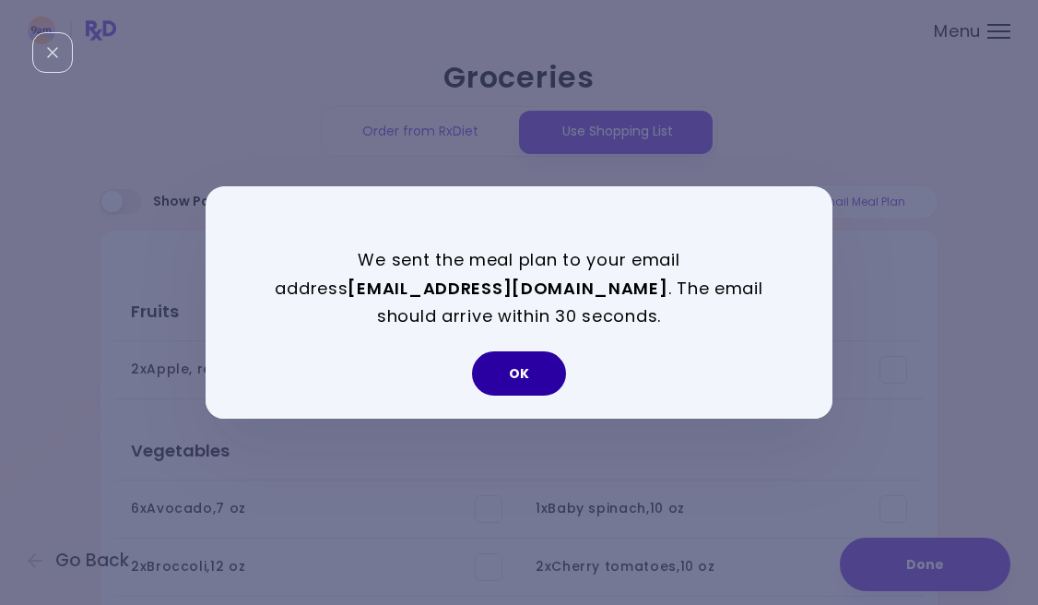
click at [523, 362] on button "OK" at bounding box center [519, 373] width 94 height 44
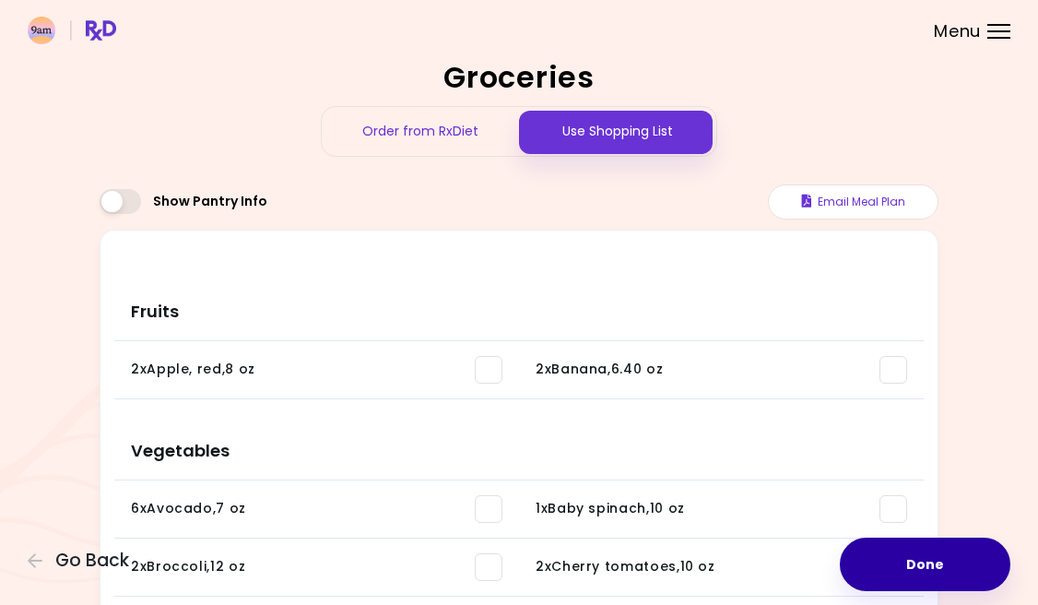
click at [922, 571] on button "Done" at bounding box center [925, 563] width 171 height 53
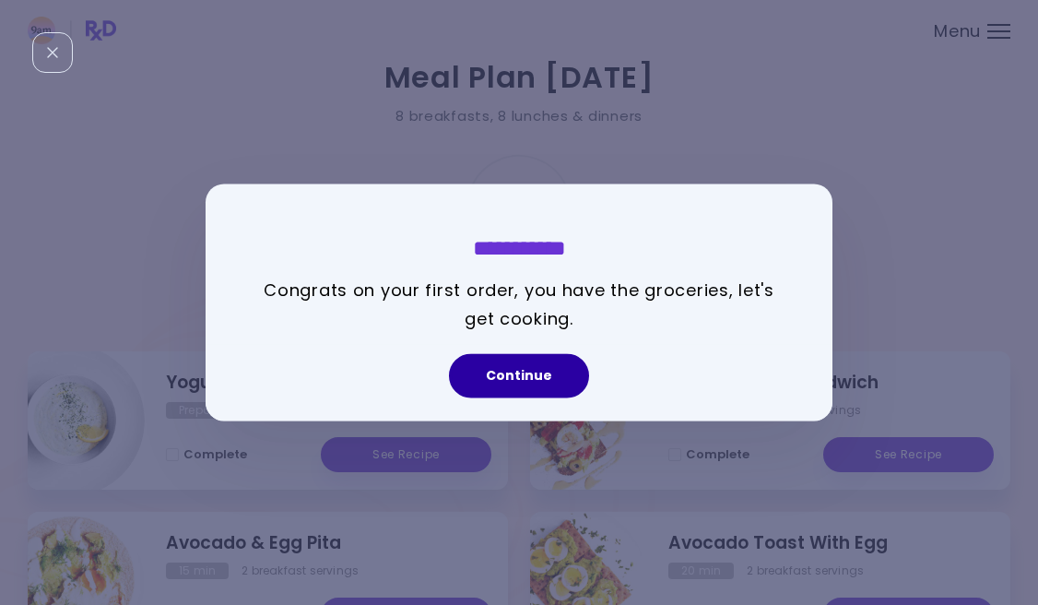
click at [527, 382] on button "Continue" at bounding box center [519, 376] width 140 height 44
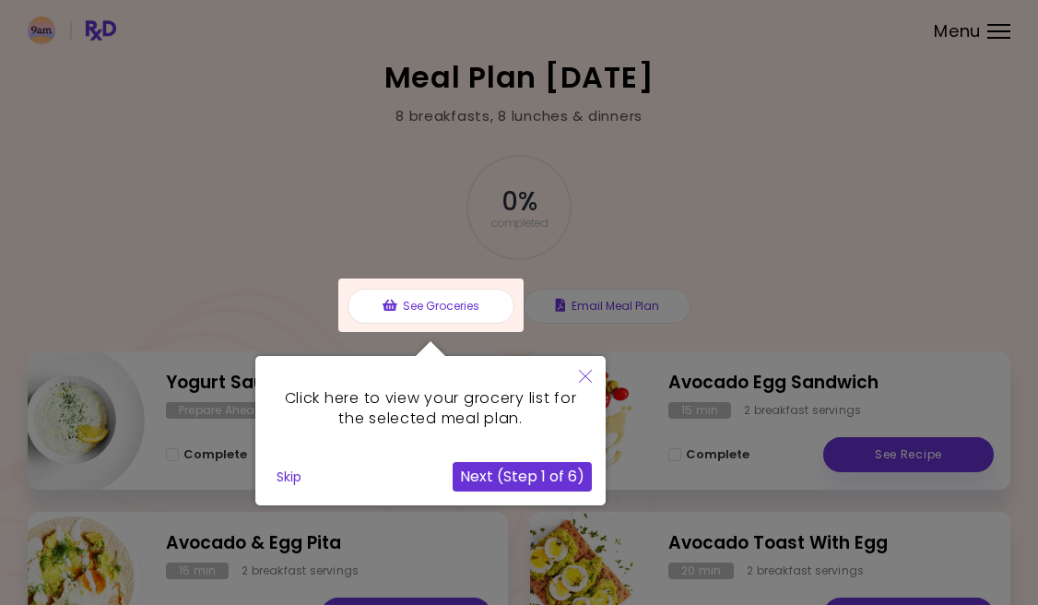
click at [550, 469] on button "Next (Step 1 of 6)" at bounding box center [522, 477] width 139 height 30
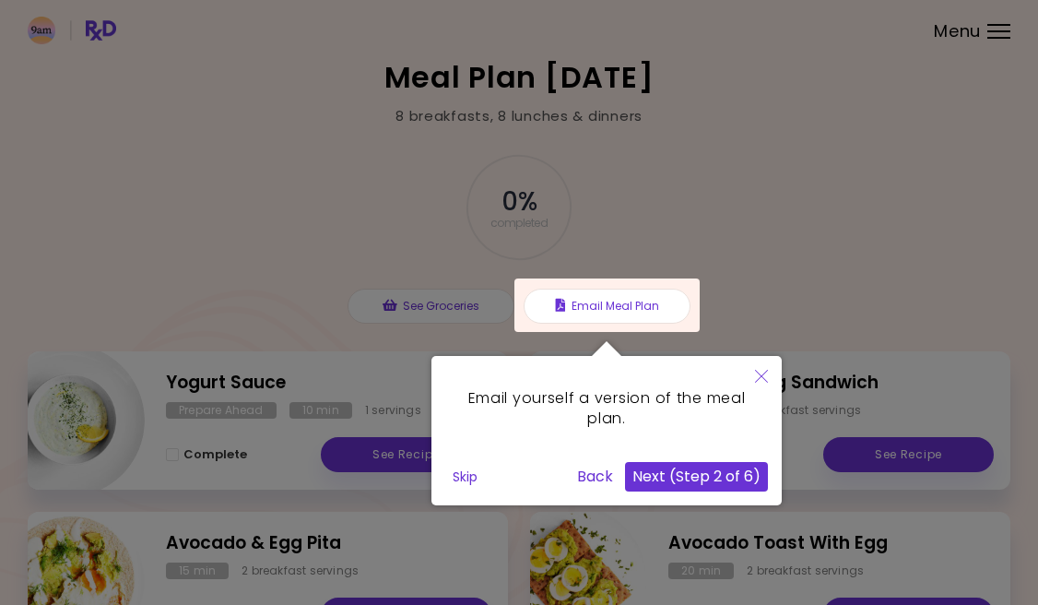
click at [691, 478] on button "Next (Step 2 of 6)" at bounding box center [696, 477] width 143 height 30
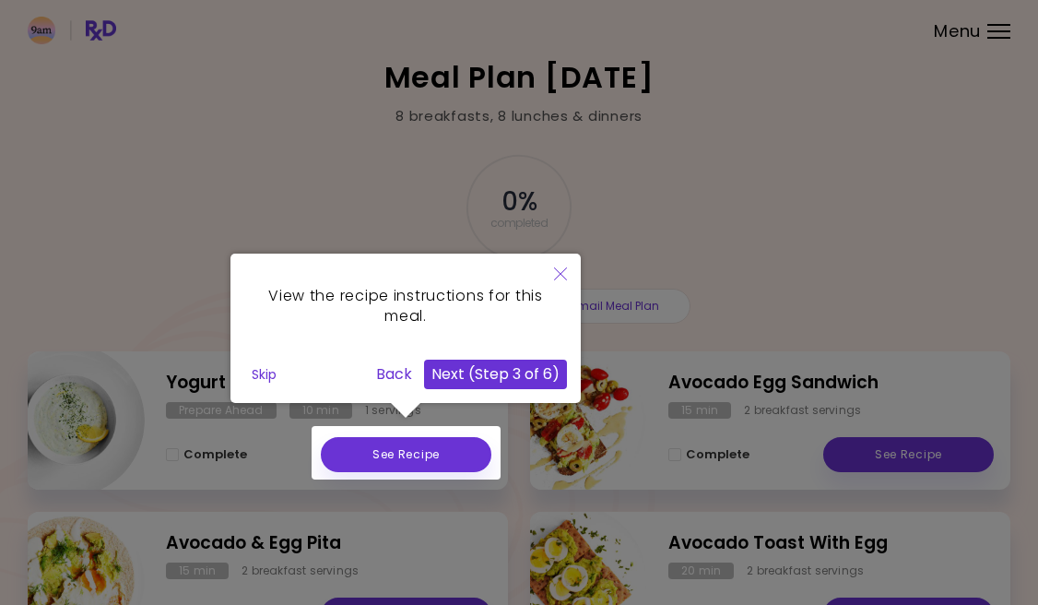
click at [494, 372] on button "Next (Step 3 of 6)" at bounding box center [495, 375] width 143 height 30
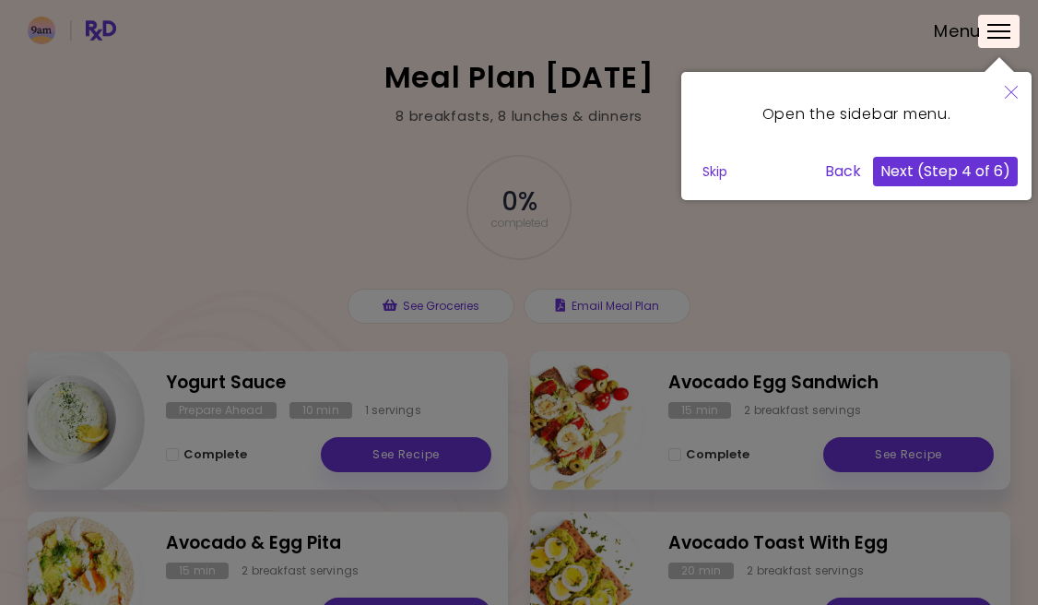
click at [948, 171] on button "Next (Step 4 of 6)" at bounding box center [945, 172] width 145 height 30
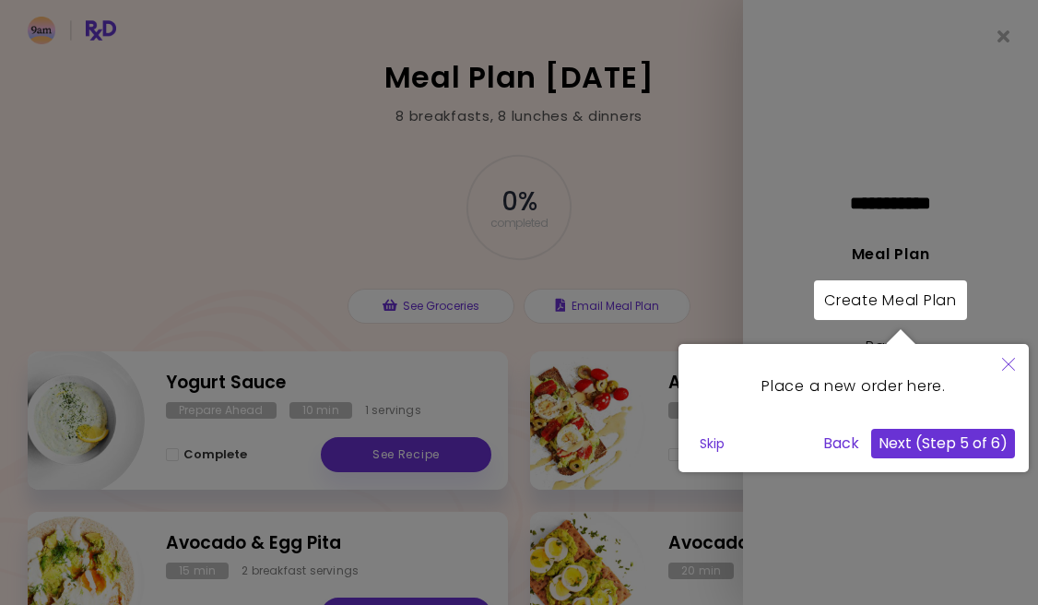
click at [934, 439] on button "Next (Step 5 of 6)" at bounding box center [943, 444] width 144 height 30
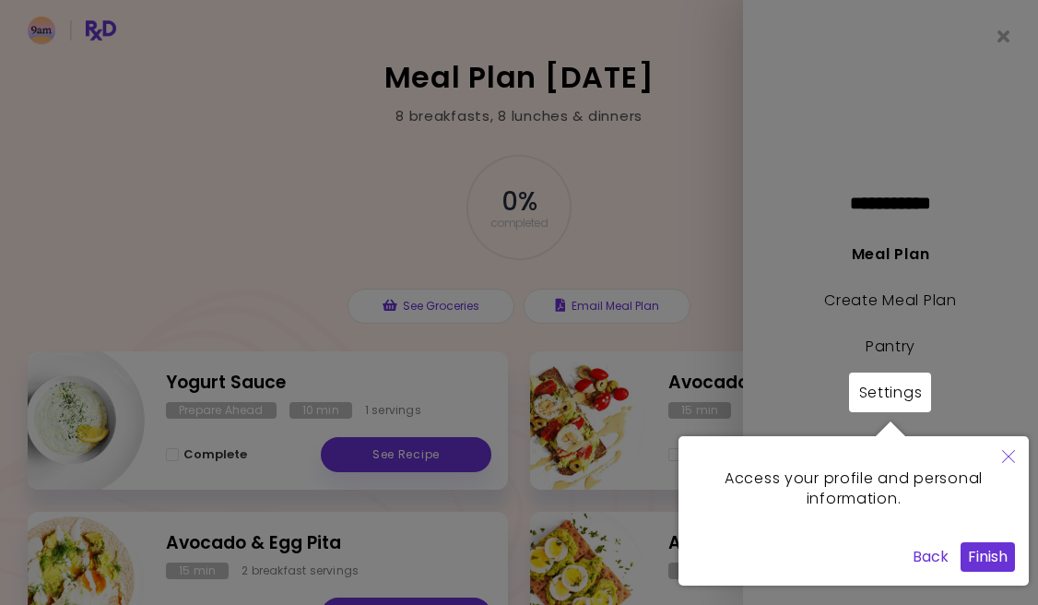
click at [982, 559] on button "Finish" at bounding box center [988, 557] width 54 height 30
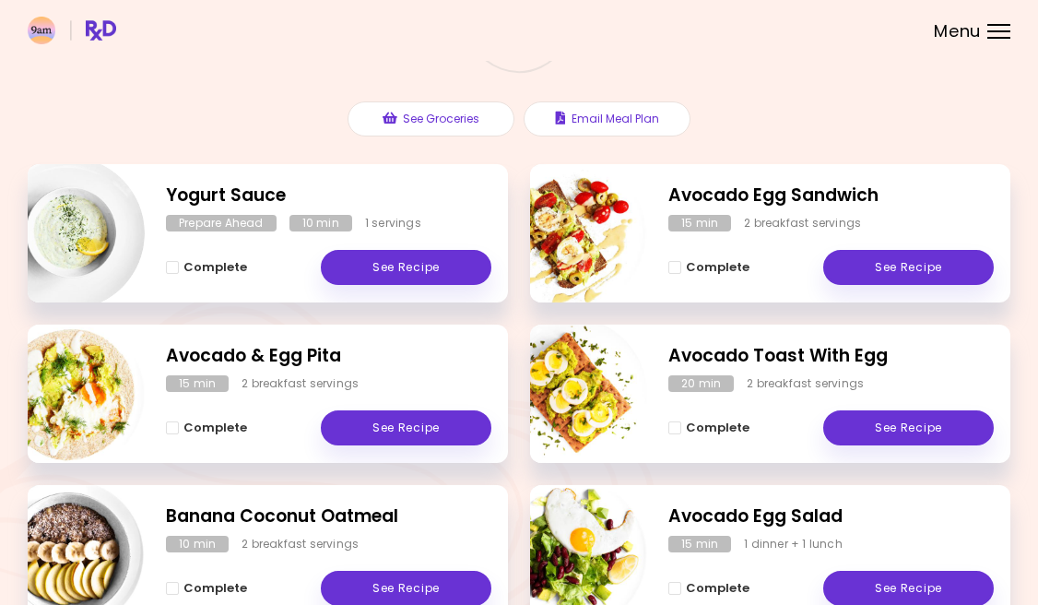
scroll to position [186, 0]
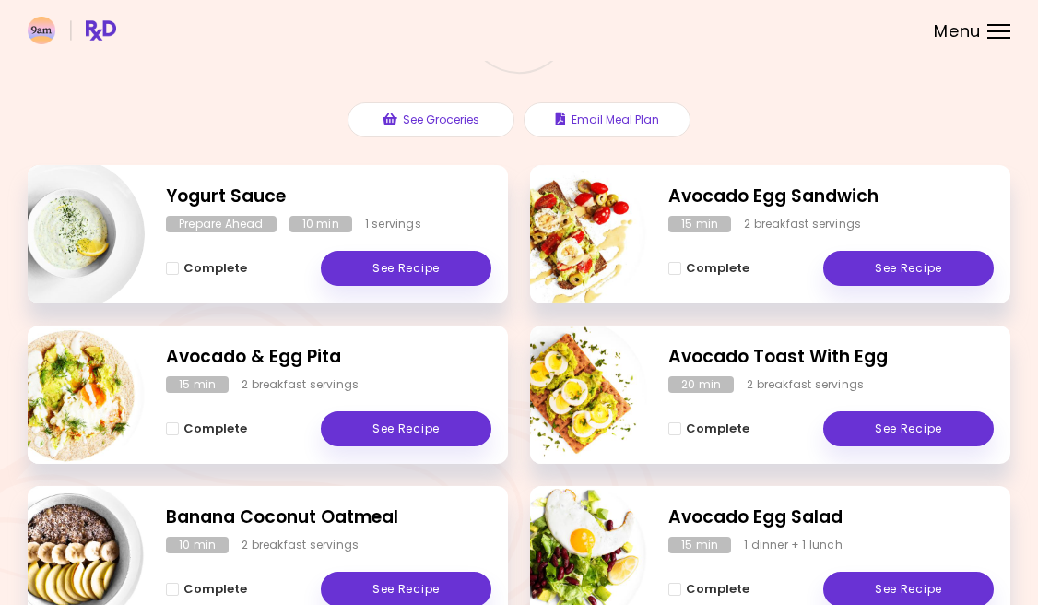
click at [987, 41] on header at bounding box center [519, 30] width 1038 height 61
click at [993, 40] on header at bounding box center [519, 30] width 1038 height 61
click at [993, 31] on div at bounding box center [998, 31] width 23 height 2
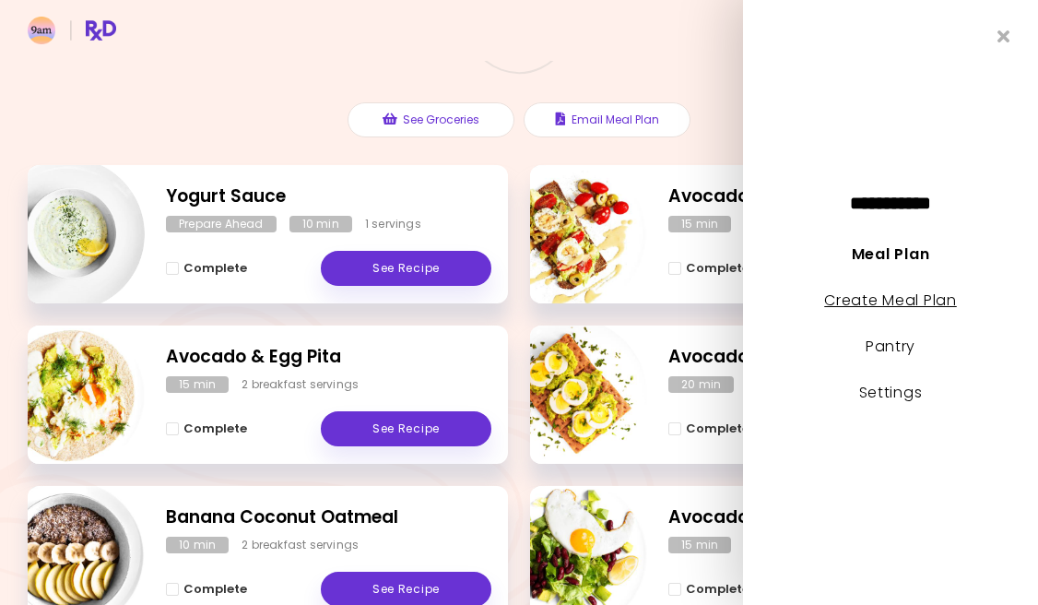
click at [885, 295] on link "Create Meal Plan" at bounding box center [890, 299] width 133 height 21
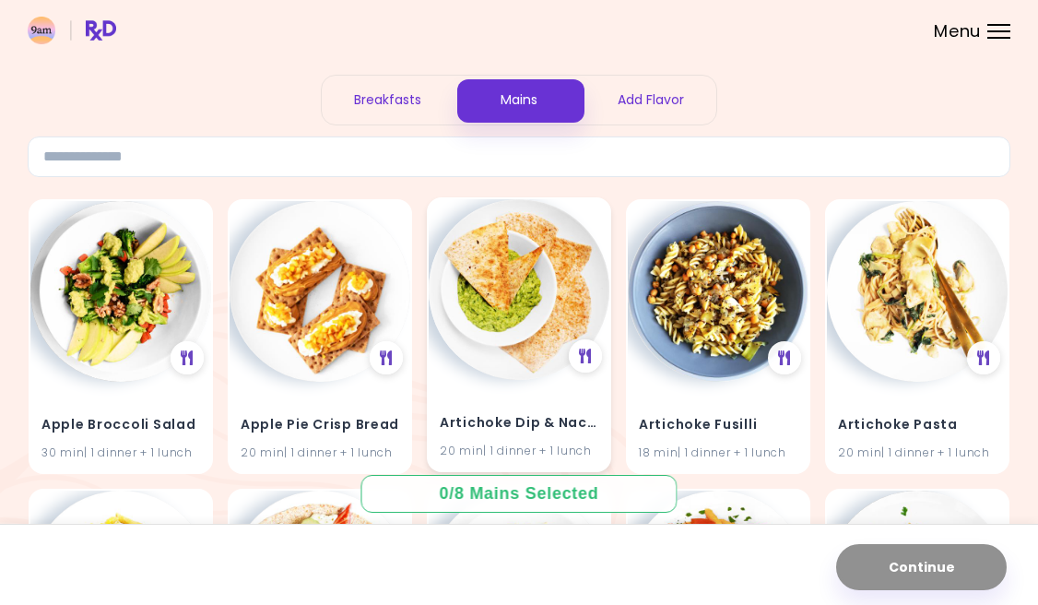
scroll to position [41, 0]
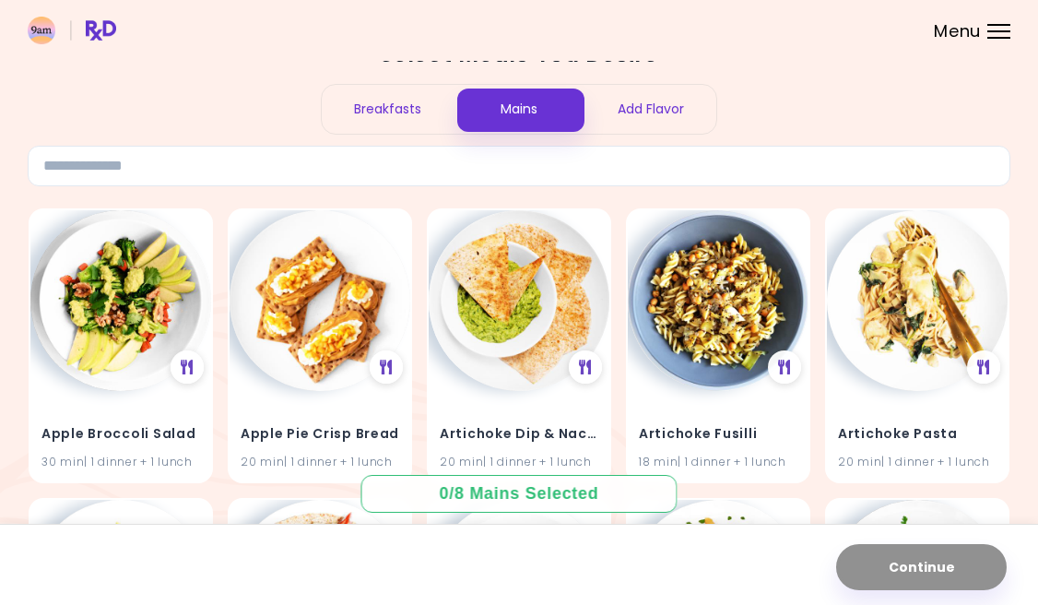
click at [378, 107] on div "Breakfasts" at bounding box center [388, 109] width 132 height 49
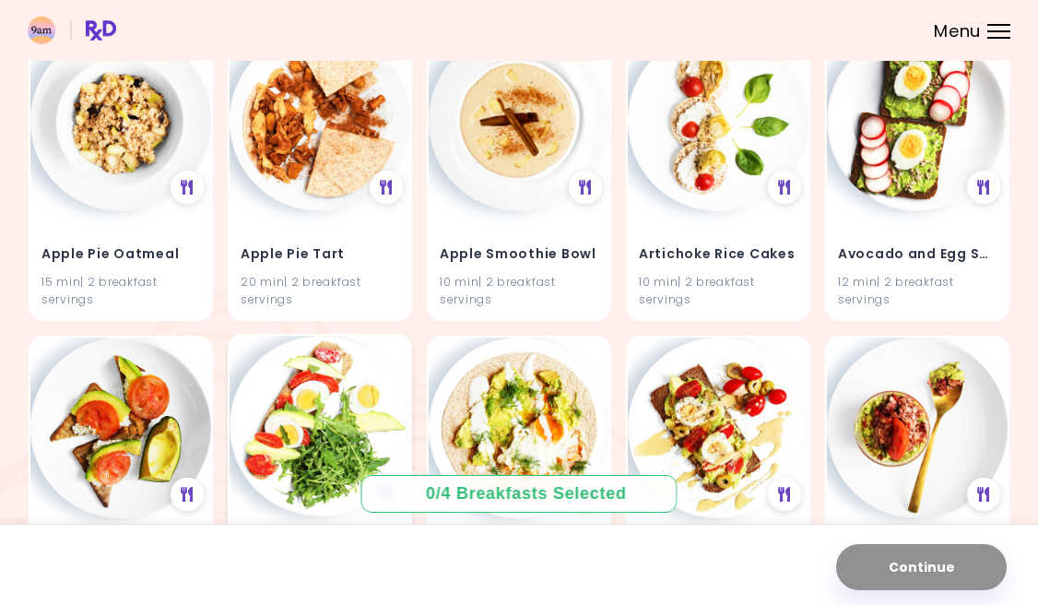
scroll to position [526, 0]
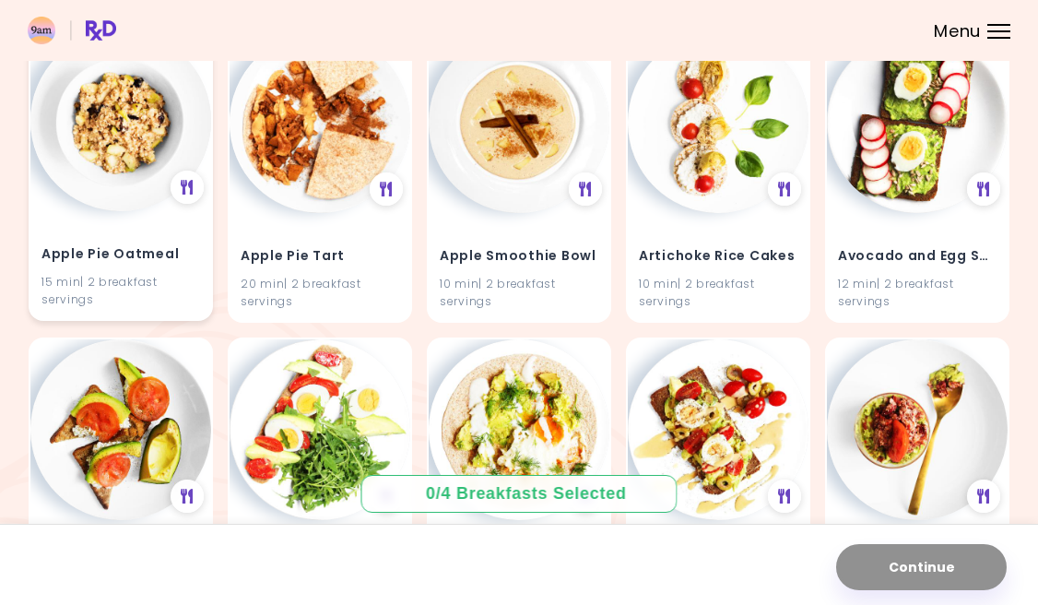
click at [102, 130] on img at bounding box center [120, 120] width 181 height 181
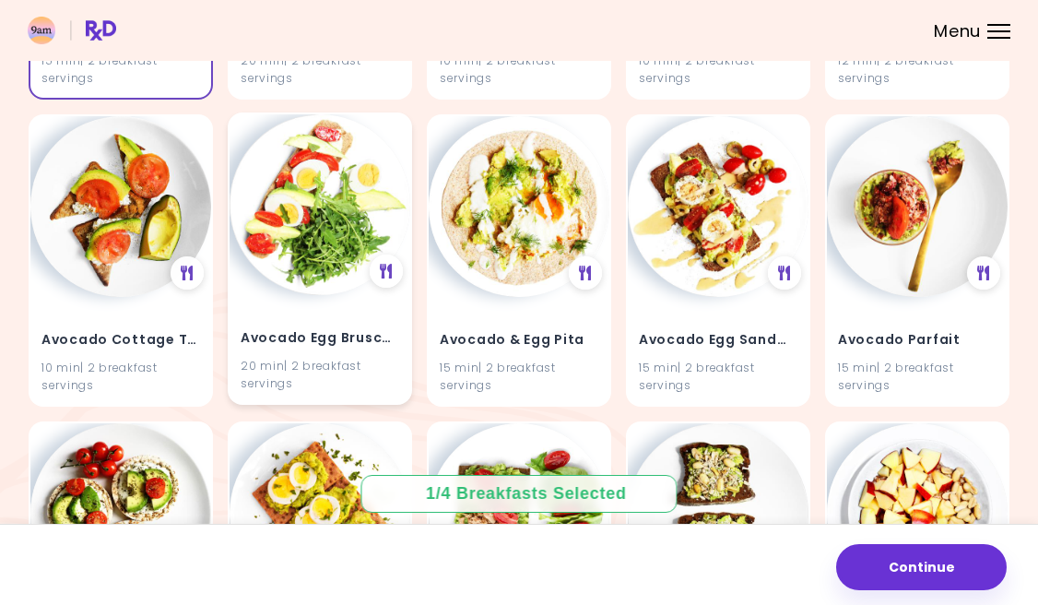
scroll to position [753, 0]
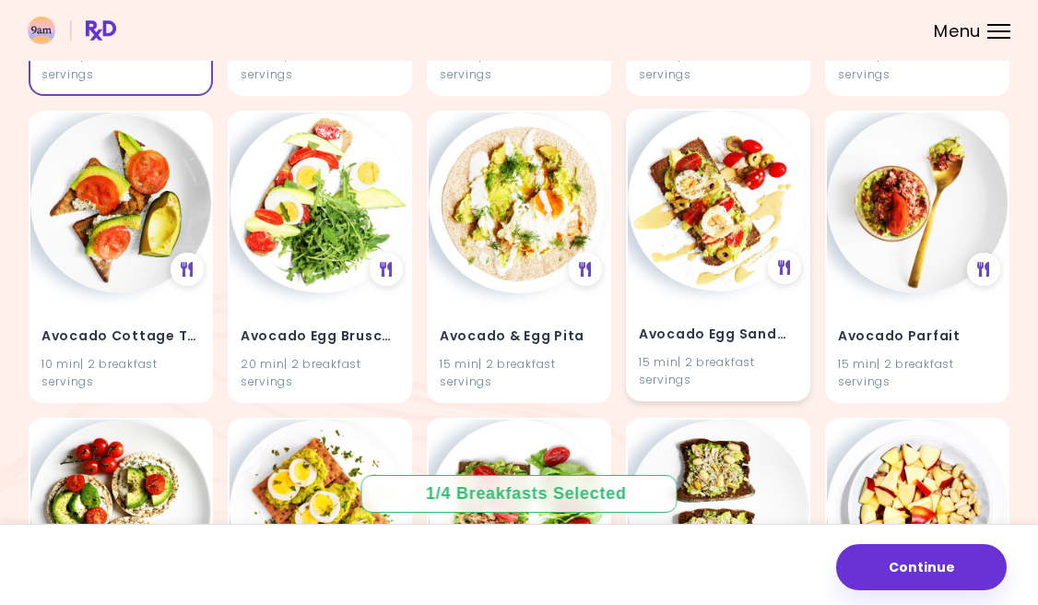
click at [714, 217] on img at bounding box center [718, 201] width 181 height 181
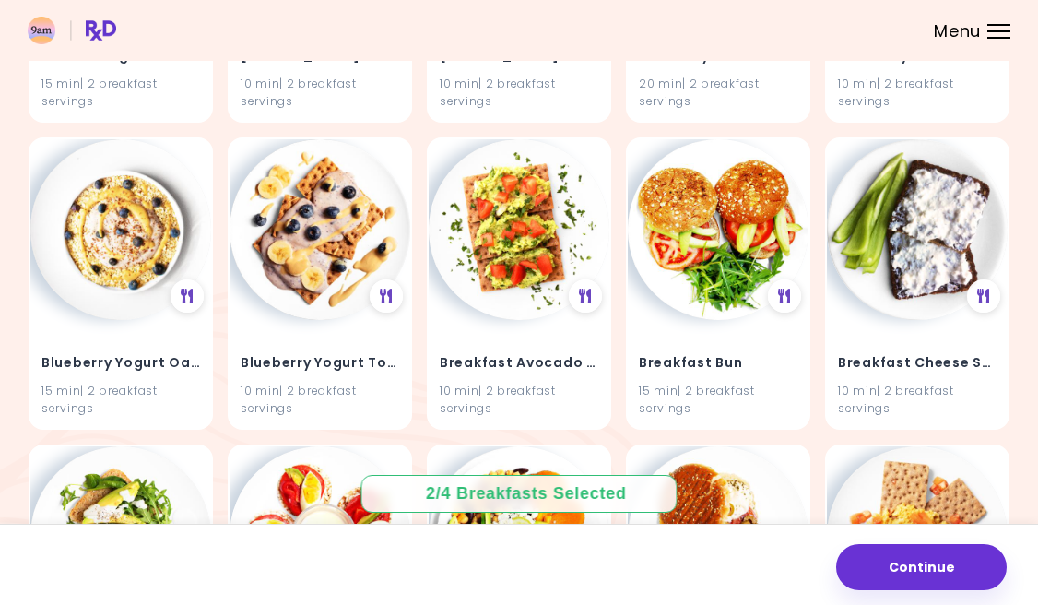
scroll to position [2260, 0]
